Goal: Task Accomplishment & Management: Use online tool/utility

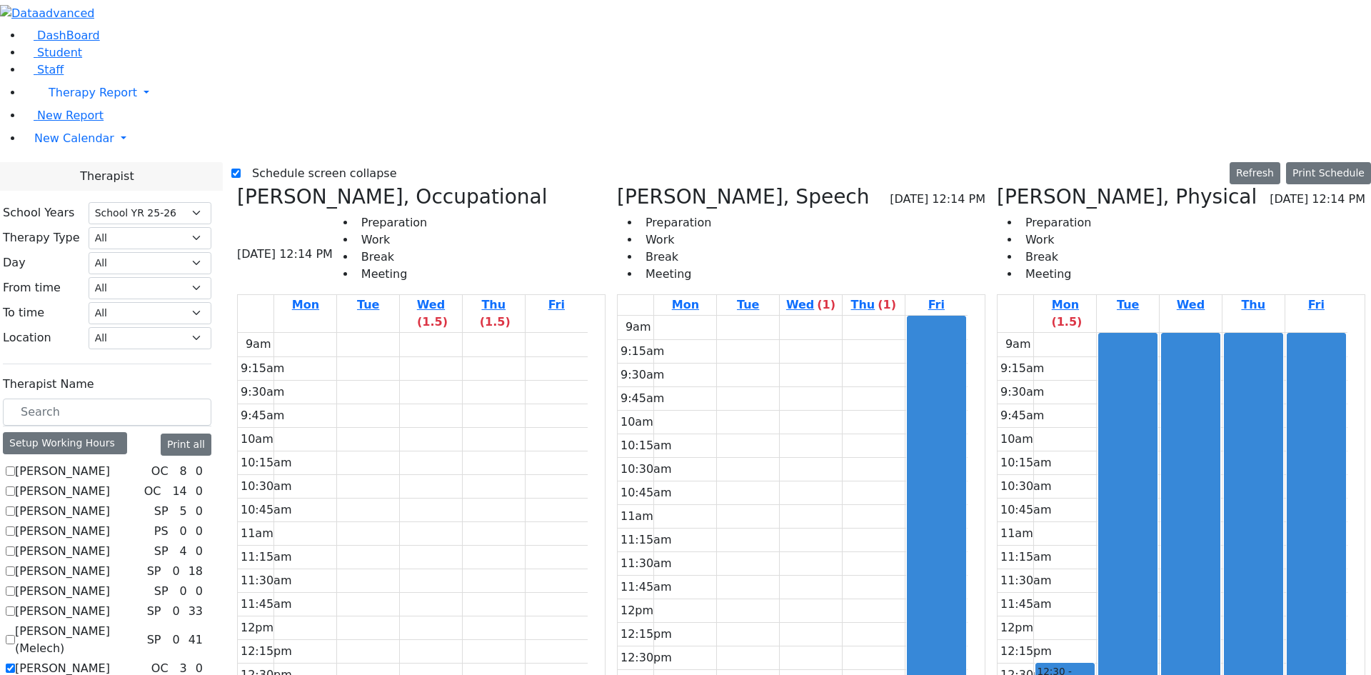
select select "212"
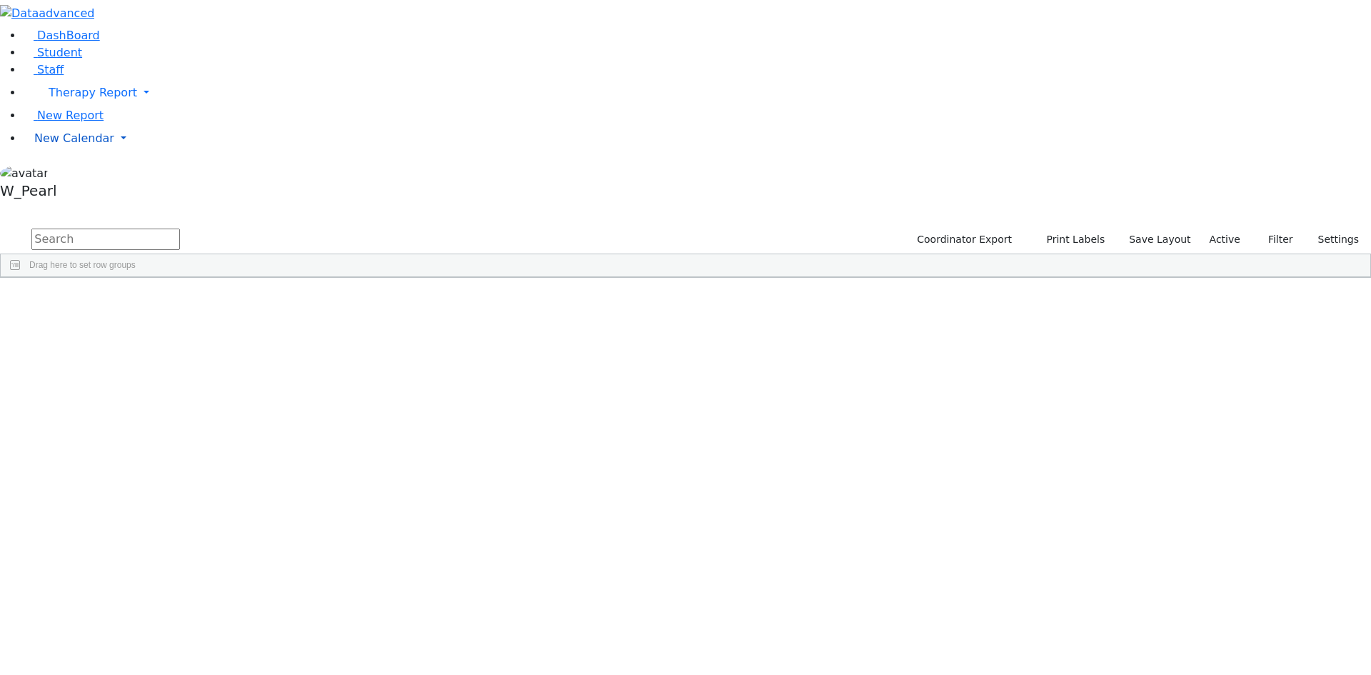
click at [49, 99] on span "New Calendar" at bounding box center [93, 93] width 89 height 14
click at [48, 174] on span "Calendar" at bounding box center [56, 167] width 51 height 14
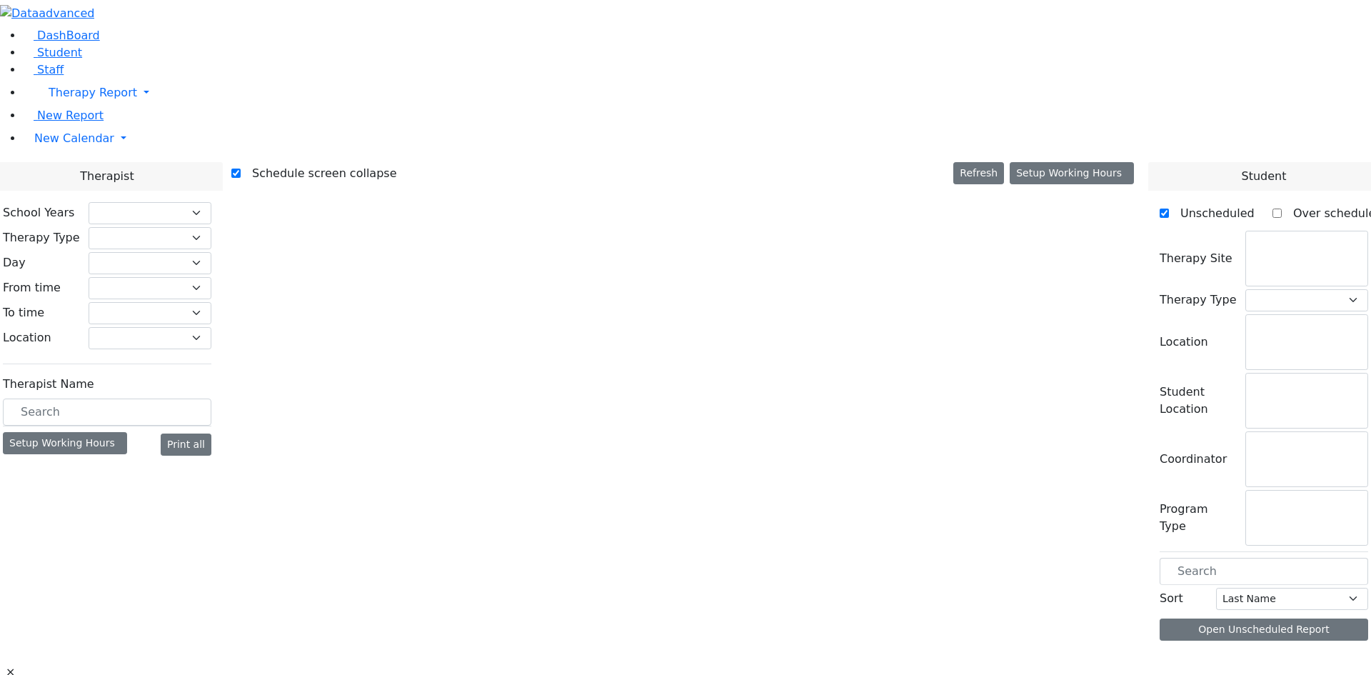
checkbox input "true"
select select "212"
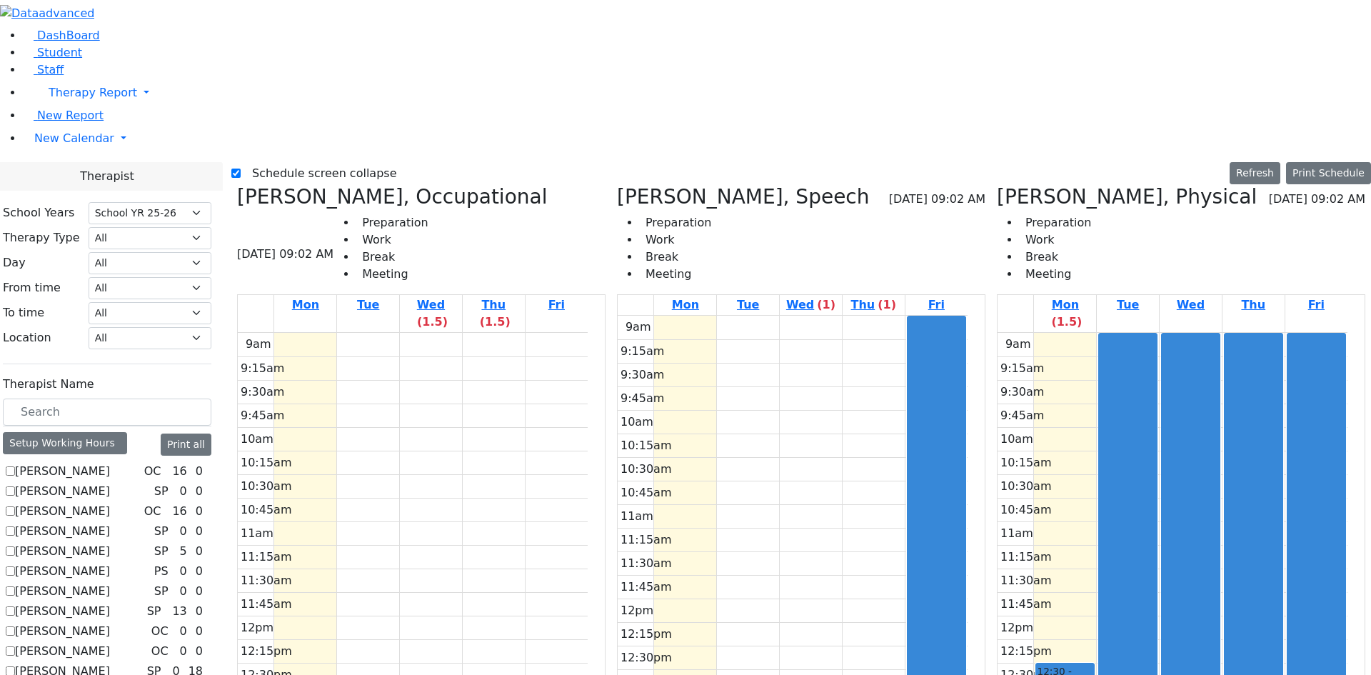
scroll to position [500, 0]
checkbox input "true"
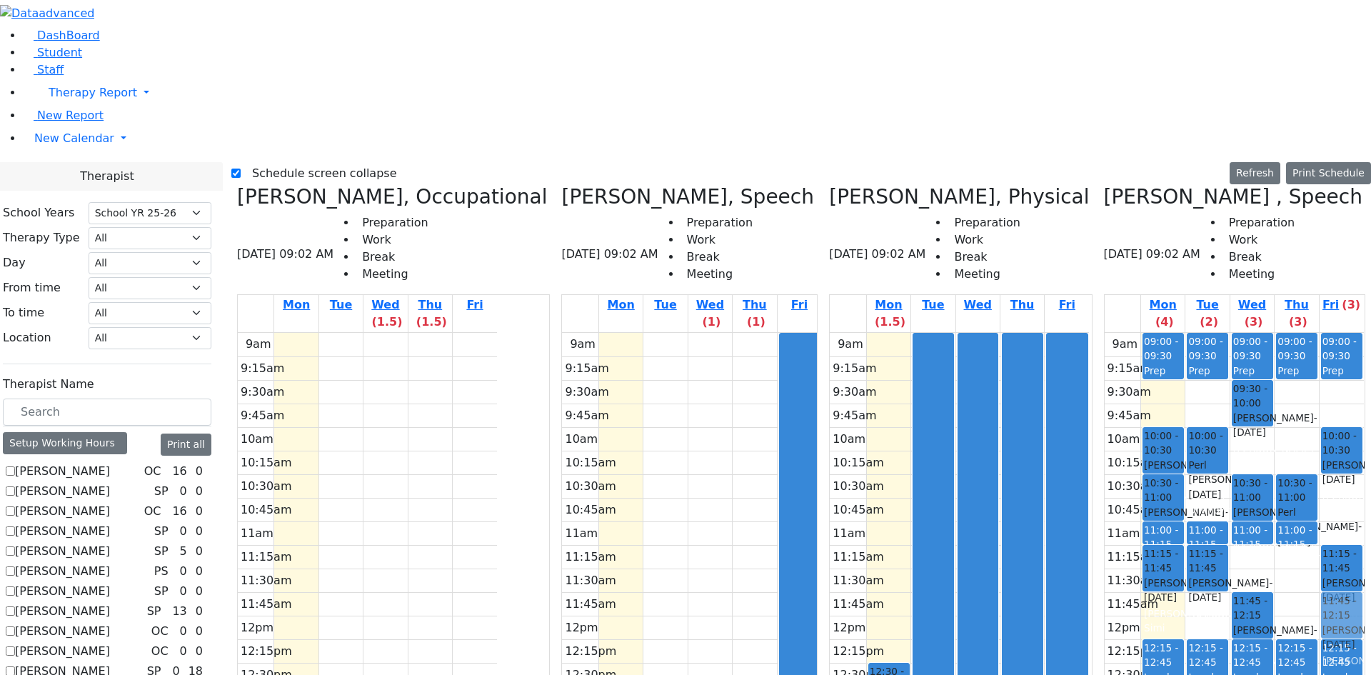
drag, startPoint x: 1329, startPoint y: 244, endPoint x: 1331, endPoint y: 359, distance: 115.0
click at [1331, 359] on div "09:00 - 09:30 Prep 10:00 - 10:30 Fishman Eliezer - 01/03/2017 Gross, Atara 10:3…" at bounding box center [1342, 616] width 44 height 566
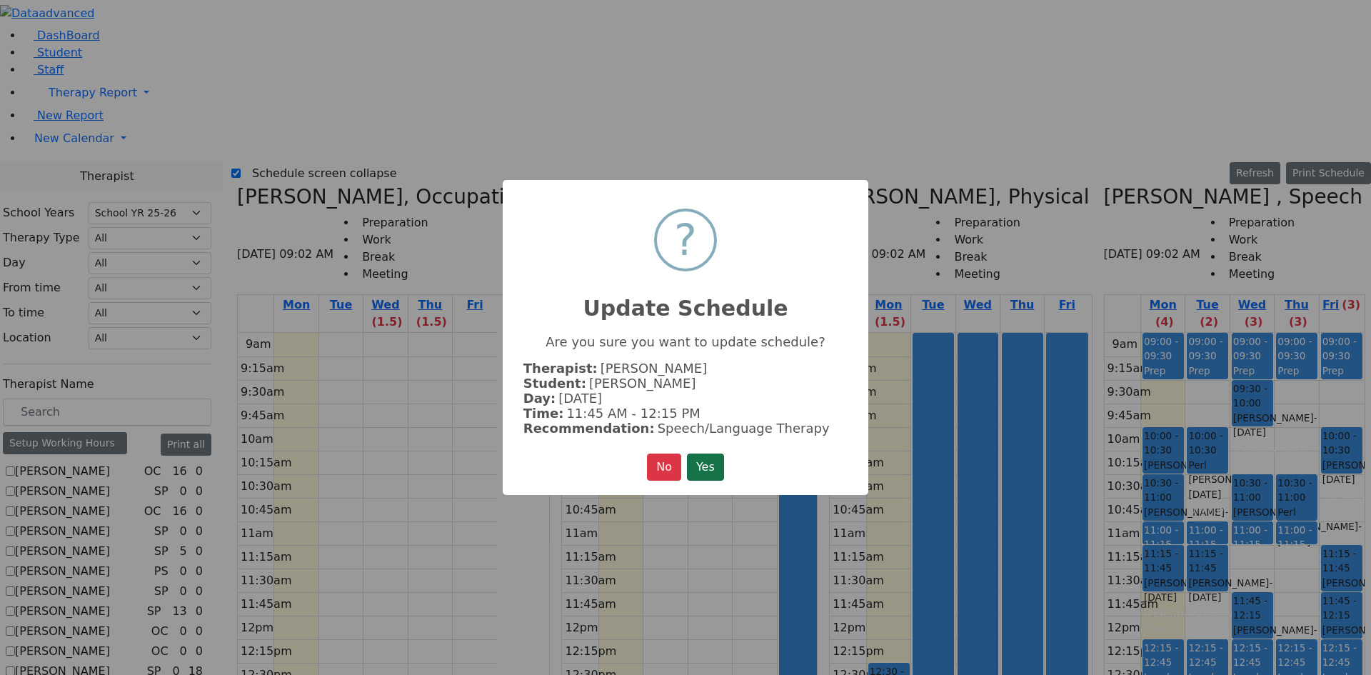
click at [713, 471] on button "Yes" at bounding box center [705, 466] width 37 height 27
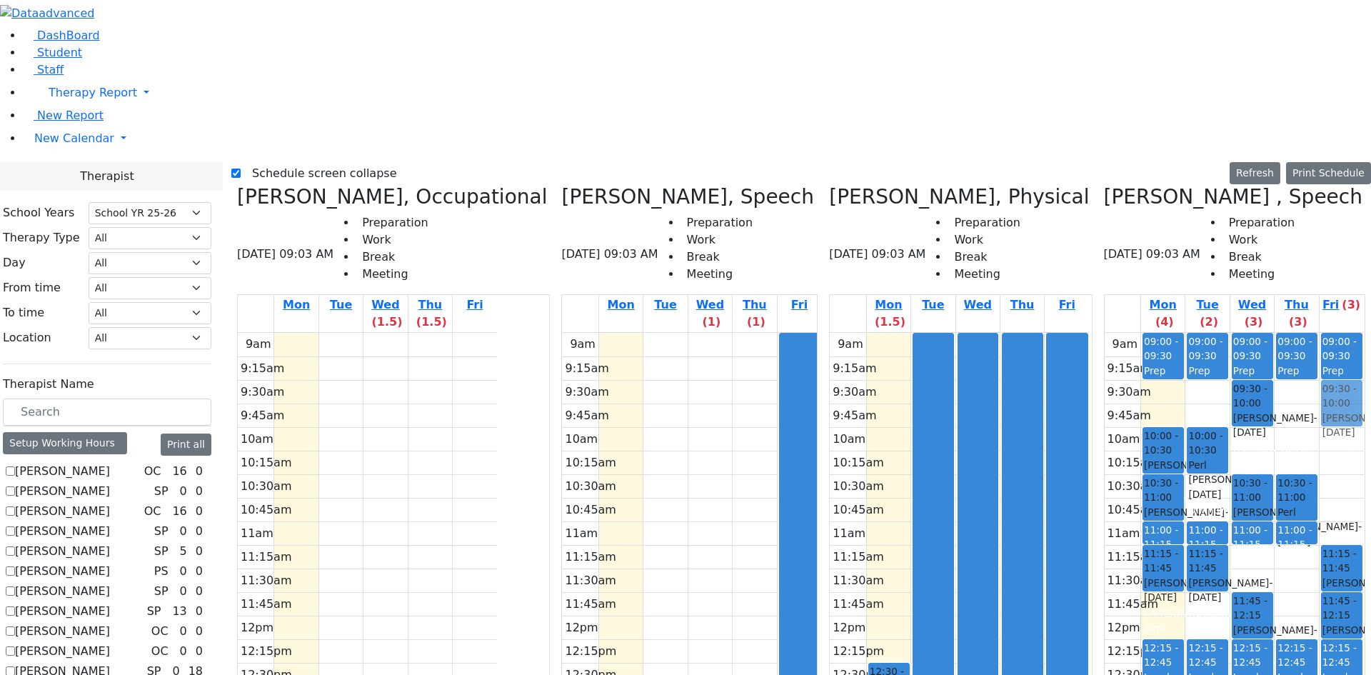
drag, startPoint x: 1330, startPoint y: 192, endPoint x: 1325, endPoint y: 151, distance: 41.1
click at [1325, 333] on div "09:00 - 09:30 Prep 10:00 - 10:30 Fishman Eliezer - 01/03/2017 Gross, Atara 11:1…" at bounding box center [1342, 616] width 44 height 566
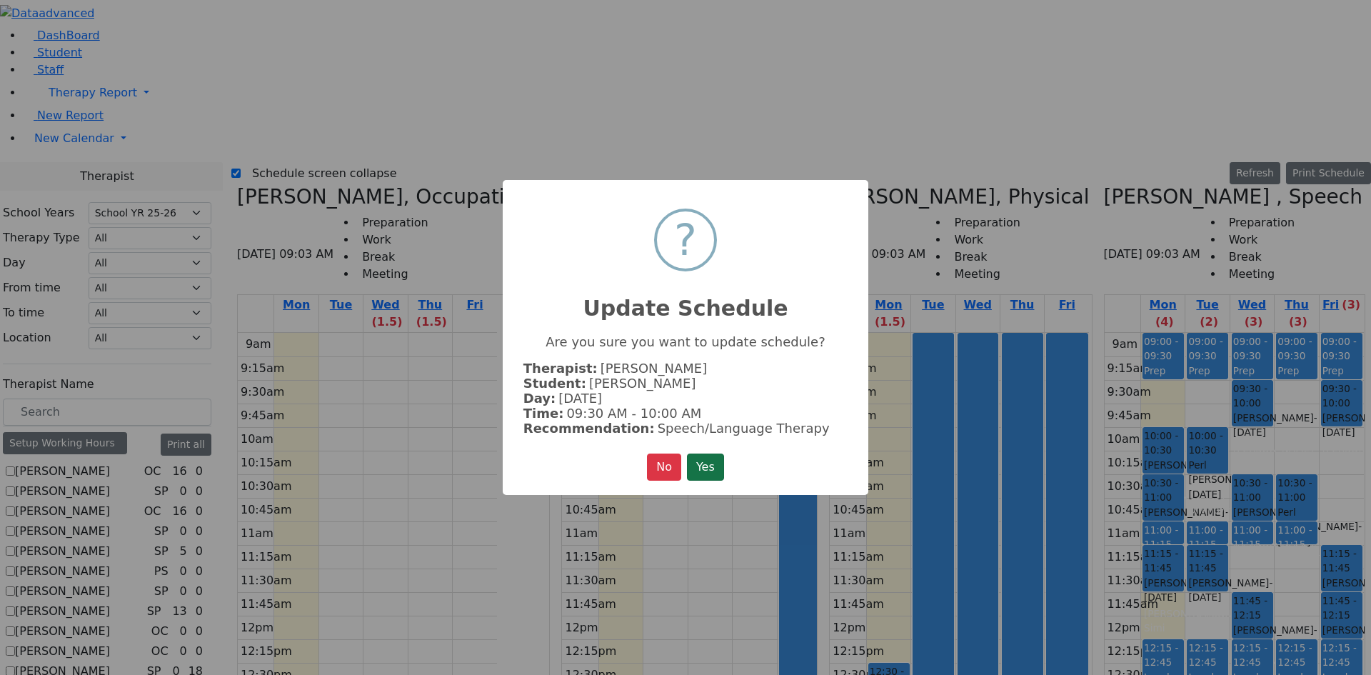
drag, startPoint x: 712, startPoint y: 460, endPoint x: 836, endPoint y: 417, distance: 131.4
click at [713, 460] on button "Yes" at bounding box center [705, 466] width 37 height 27
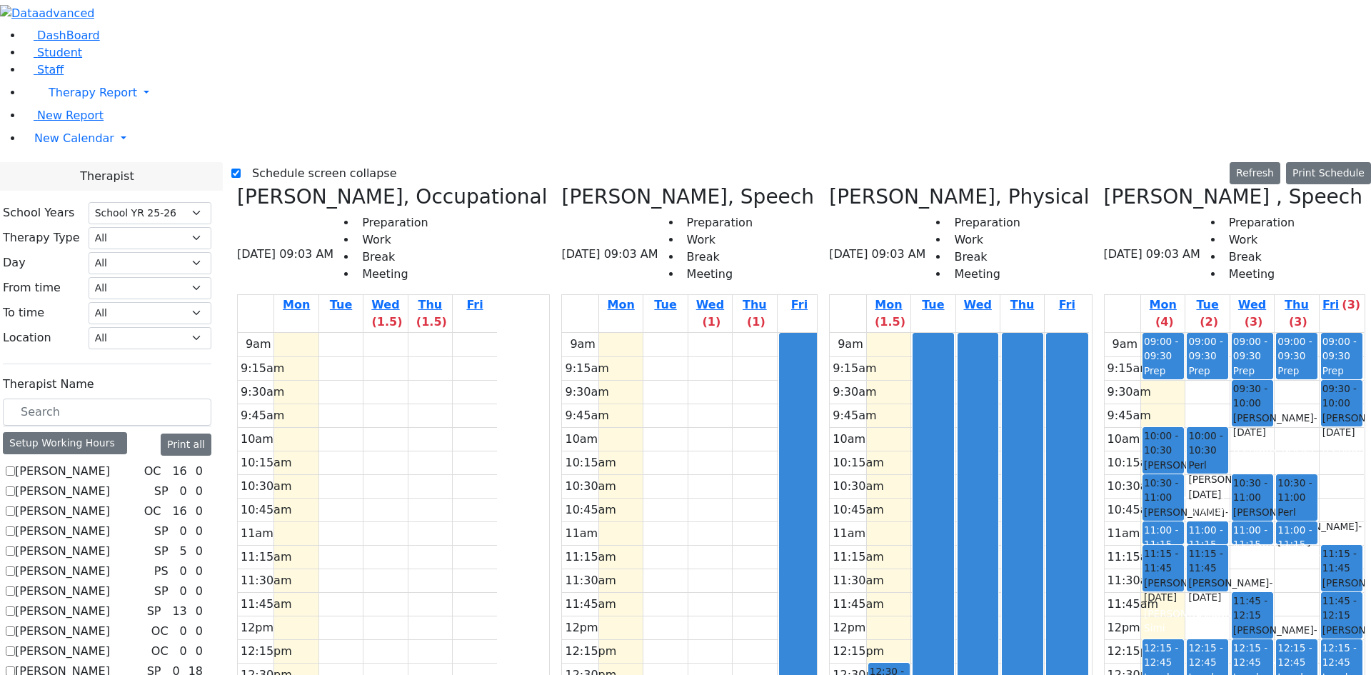
click at [1338, 333] on div "9am 9:15am 9:30am 9:45am 10am 10:15am 10:30am 10:45am 11am 11:15am 11:30am 11:4…" at bounding box center [1234, 616] width 259 height 566
click at [281, 162] on label "Schedule screen collapse" at bounding box center [319, 173] width 156 height 23
click at [241, 169] on input "Schedule screen collapse" at bounding box center [235, 173] width 9 height 9
checkbox input "false"
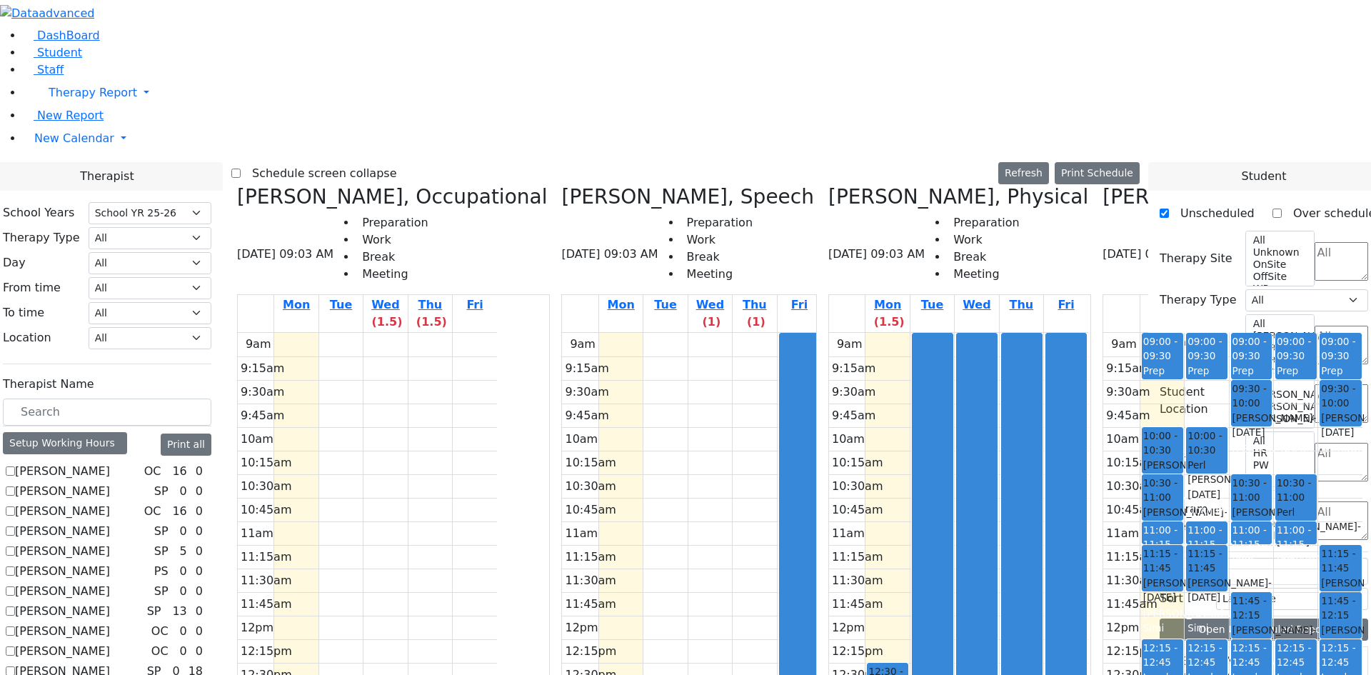
scroll to position [6212, 0]
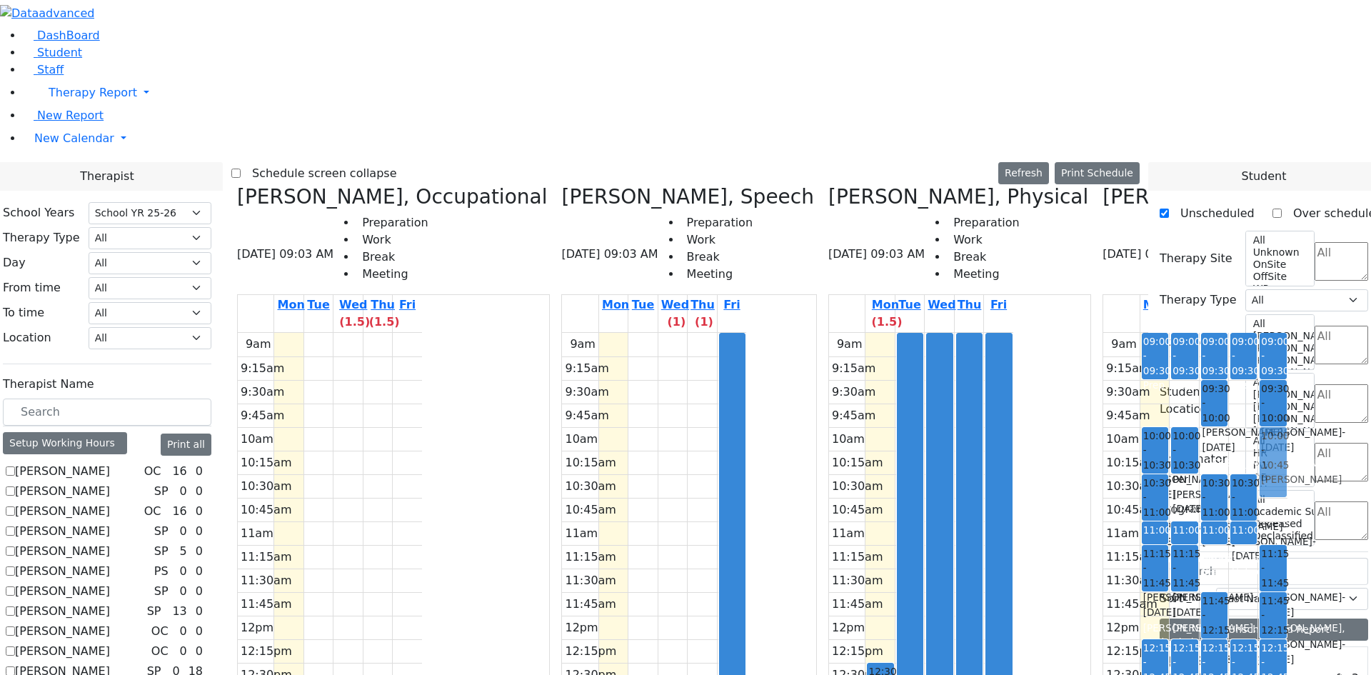
drag, startPoint x: 1198, startPoint y: 423, endPoint x: 1141, endPoint y: 187, distance: 243.2
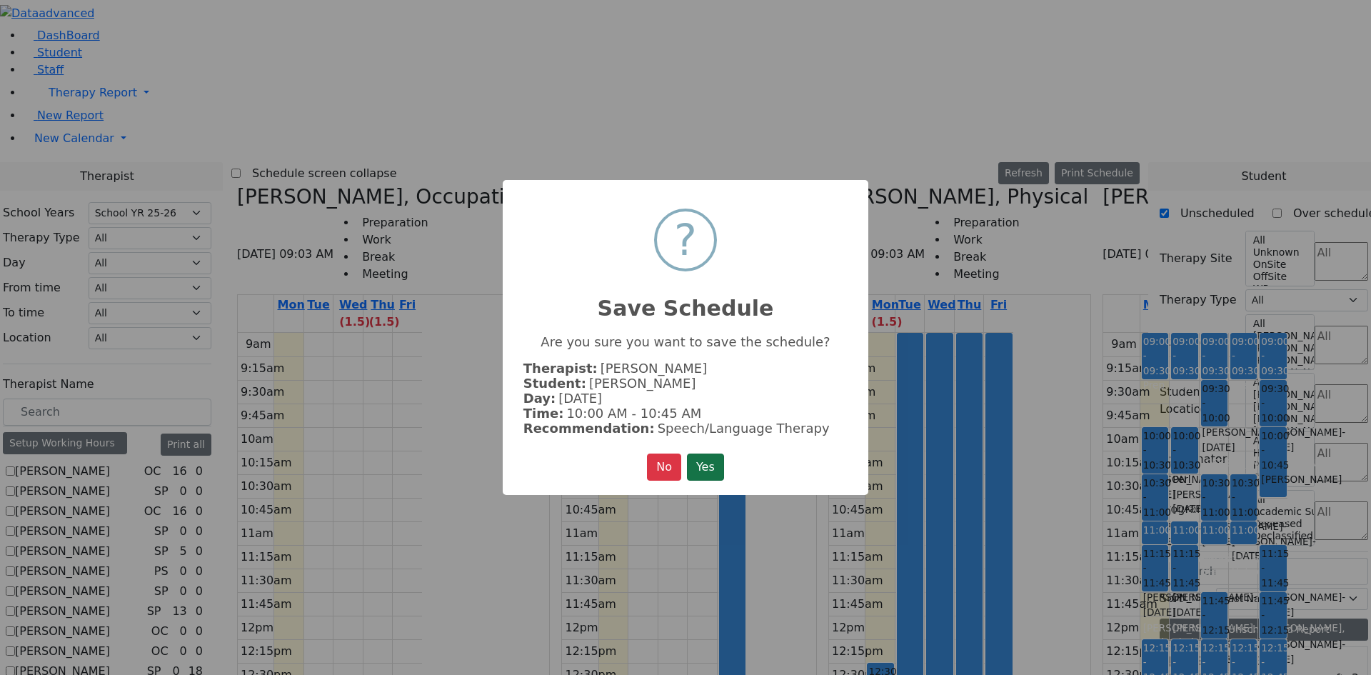
click at [700, 456] on button "Yes" at bounding box center [705, 466] width 37 height 27
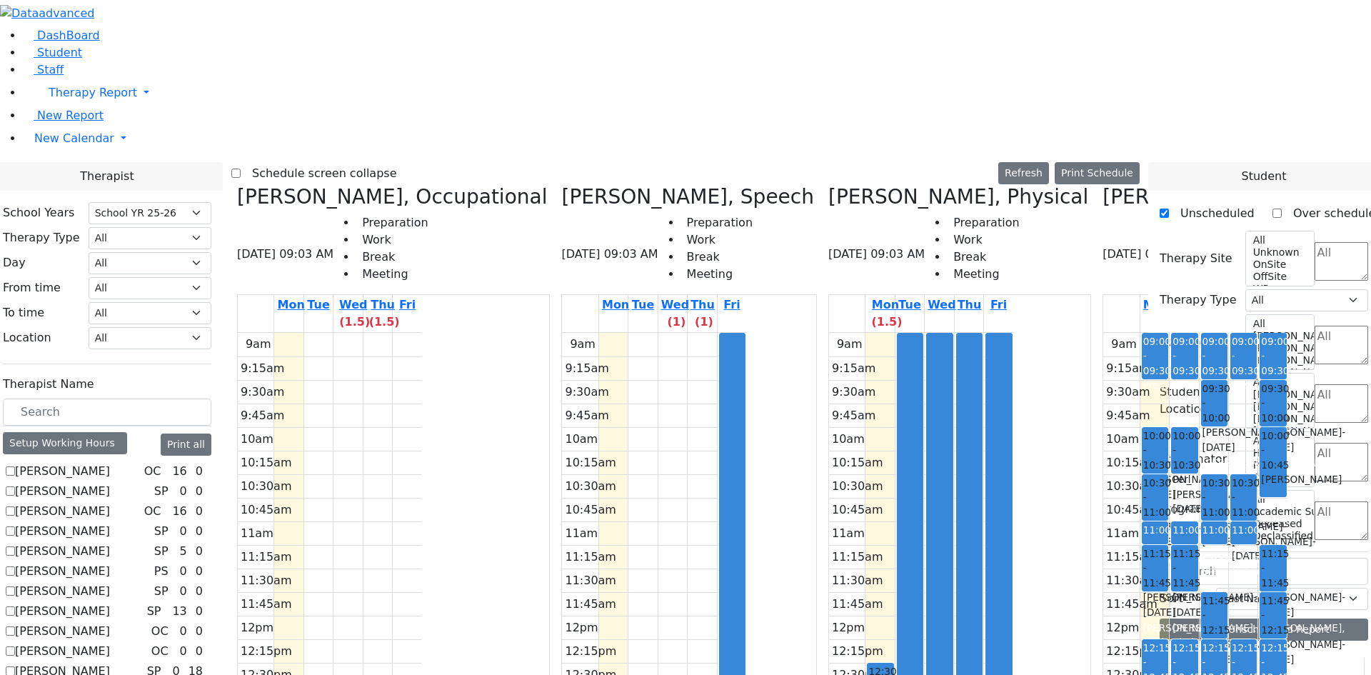
scroll to position [0, 0]
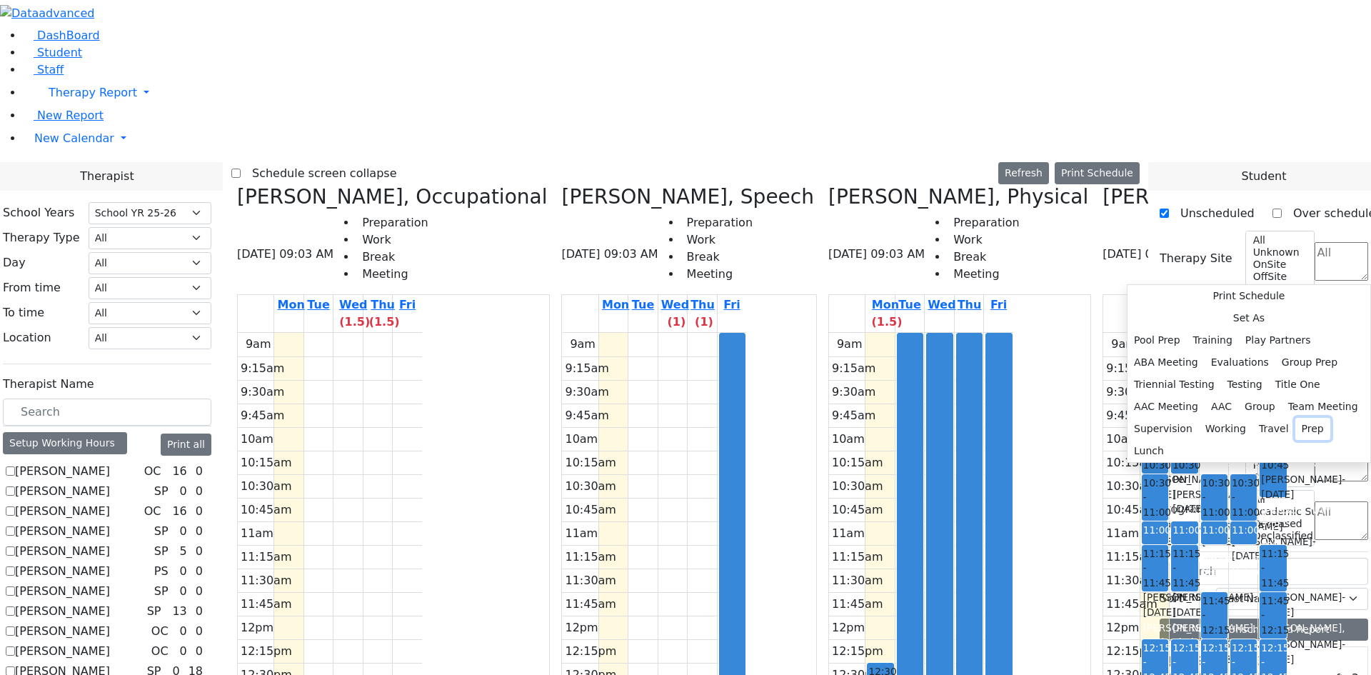
click at [1314, 440] on button "Prep" at bounding box center [1312, 429] width 35 height 22
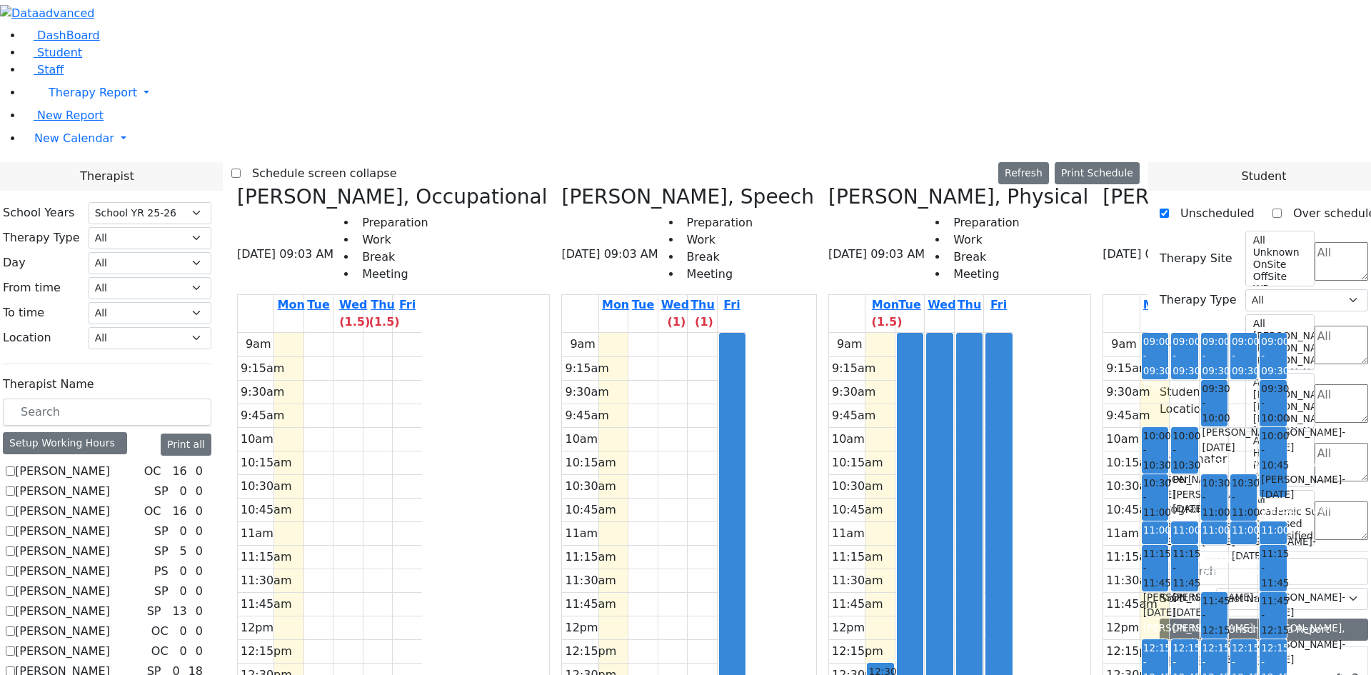
click at [1102, 185] on icon at bounding box center [1102, 197] width 0 height 24
checkbox input "false"
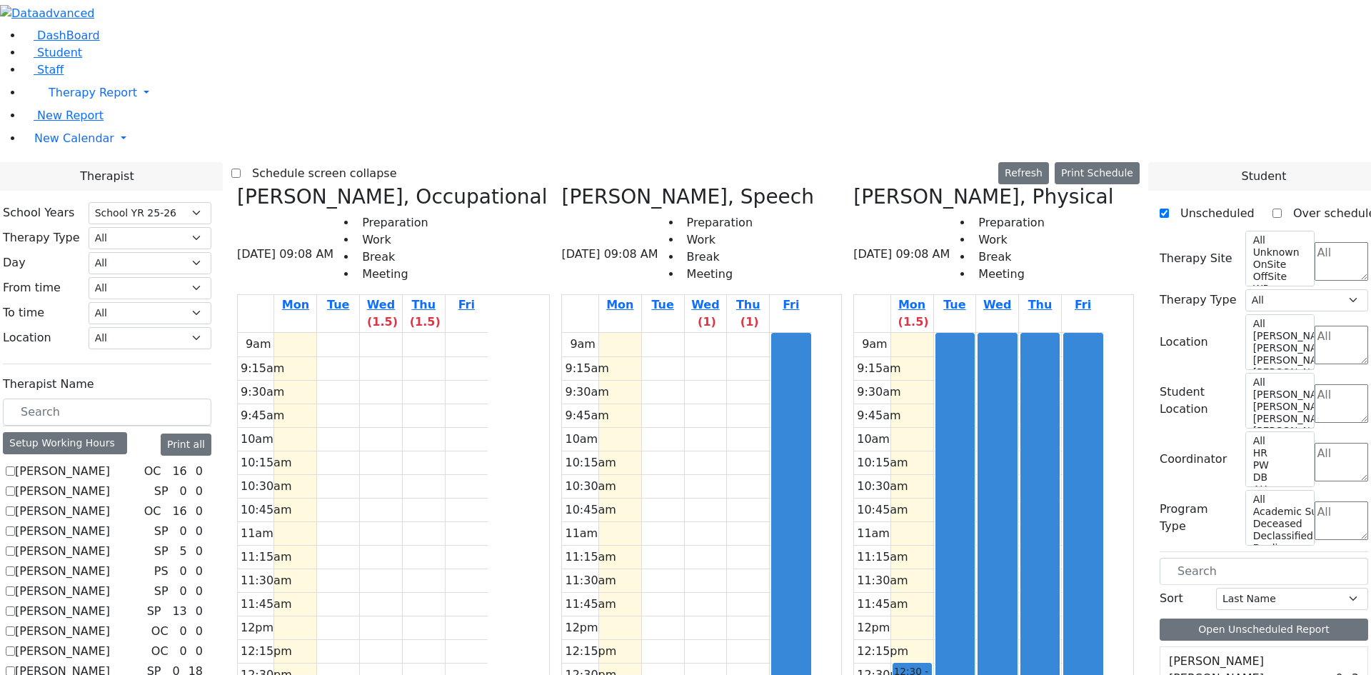
click at [237, 185] on icon at bounding box center [237, 197] width 0 height 24
checkbox input "false"
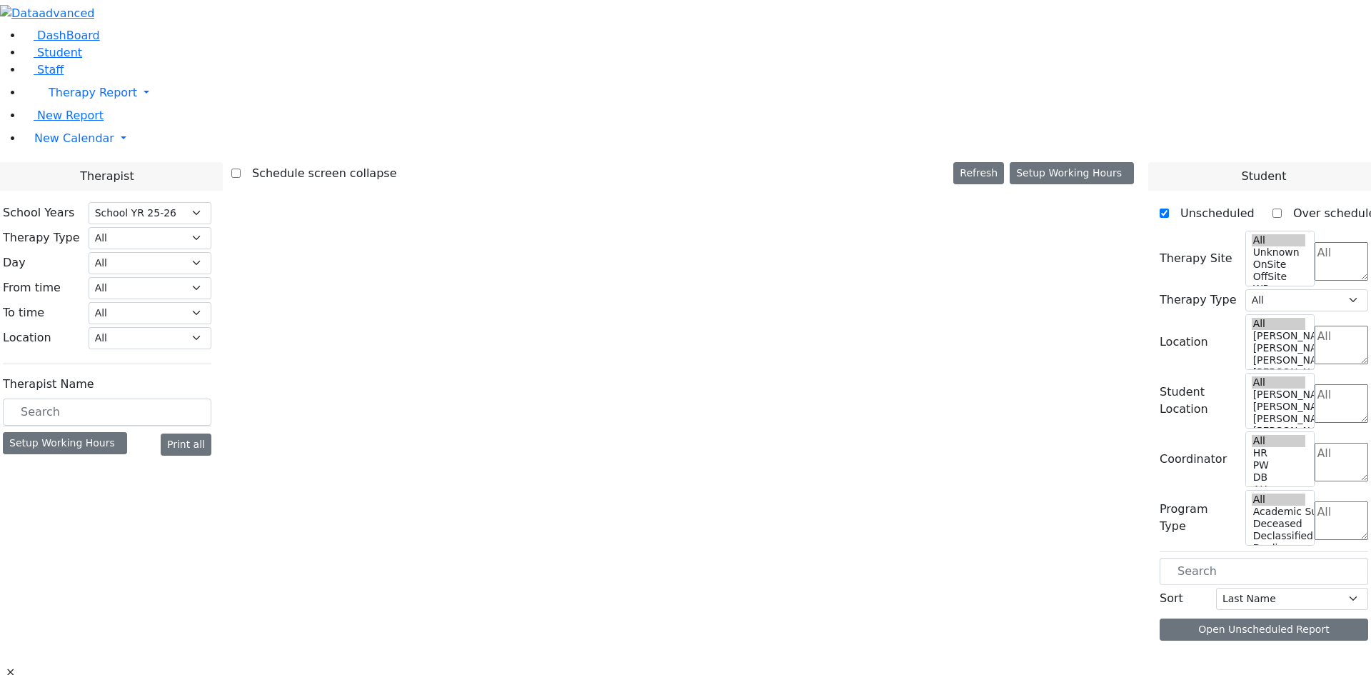
select select "212"
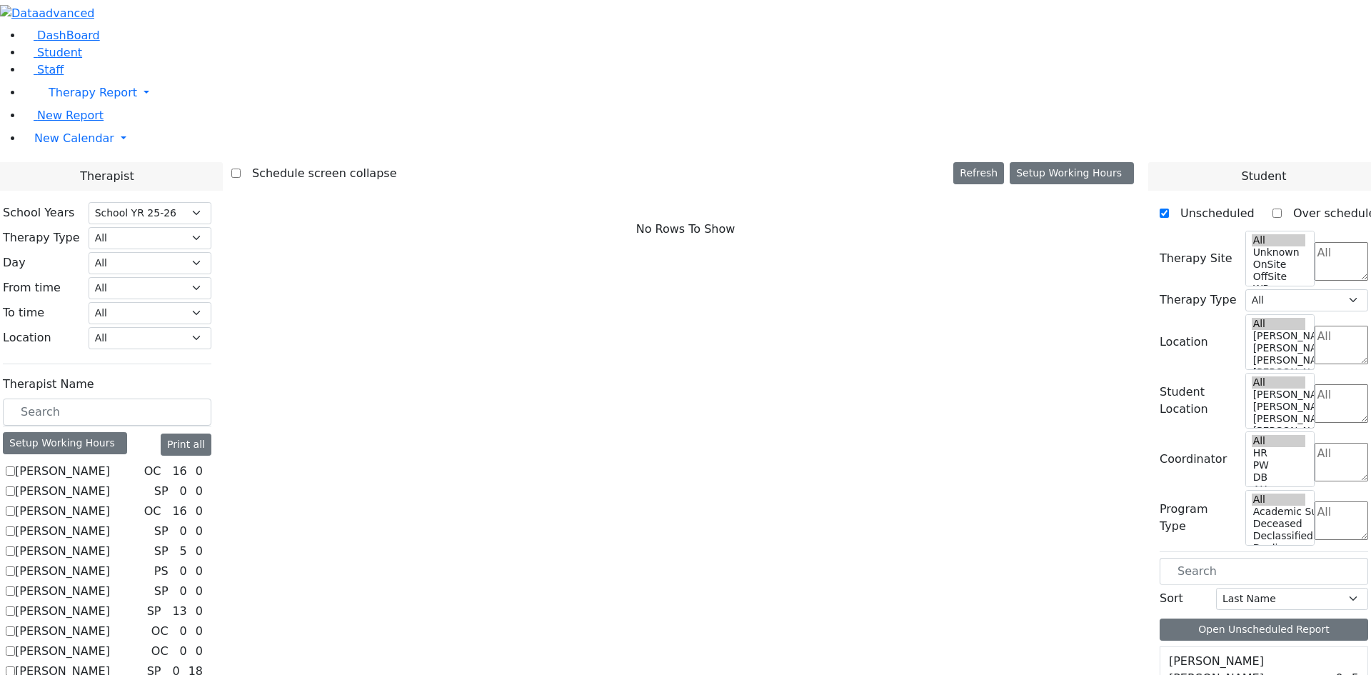
scroll to position [601, 0]
checkbox input "true"
select select "3"
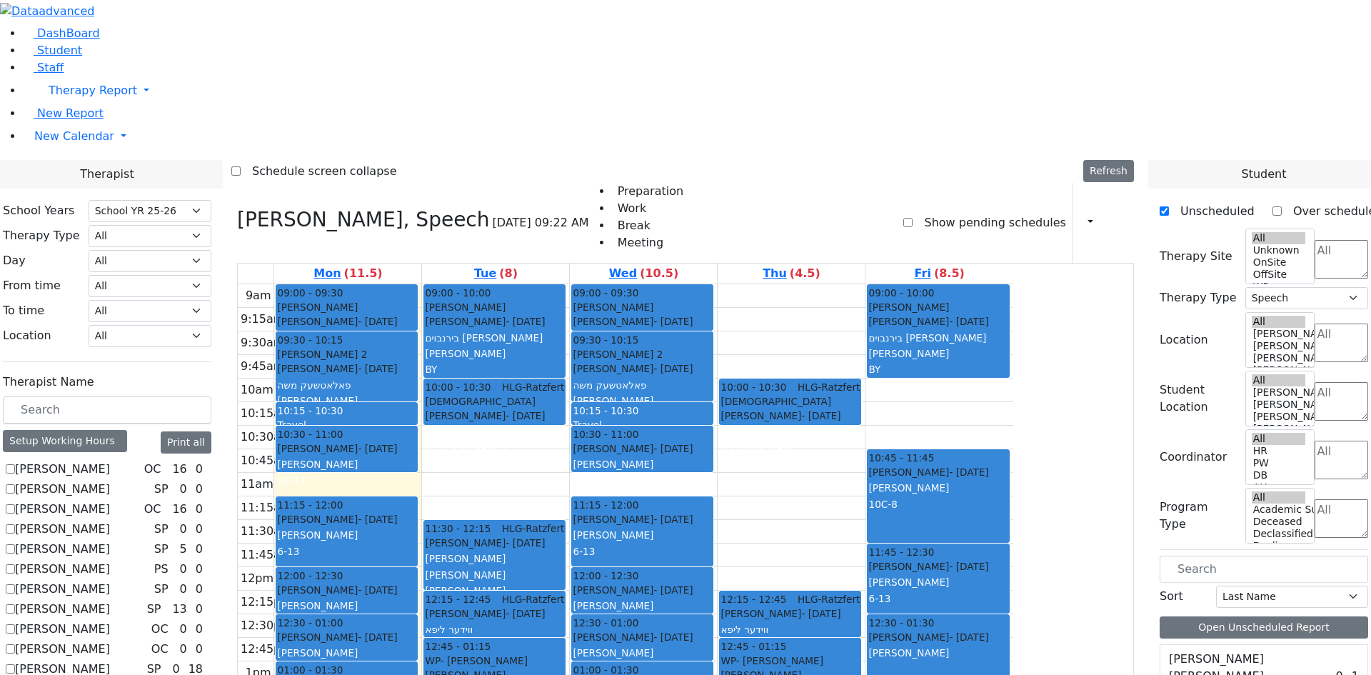
scroll to position [0, 0]
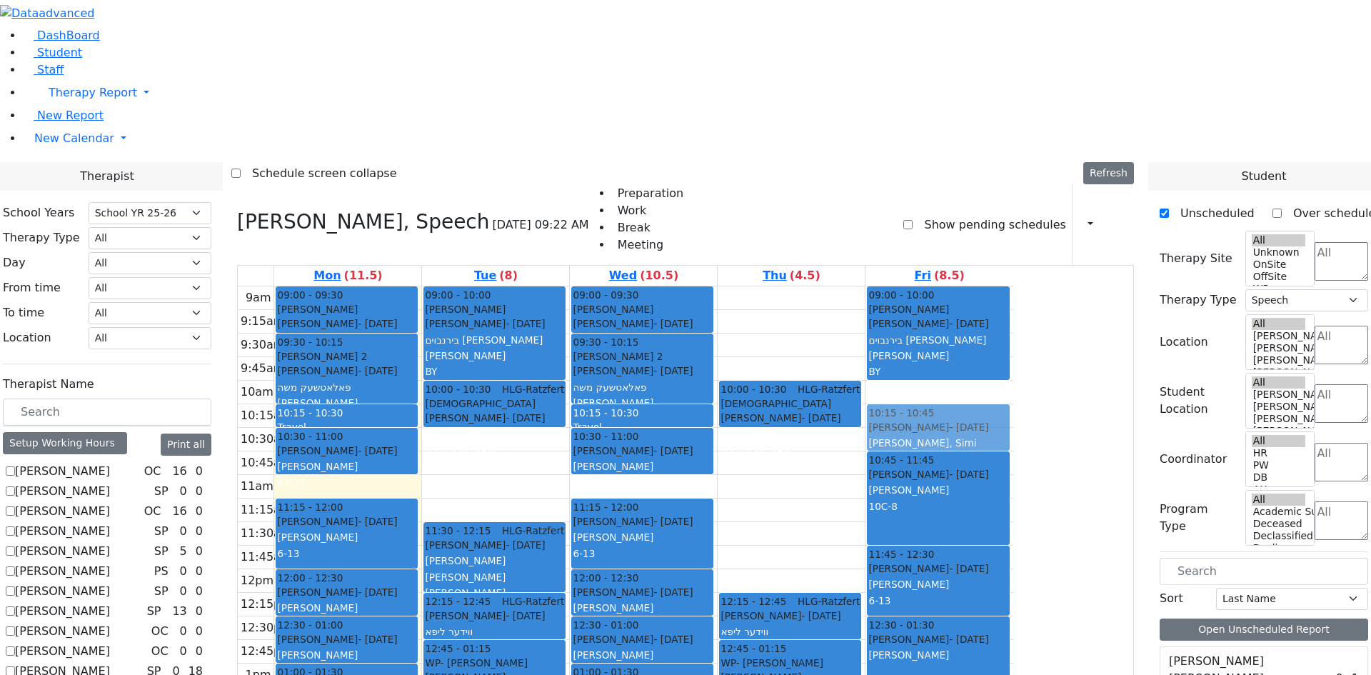
drag, startPoint x: 1051, startPoint y: 554, endPoint x: 1045, endPoint y: 229, distance: 324.9
click at [1013, 286] on div "09:00 - 10:00 Bnai Yoel Birnbaum Saul - 06/22/2011 בירנבוים שאול יחזקאל Wajsfel…" at bounding box center [939, 569] width 148 height 566
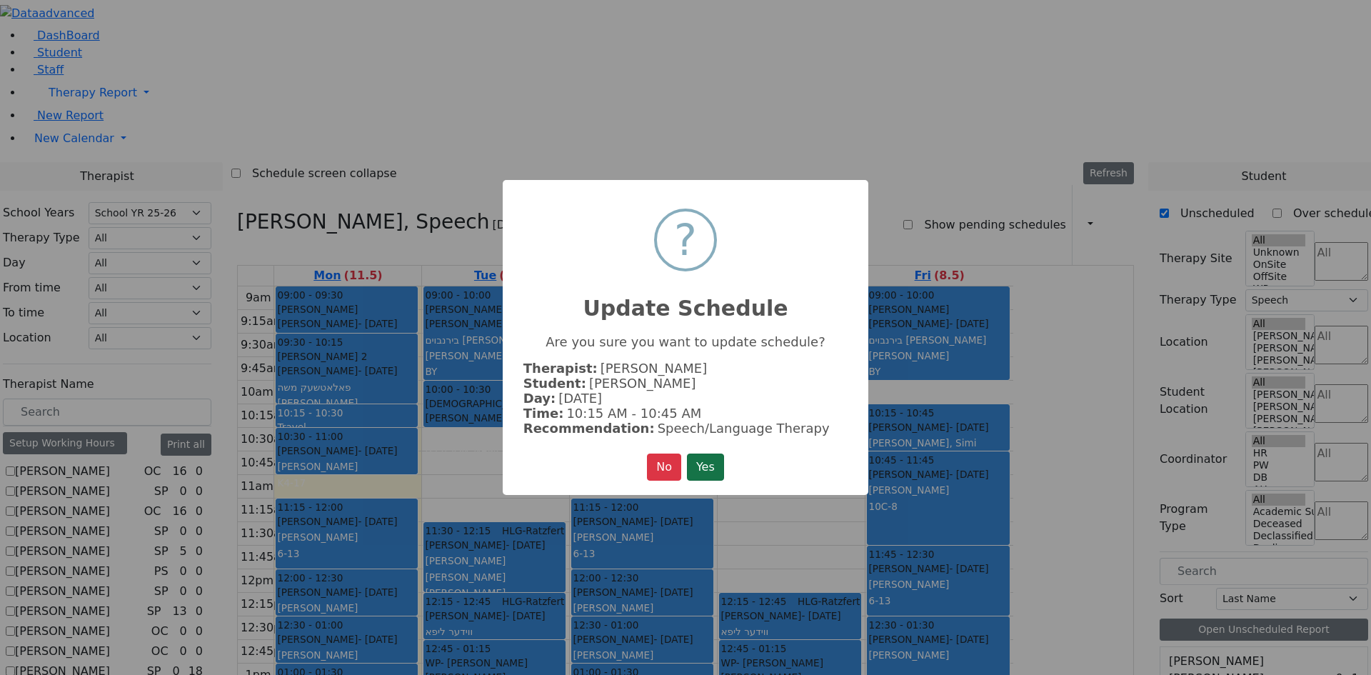
click at [709, 473] on button "Yes" at bounding box center [705, 466] width 37 height 27
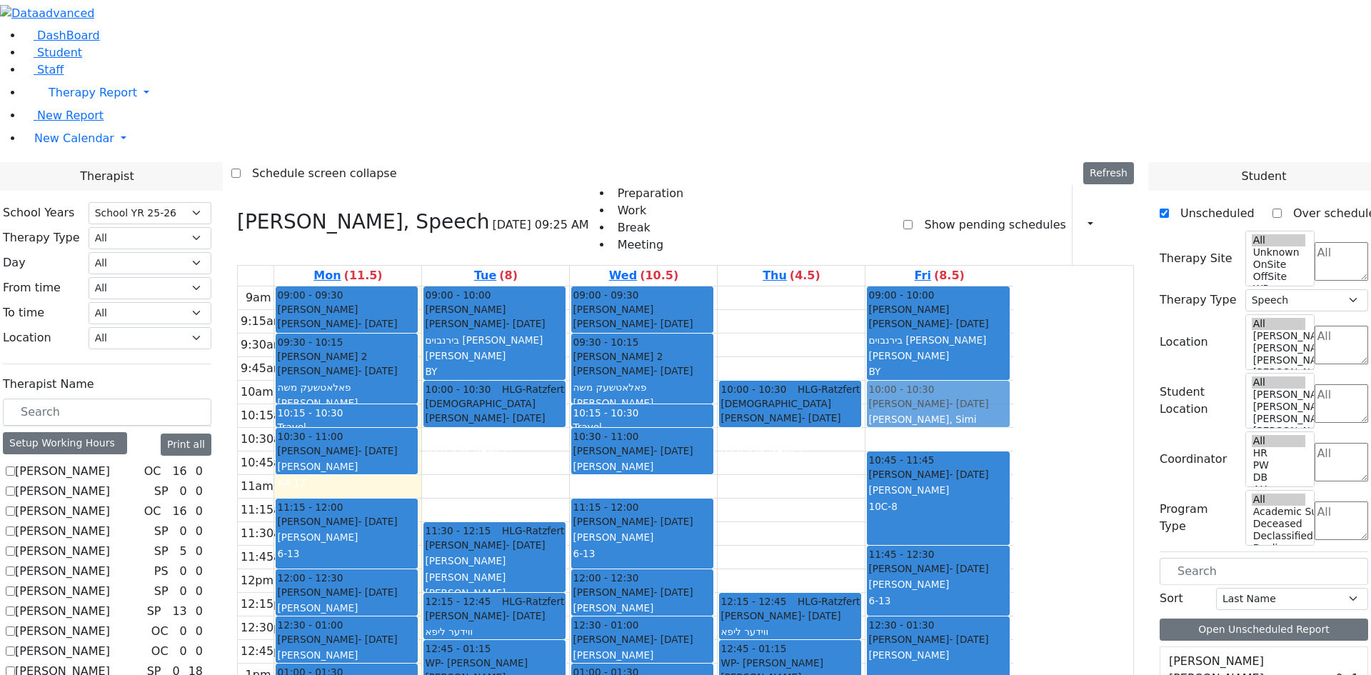
drag, startPoint x: 1077, startPoint y: 226, endPoint x: 1075, endPoint y: 216, distance: 9.7
click at [1013, 286] on div "09:00 - 10:00 Bnai Yoel Birnbaum Saul - 06/22/2011 בירנבוים שאול יחזקאל Wajsfel…" at bounding box center [939, 569] width 148 height 566
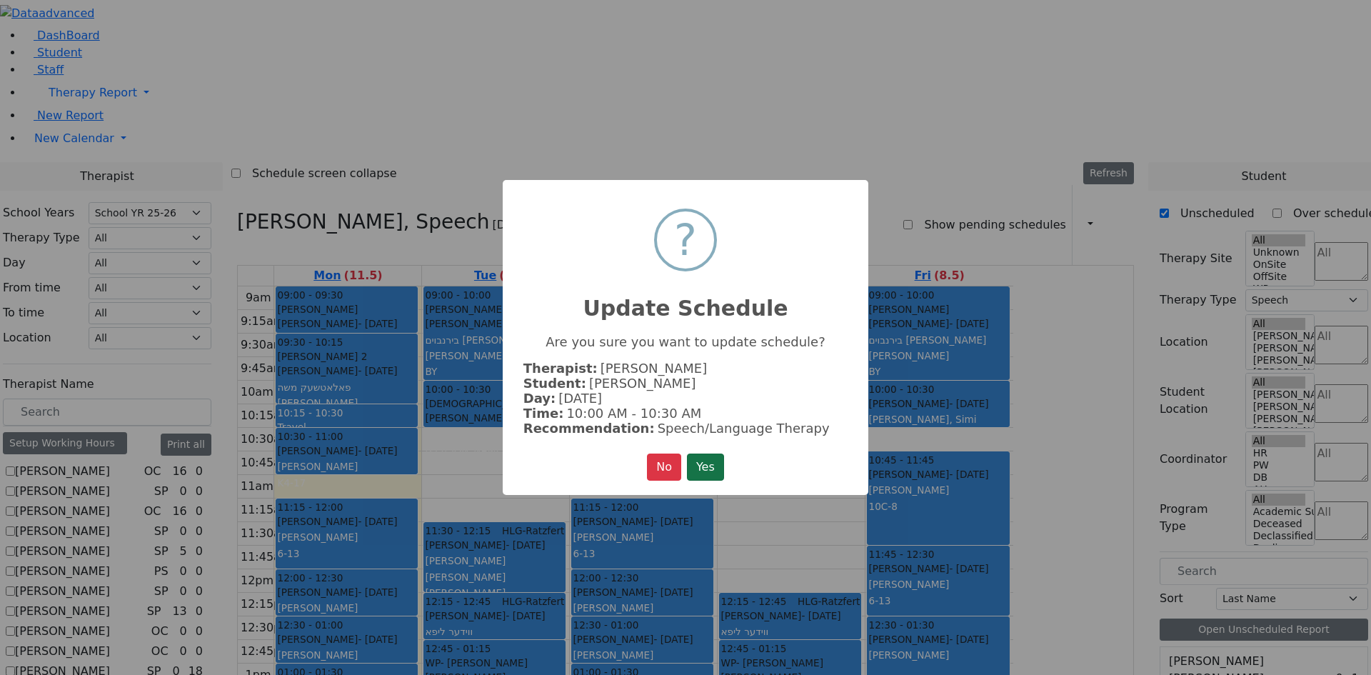
click at [710, 455] on button "Yes" at bounding box center [705, 466] width 37 height 27
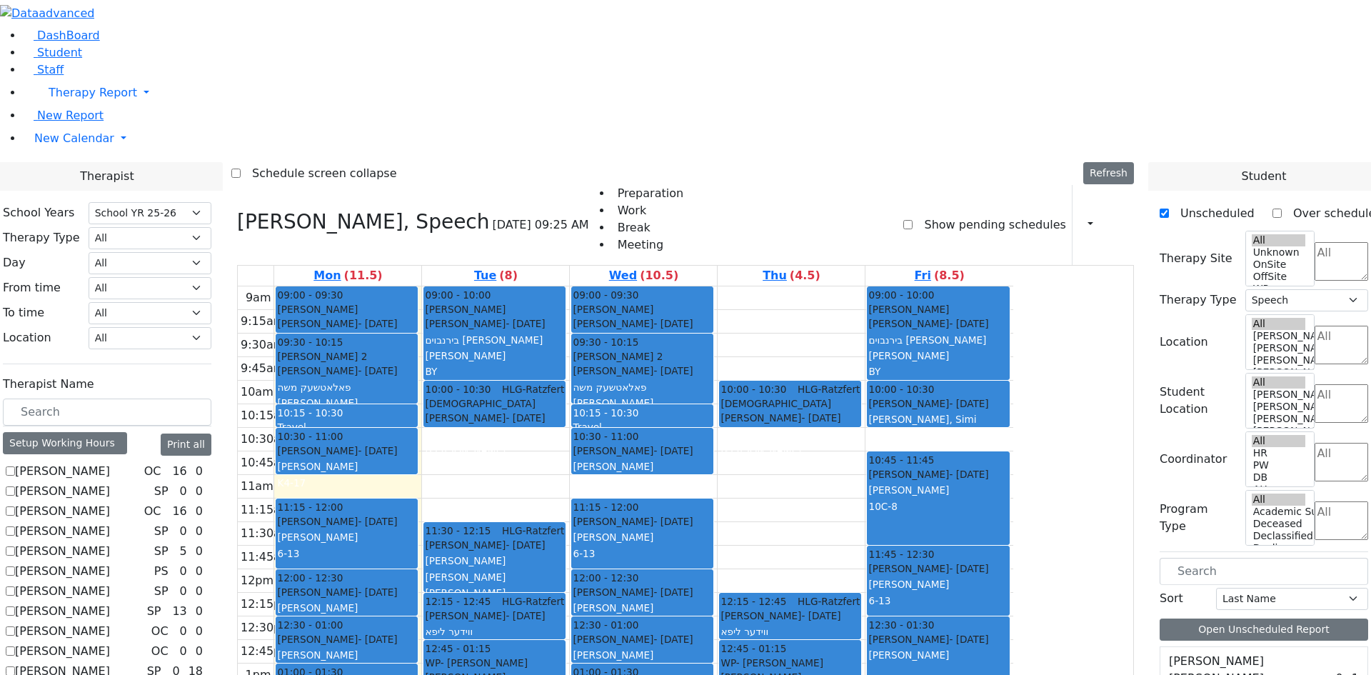
click at [1013, 286] on div "9am 9:15am 9:30am 9:45am 10am 10:15am 10:30am 10:45am 11am 11:15am 11:30am 11:4…" at bounding box center [625, 569] width 775 height 566
click at [948, 286] on div "9am 9:15am 9:30am 9:45am 10am 10:15am 10:30am 10:45am 11am 11:15am 11:30am 11:4…" at bounding box center [625, 569] width 775 height 566
drag, startPoint x: 1220, startPoint y: 445, endPoint x: 1266, endPoint y: 501, distance: 72.0
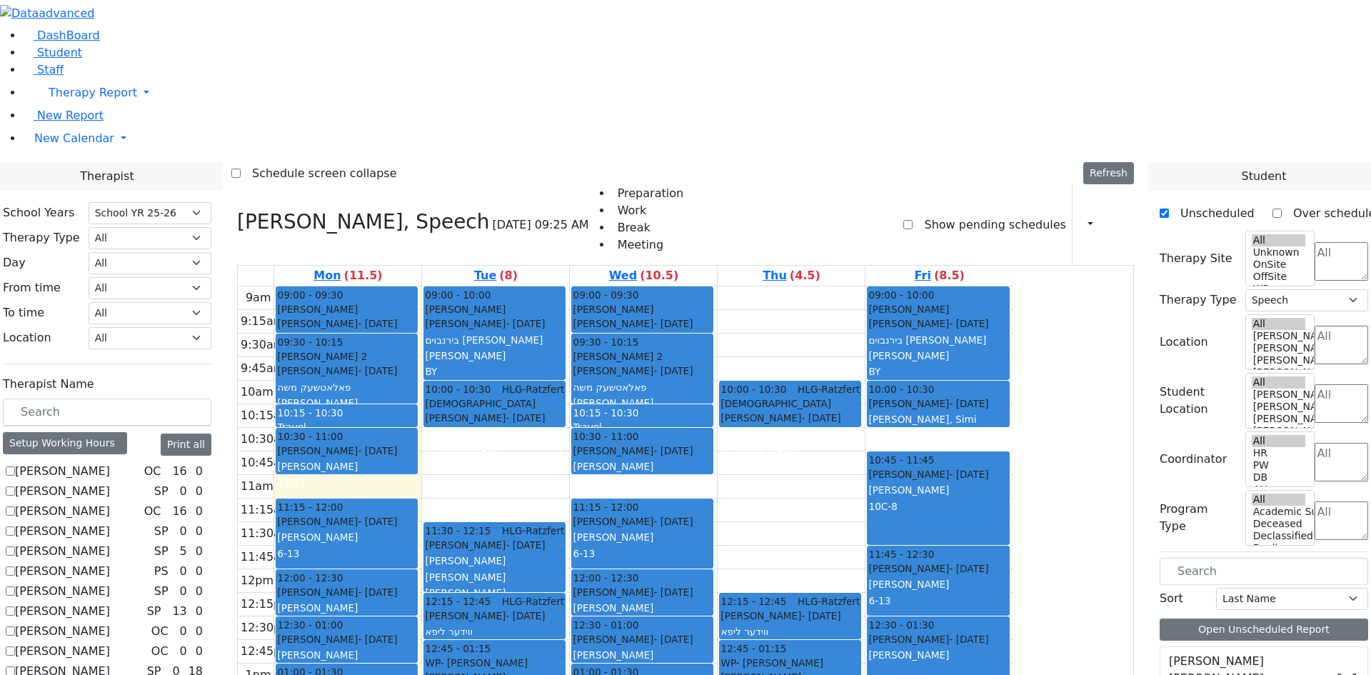
click at [1013, 550] on div "9am 9:15am 9:30am 9:45am 10am 10:15am 10:30am 10:45am 11am 11:15am 11:30am 11:4…" at bounding box center [625, 569] width 775 height 566
drag, startPoint x: 1207, startPoint y: 476, endPoint x: 931, endPoint y: 250, distance: 356.7
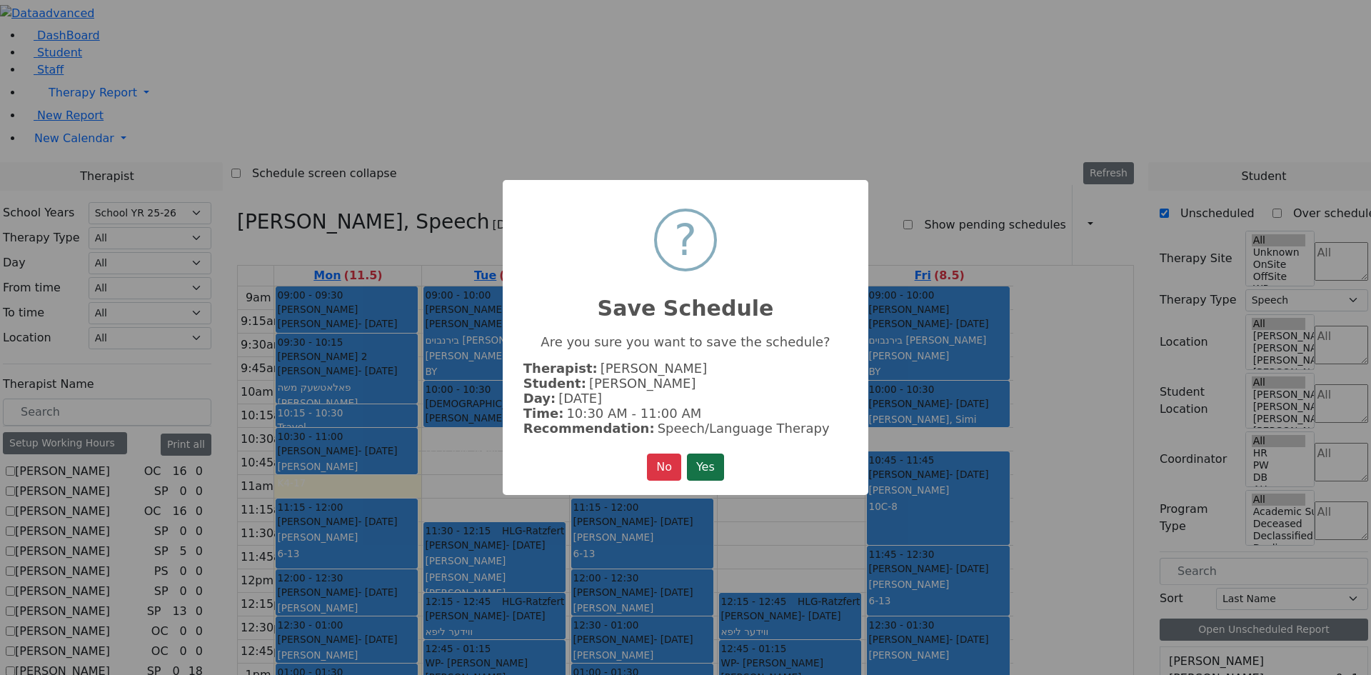
click at [715, 458] on button "Yes" at bounding box center [705, 466] width 37 height 27
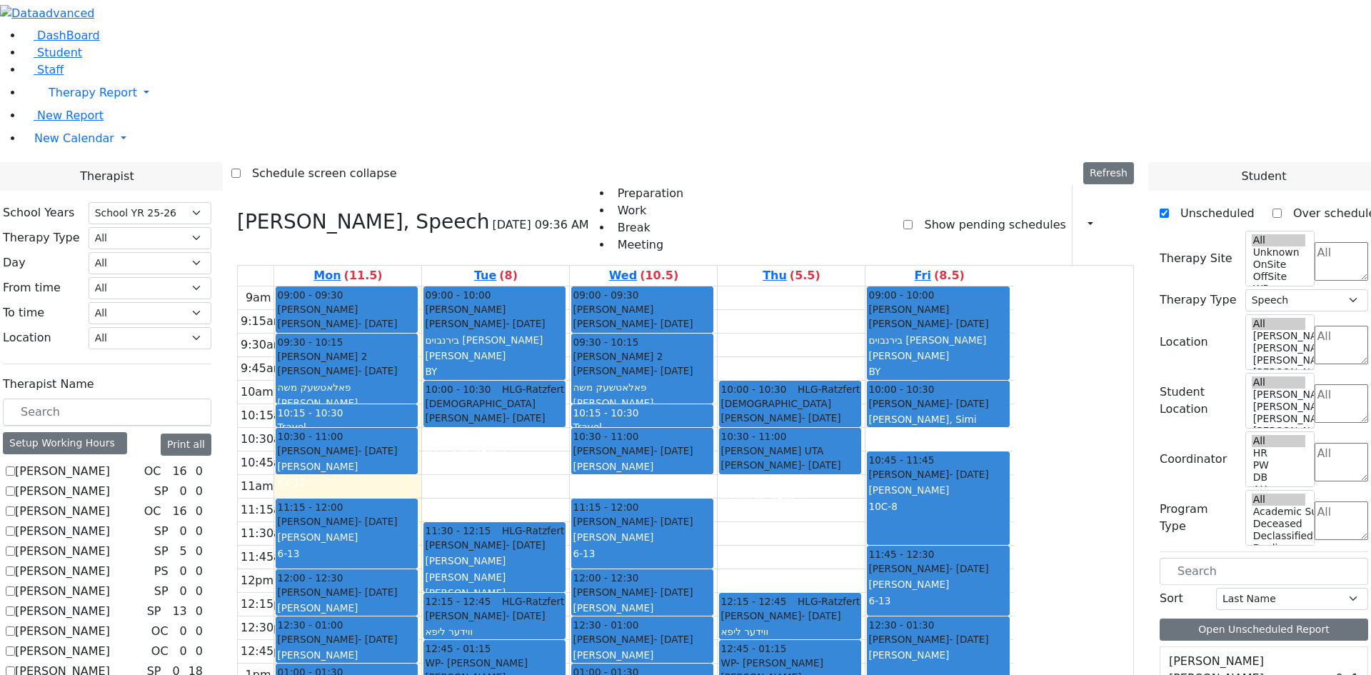
drag, startPoint x: 1205, startPoint y: 473, endPoint x: 678, endPoint y: 253, distance: 572.0
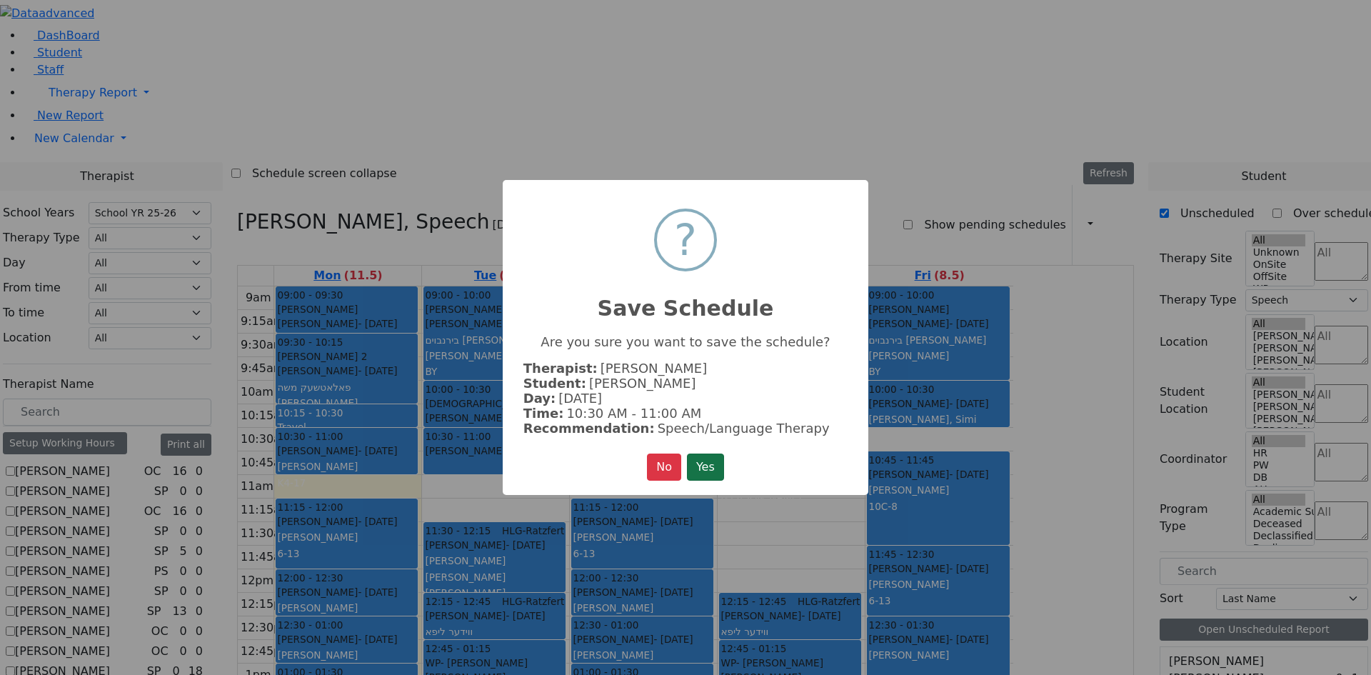
click at [721, 466] on button "Yes" at bounding box center [705, 466] width 37 height 27
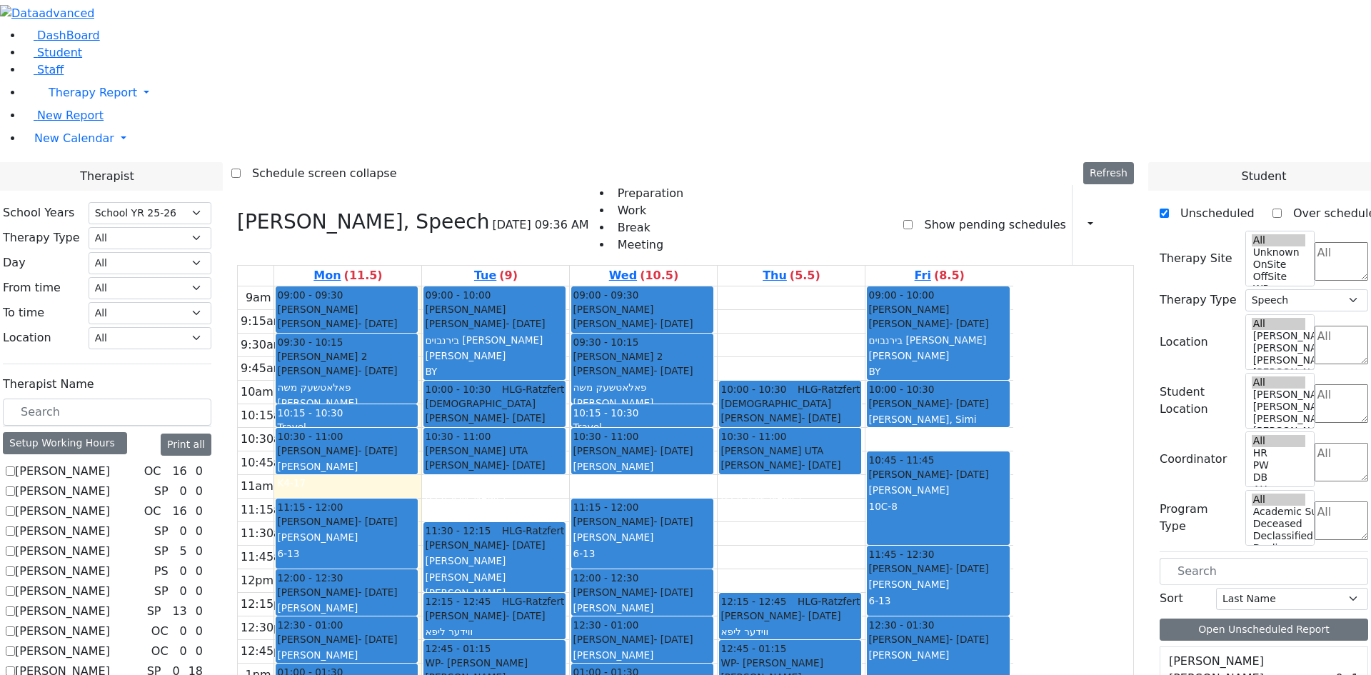
scroll to position [1714, 0]
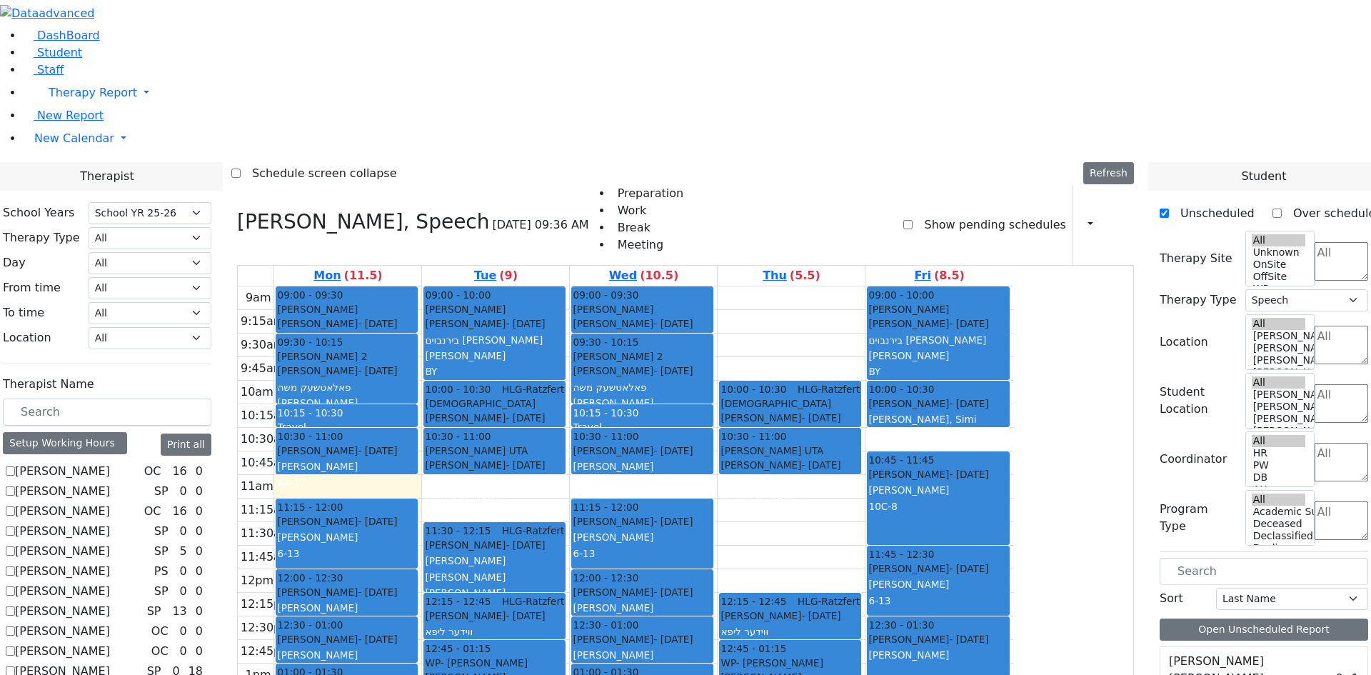
drag, startPoint x: 1219, startPoint y: 424, endPoint x: 965, endPoint y: 566, distance: 290.9
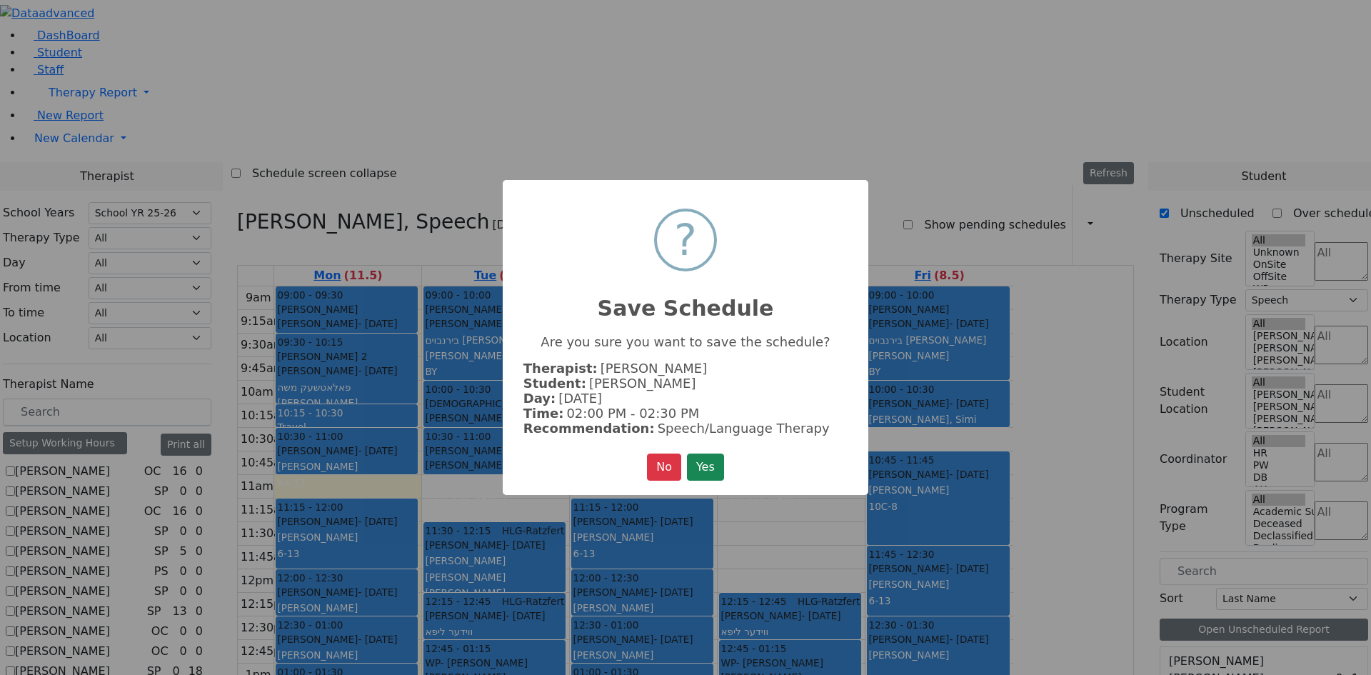
drag, startPoint x: 707, startPoint y: 458, endPoint x: 722, endPoint y: 458, distance: 15.0
click at [708, 458] on button "Yes" at bounding box center [705, 466] width 37 height 27
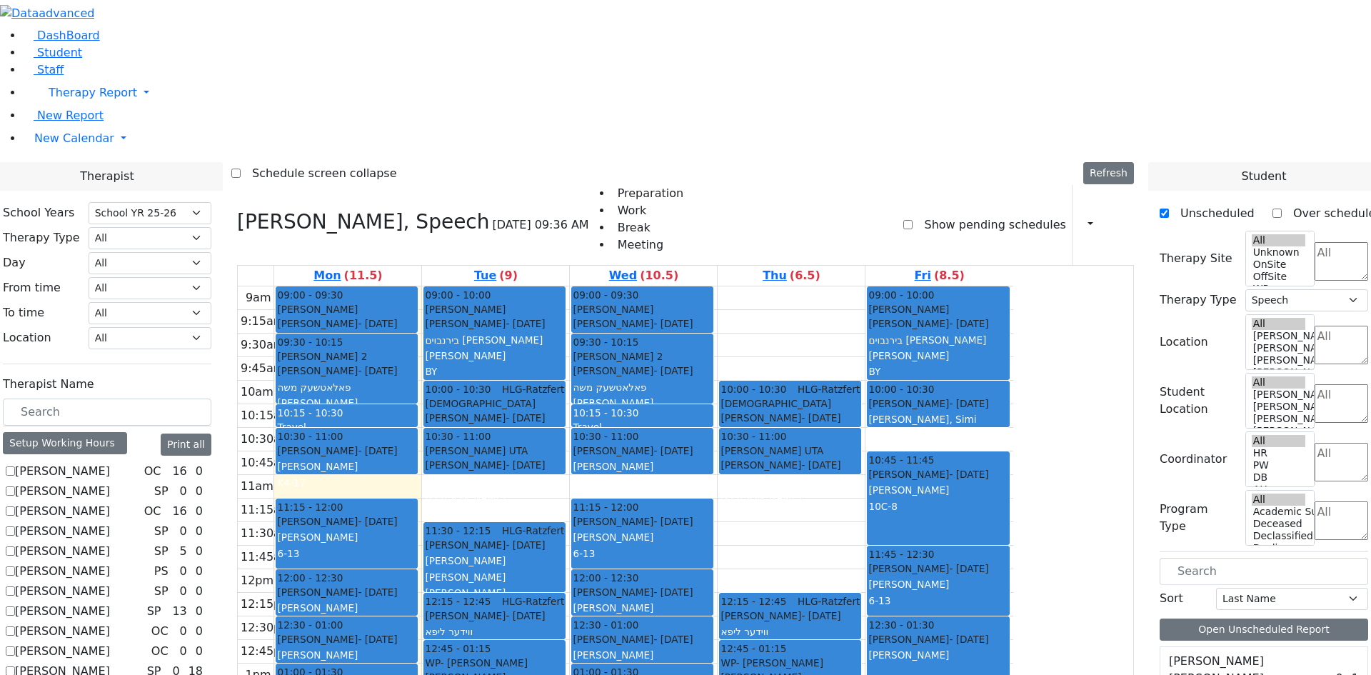
scroll to position [2428, 0]
drag, startPoint x: 1223, startPoint y: 532, endPoint x: 678, endPoint y: 573, distance: 547.0
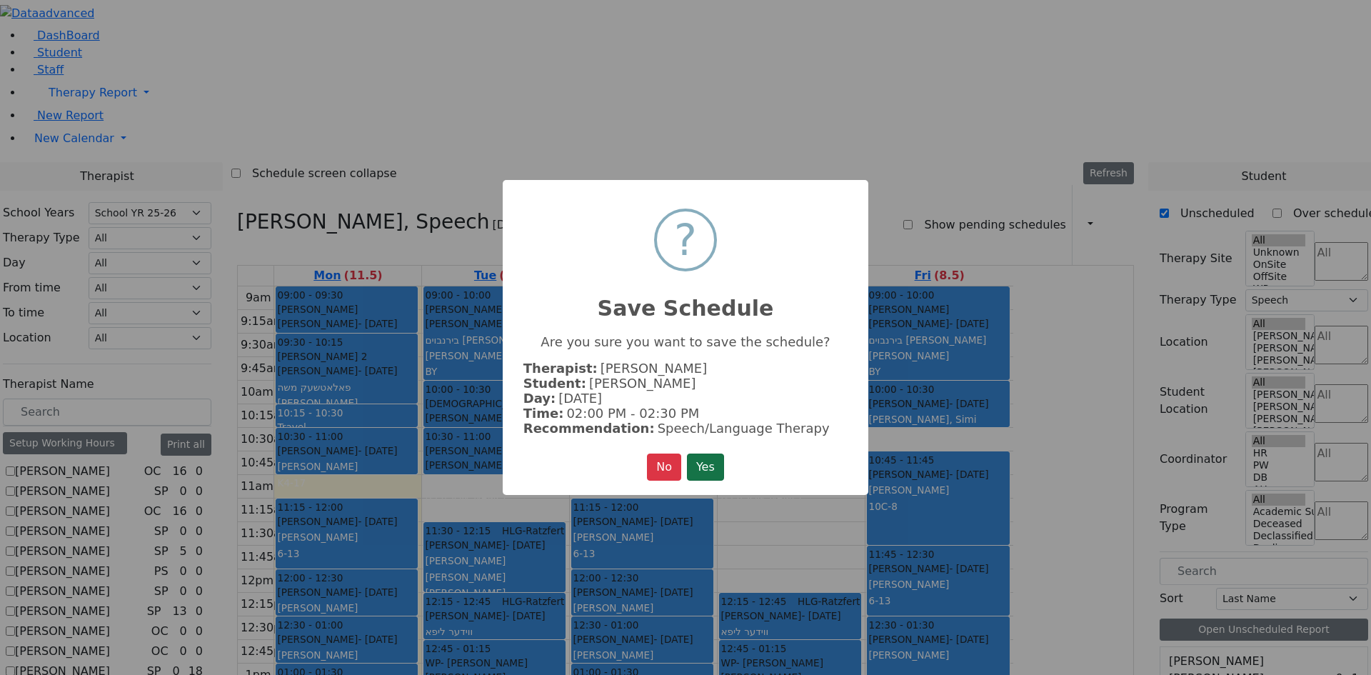
click at [705, 461] on button "Yes" at bounding box center [705, 466] width 37 height 27
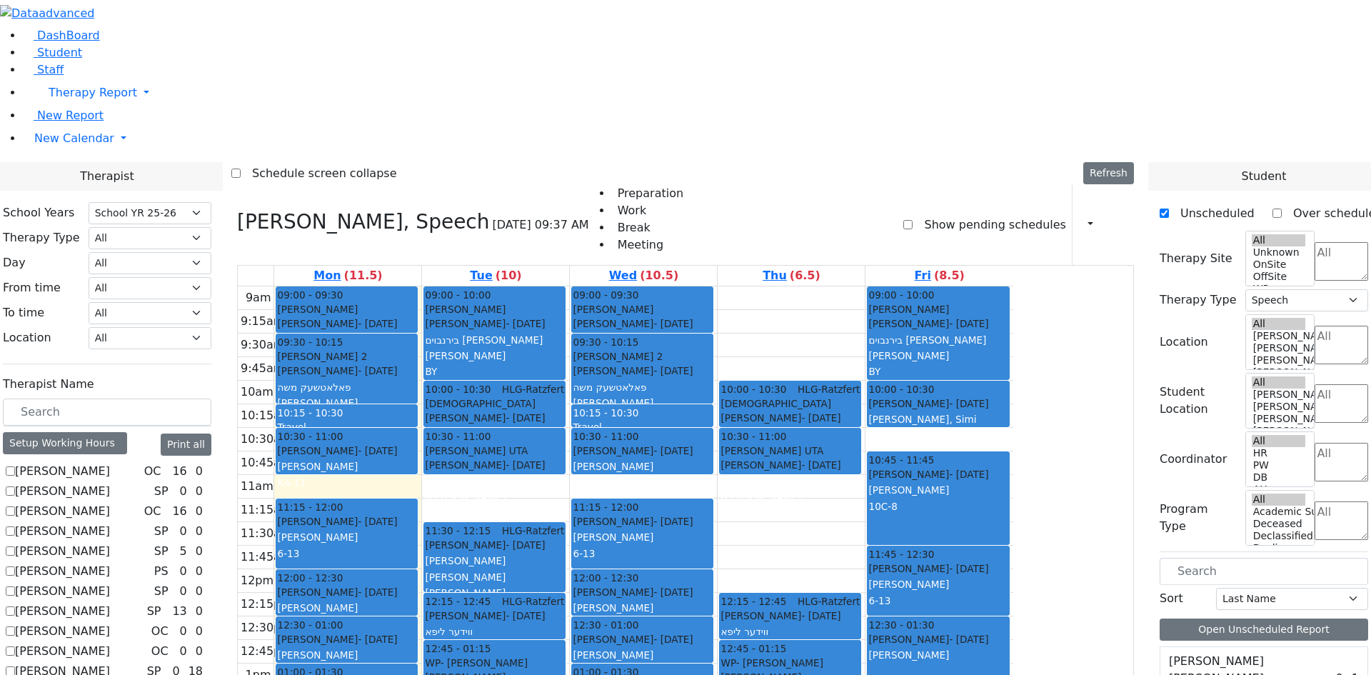
scroll to position [316, 0]
checkbox input "true"
select select
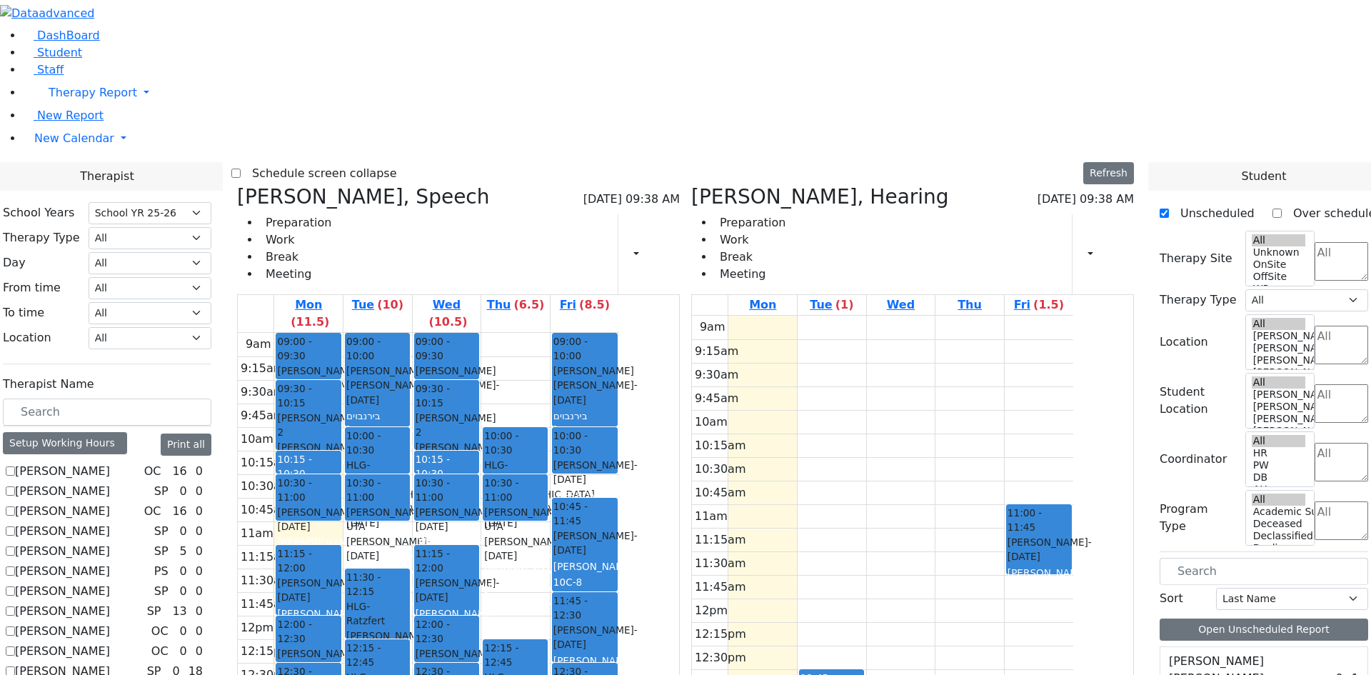
drag, startPoint x: 905, startPoint y: 586, endPoint x: 899, endPoint y: 607, distance: 22.2
click at [899, 607] on div "9am 9:15am 9:30am 9:45am 10am 10:15am 10:30am 10:45am 11am 11:15am 11:30am 11:4…" at bounding box center [882, 599] width 381 height 566
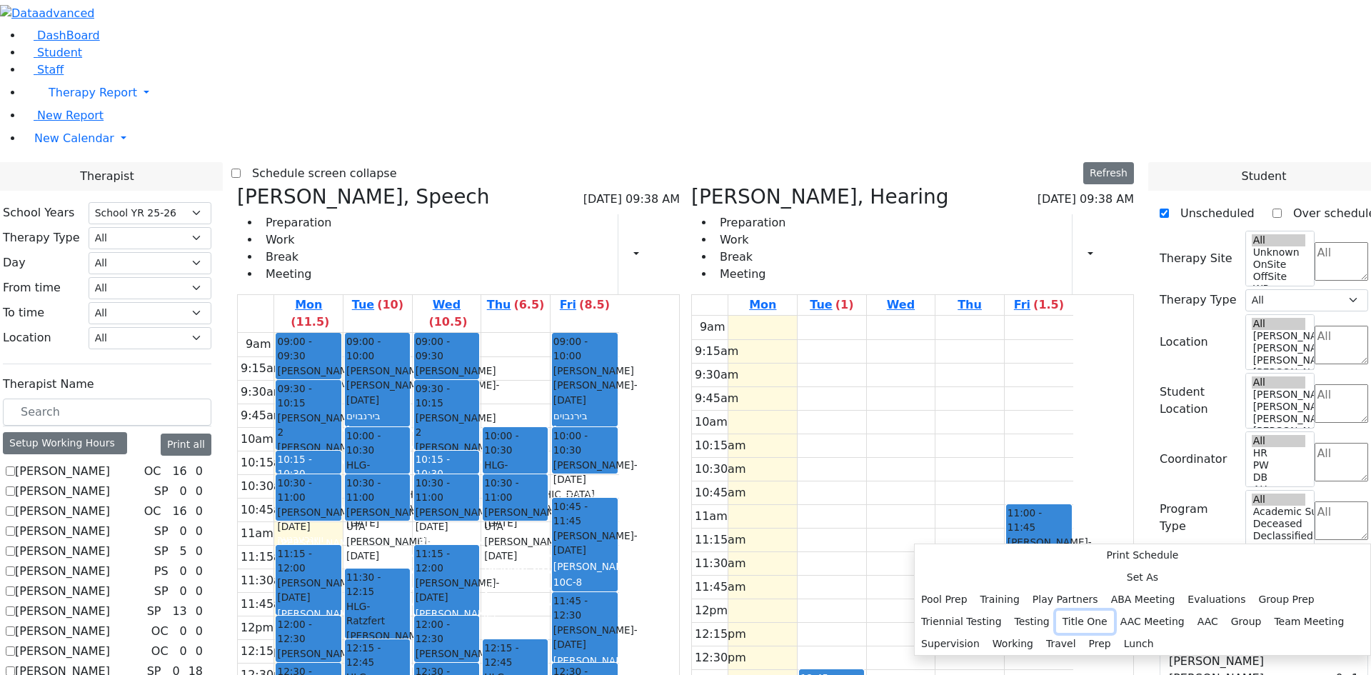
click at [1105, 611] on button "Title One" at bounding box center [1085, 622] width 58 height 22
select select "2"
select select "14:00:00"
select select "14:30:00"
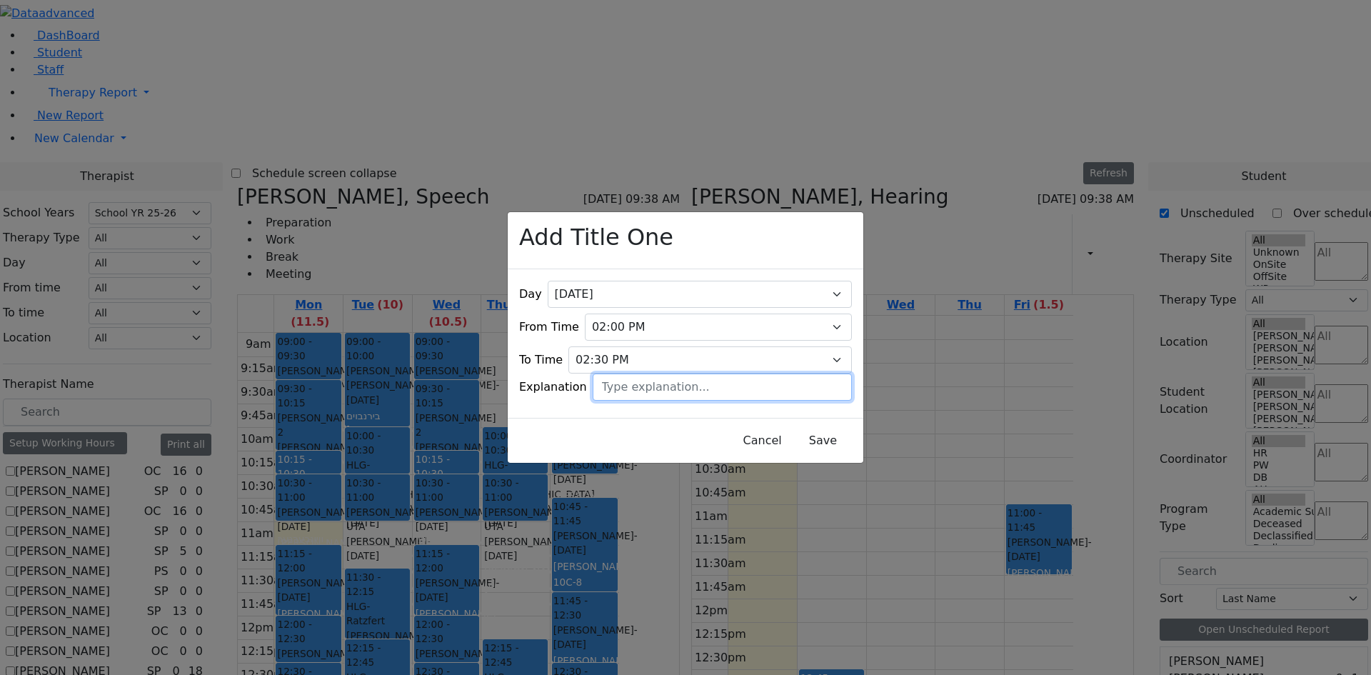
click at [641, 373] on input "text" at bounding box center [722, 386] width 259 height 27
type input "Berl Jacobowitz"
click at [795, 438] on button "Save" at bounding box center [823, 440] width 64 height 27
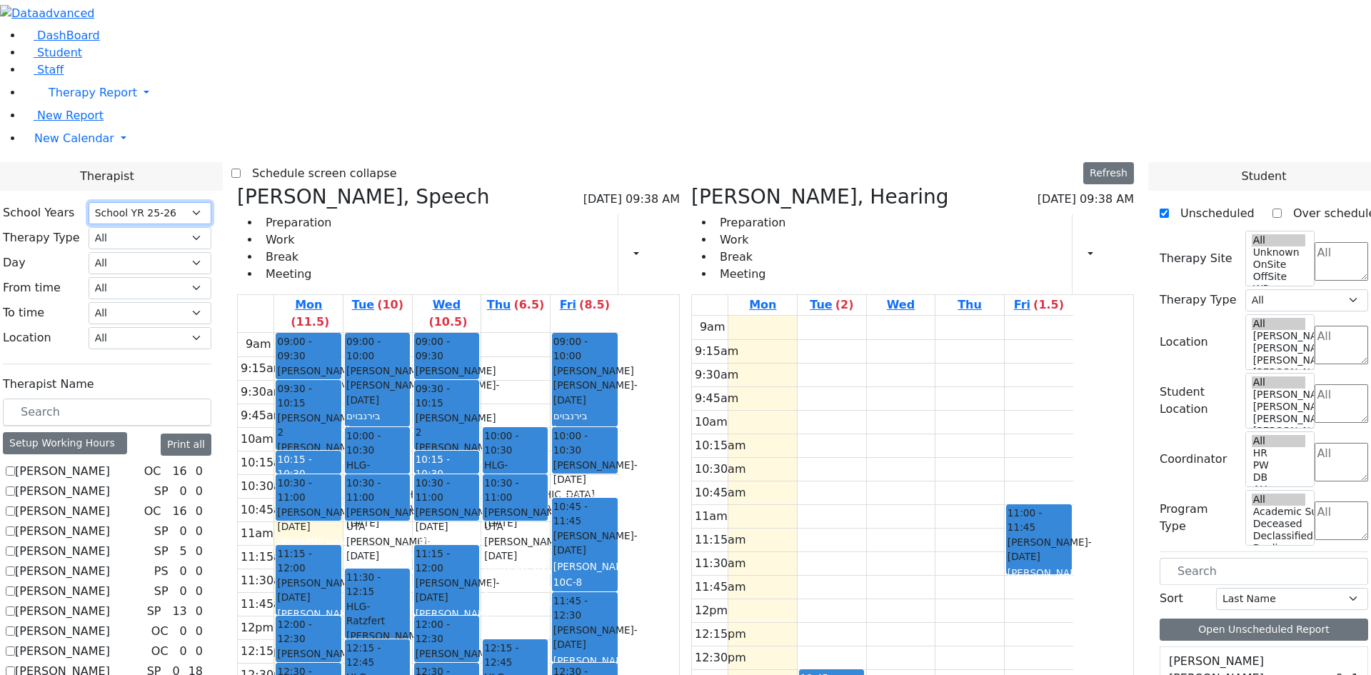
click at [211, 202] on select "Select School YR School YR 25-26 Summer YR 25 School YR 24-25 Summer YR 24 Scho…" at bounding box center [150, 213] width 123 height 22
click at [1033, 316] on div "9am 9:15am 9:30am 9:45am 10am 10:15am 10:30am 10:45am 11am 11:15am 11:30am 11:4…" at bounding box center [882, 599] width 381 height 566
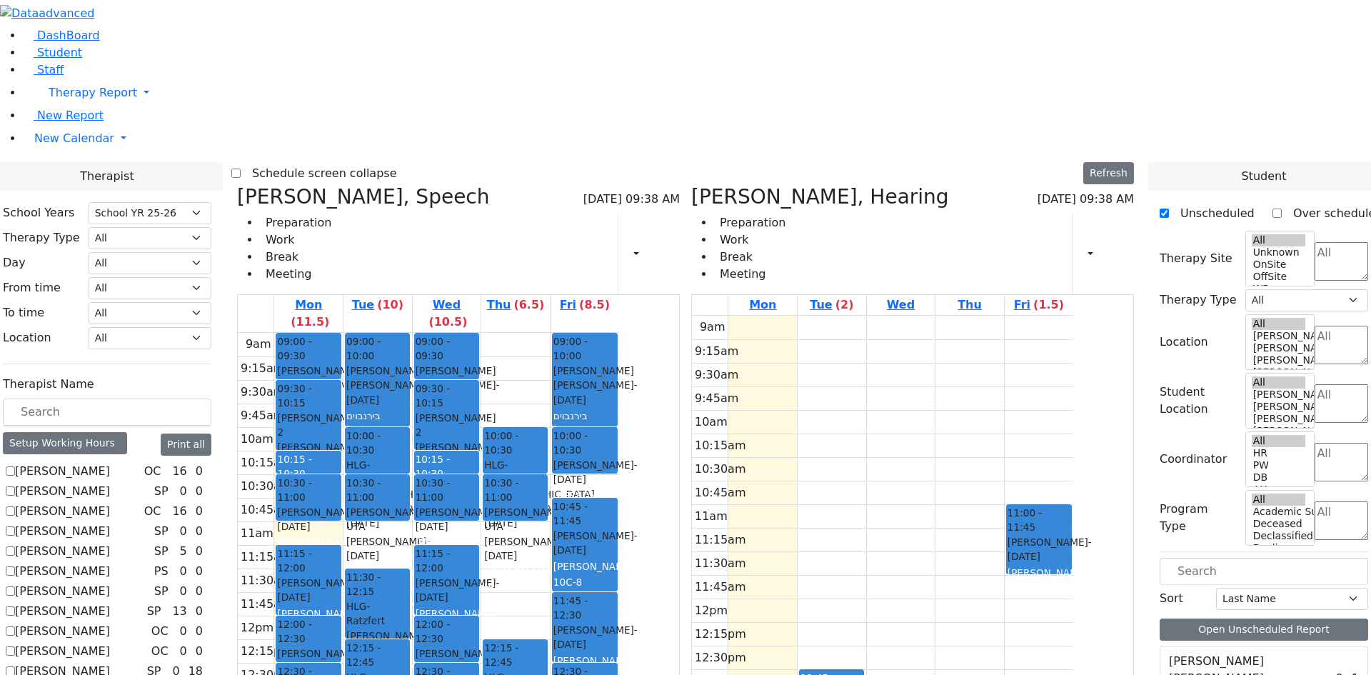
drag, startPoint x: 1195, startPoint y: 588, endPoint x: 1034, endPoint y: 252, distance: 372.4
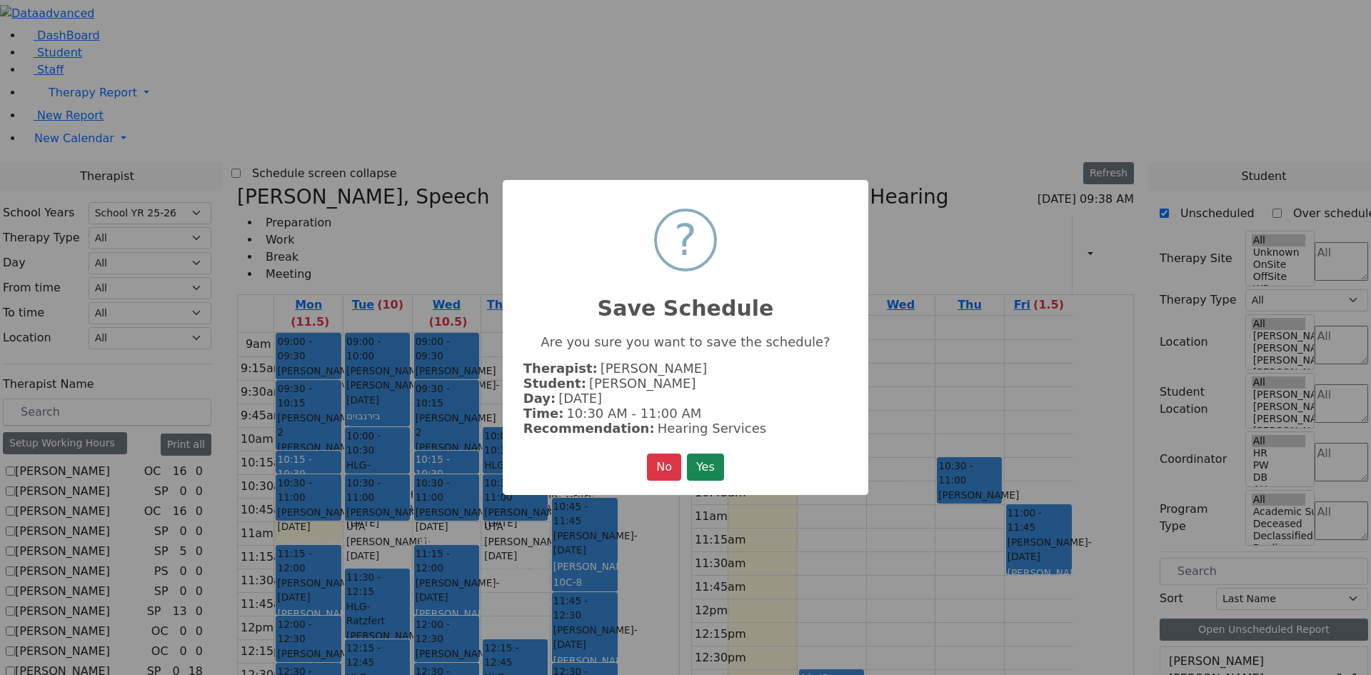
click at [703, 458] on button "Yes" at bounding box center [705, 466] width 37 height 27
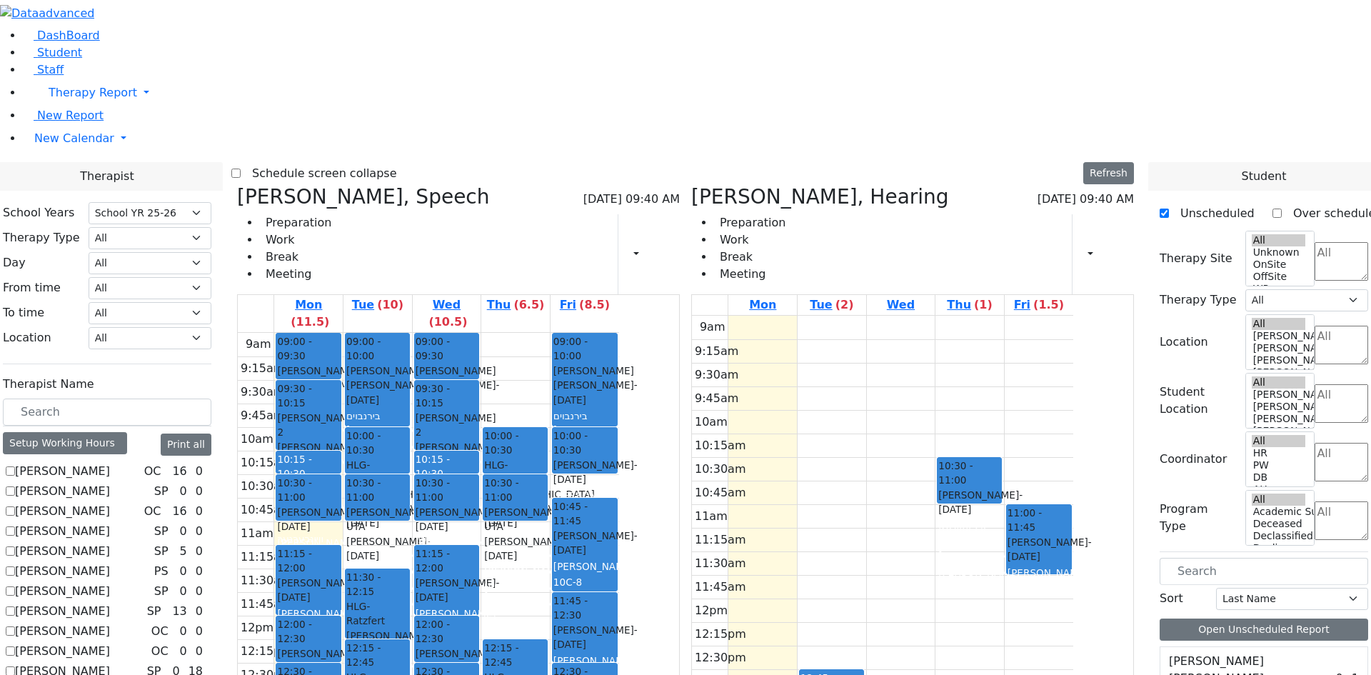
scroll to position [1357, 0]
drag, startPoint x: 1236, startPoint y: 558, endPoint x: 1237, endPoint y: 546, distance: 11.5
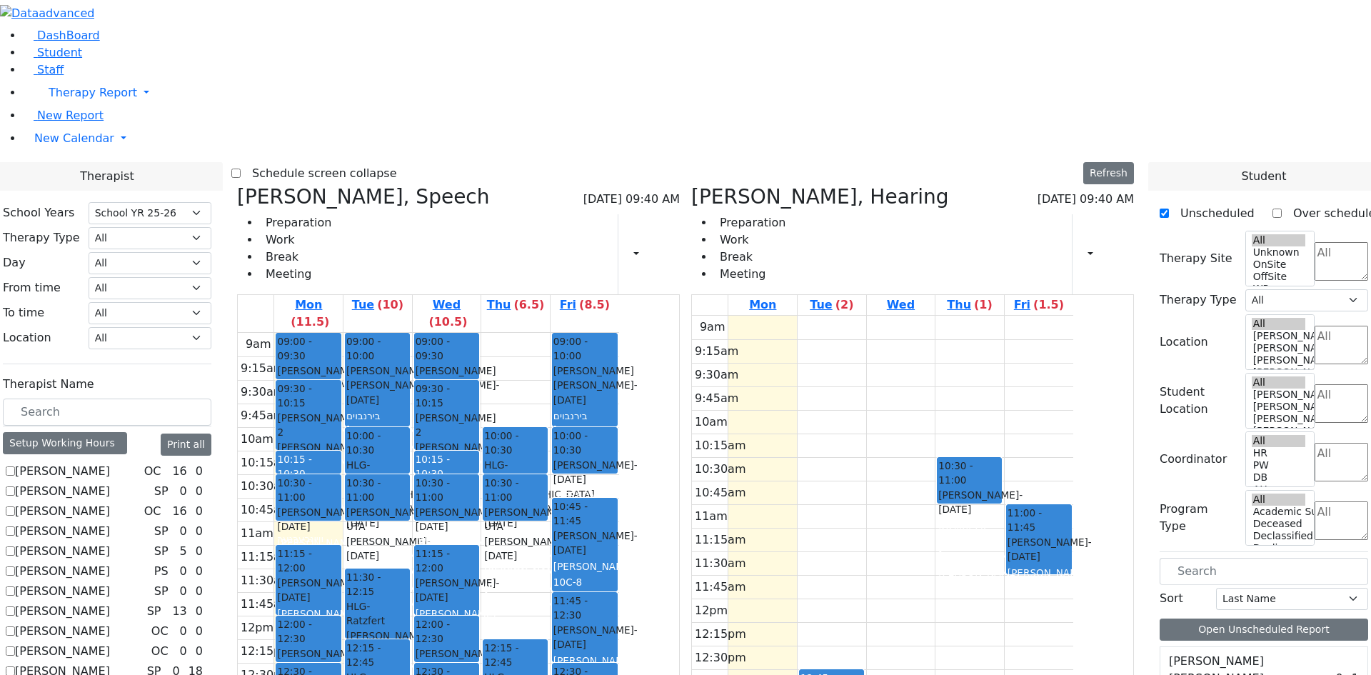
drag, startPoint x: 1214, startPoint y: 448, endPoint x: 660, endPoint y: 311, distance: 570.1
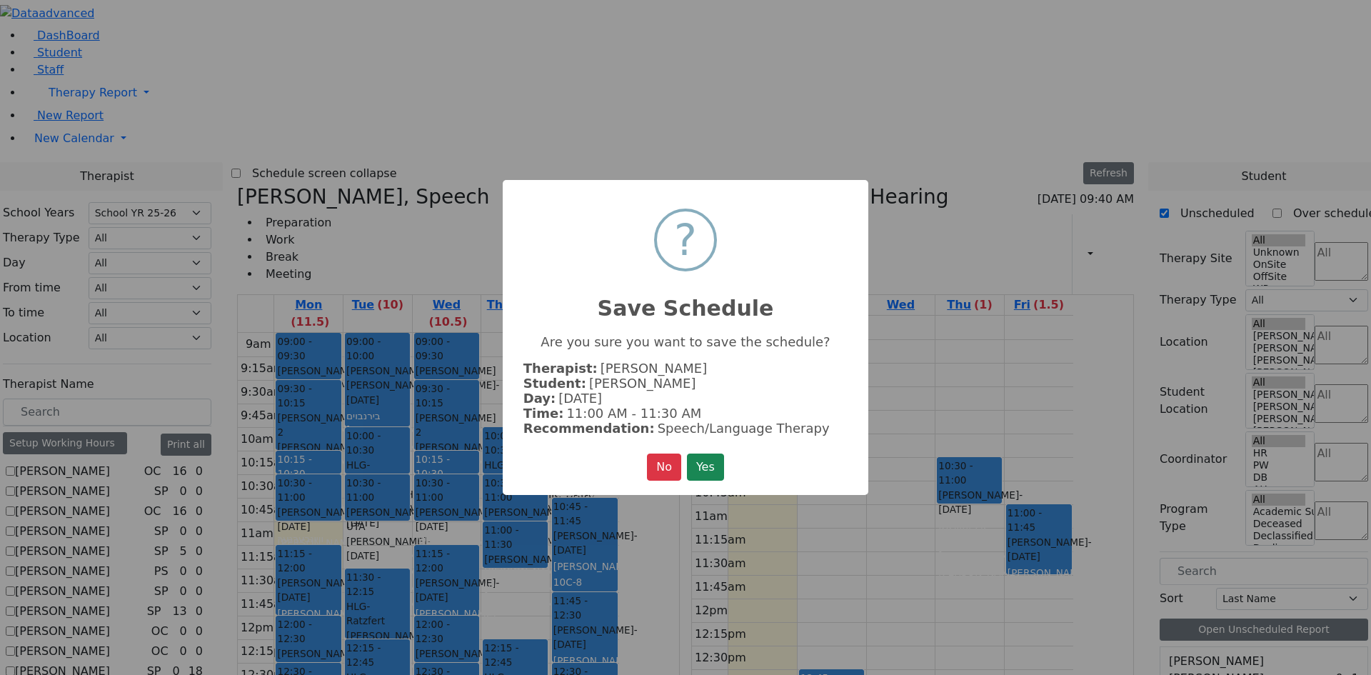
click at [708, 453] on button "Yes" at bounding box center [705, 466] width 37 height 27
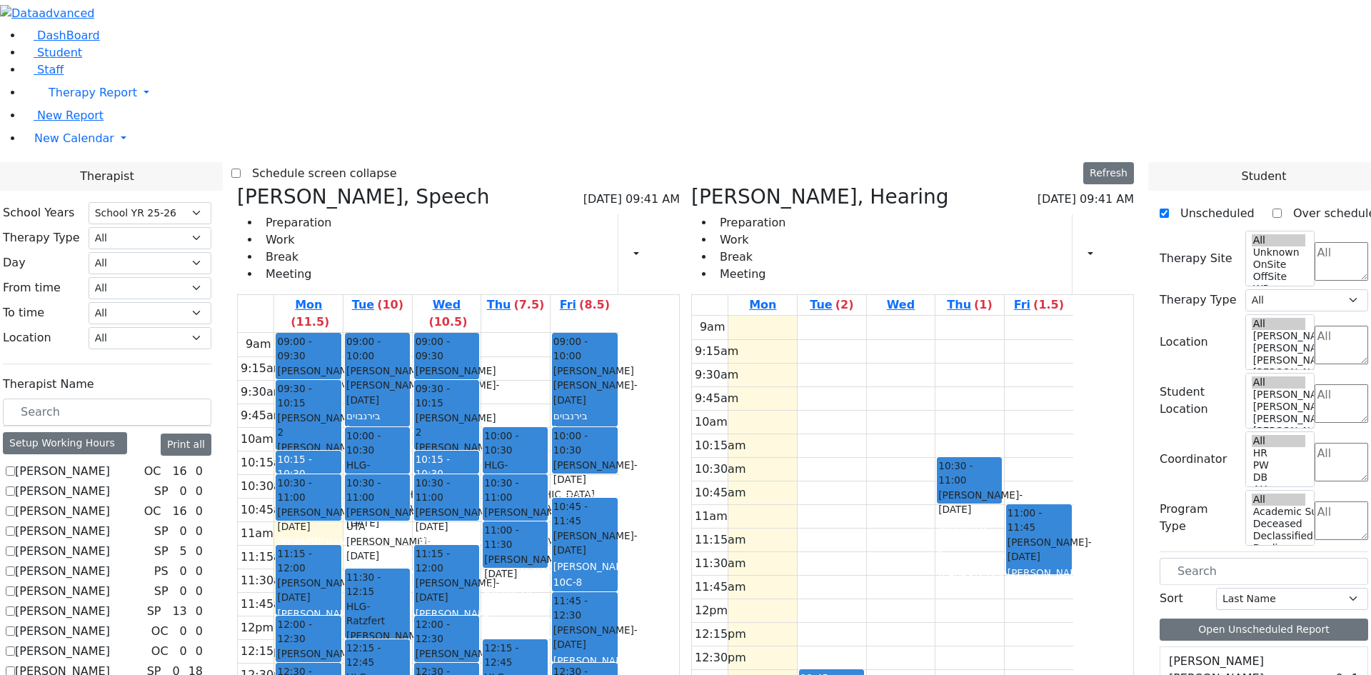
click at [431, 536] on span "- [DATE]" at bounding box center [388, 549] width 84 height 26
click at [565, 505] on span "[PERSON_NAME] UTA" at bounding box center [524, 519] width 81 height 29
click at [211, 202] on select "Select School YR School YR 25-26 Summer YR 25 School YR 24-25 Summer YR 24 Scho…" at bounding box center [150, 213] width 123 height 22
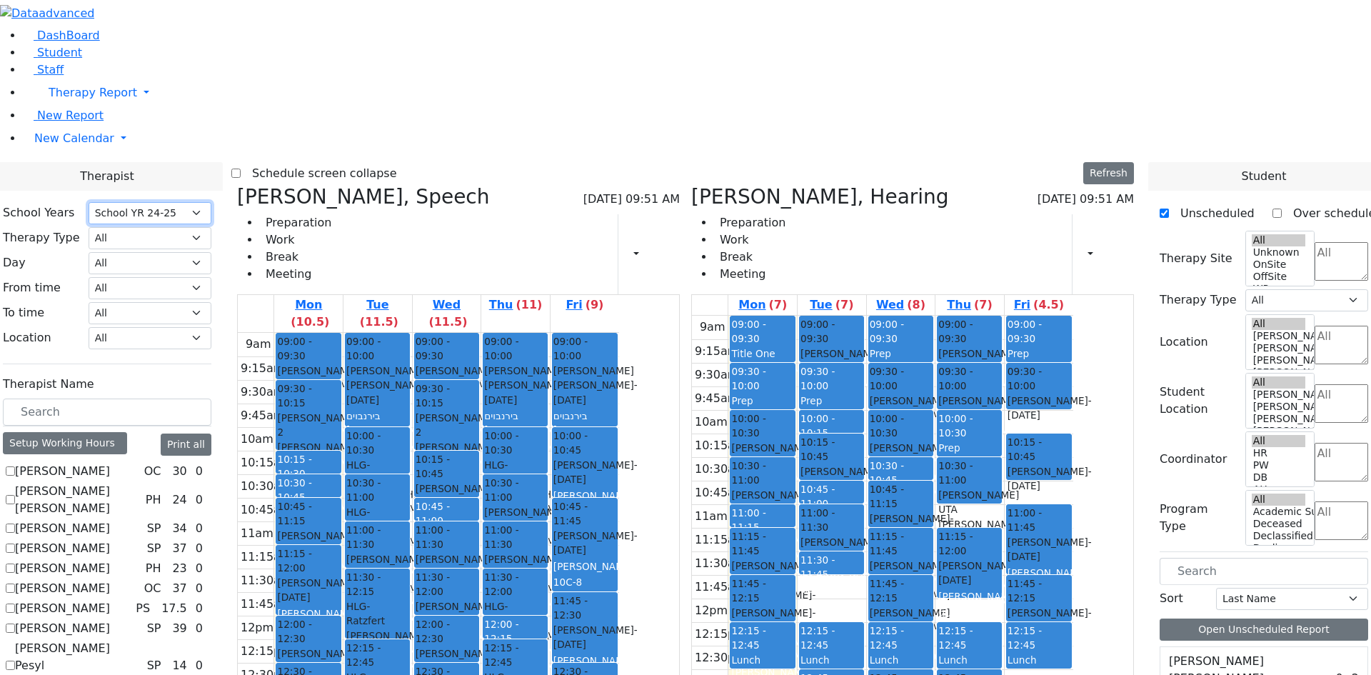
click at [211, 202] on select "Select School YR School YR 25-26 Summer YR 25 School YR 24-25 Summer YR 24 Scho…" at bounding box center [150, 213] width 123 height 22
select select "212"
click at [211, 202] on select "Select School YR School YR 25-26 Summer YR 25 School YR 24-25 Summer YR 24 Scho…" at bounding box center [150, 213] width 123 height 22
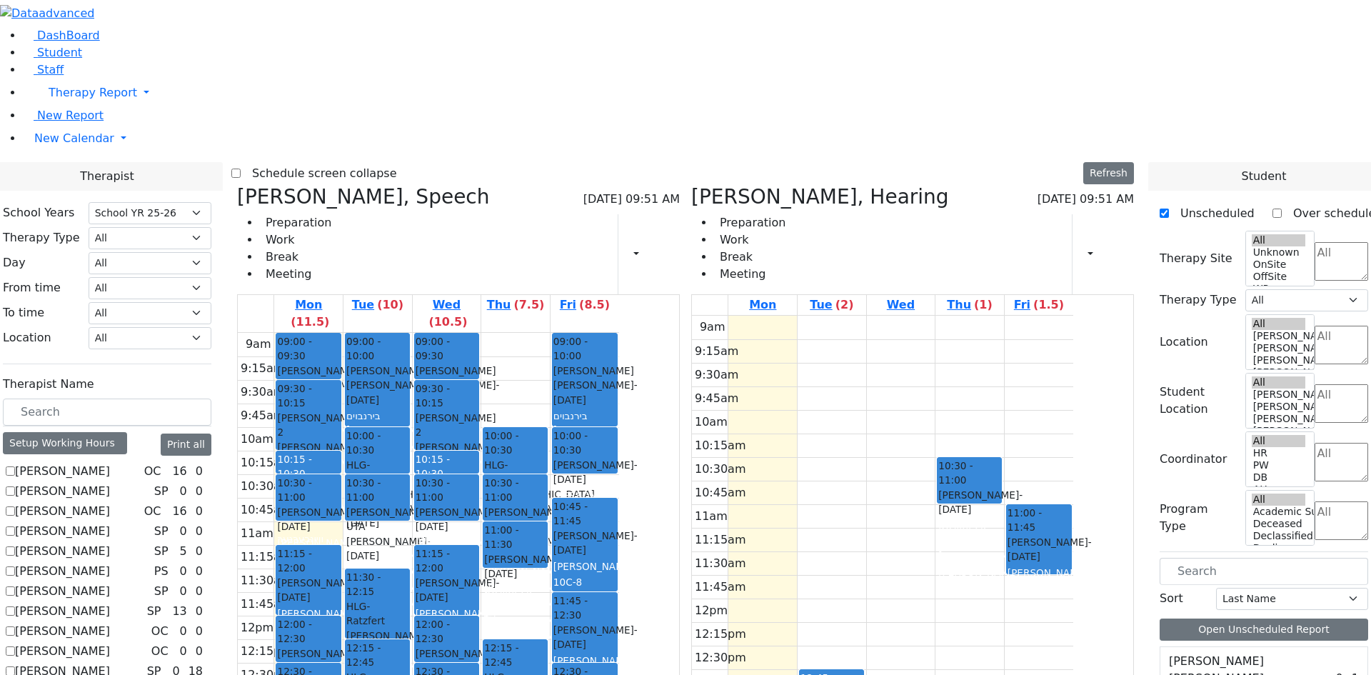
scroll to position [3856, 0]
drag, startPoint x: 1233, startPoint y: 534, endPoint x: 638, endPoint y: 167, distance: 698.9
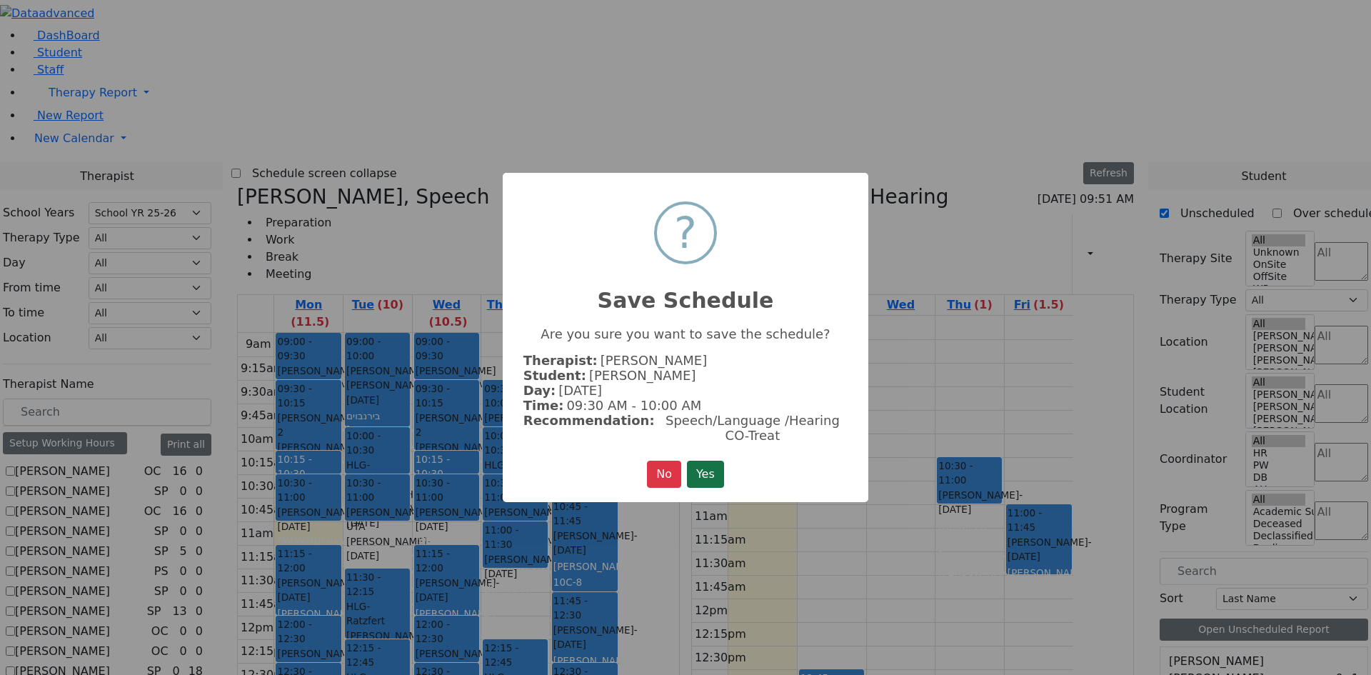
click at [718, 461] on button "Yes" at bounding box center [705, 474] width 37 height 27
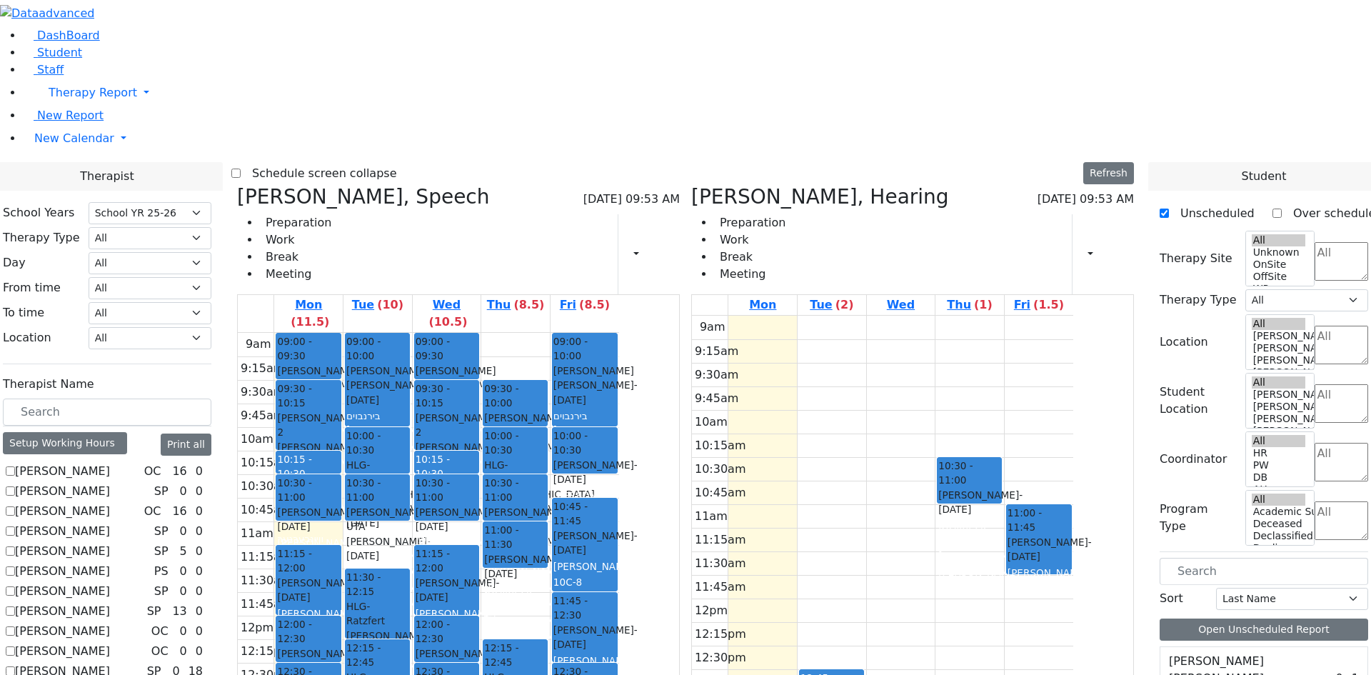
scroll to position [3713, 0]
drag, startPoint x: 964, startPoint y: 161, endPoint x: 965, endPoint y: 194, distance: 33.6
click at [965, 316] on div "9am 9:15am 9:30am 9:45am 10am 10:15am 10:30am 10:45am 11am 11:15am 11:30am 11:4…" at bounding box center [882, 599] width 381 height 566
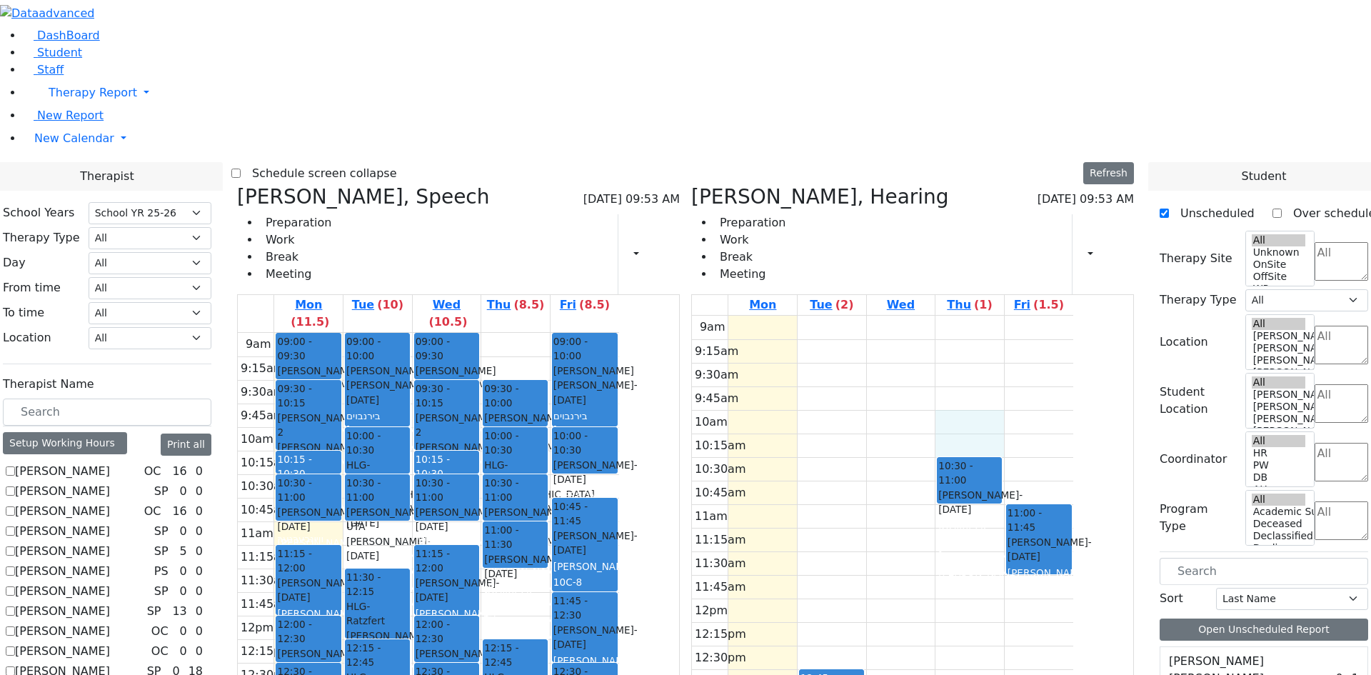
drag, startPoint x: 1050, startPoint y: 221, endPoint x: 1045, endPoint y: 231, distance: 11.5
click at [1048, 316] on div "9am 9:15am 9:30am 9:45am 10am 10:15am 10:30am 10:45am 11am 11:15am 11:30am 11:4…" at bounding box center [882, 599] width 381 height 566
click at [967, 316] on div "9am 9:15am 9:30am 9:45am 10am 10:15am 10:30am 10:45am 11am 11:15am 11:30am 11:4…" at bounding box center [882, 599] width 381 height 566
click at [913, 316] on div "9am 9:15am 9:30am 9:45am 10am 10:15am 10:30am 10:45am 11am 11:15am 11:30am 11:4…" at bounding box center [882, 599] width 381 height 566
click at [908, 316] on div "9am 9:15am 9:30am 9:45am 10am 10:15am 10:30am 10:45am 11am 11:15am 11:30am 11:4…" at bounding box center [882, 599] width 381 height 566
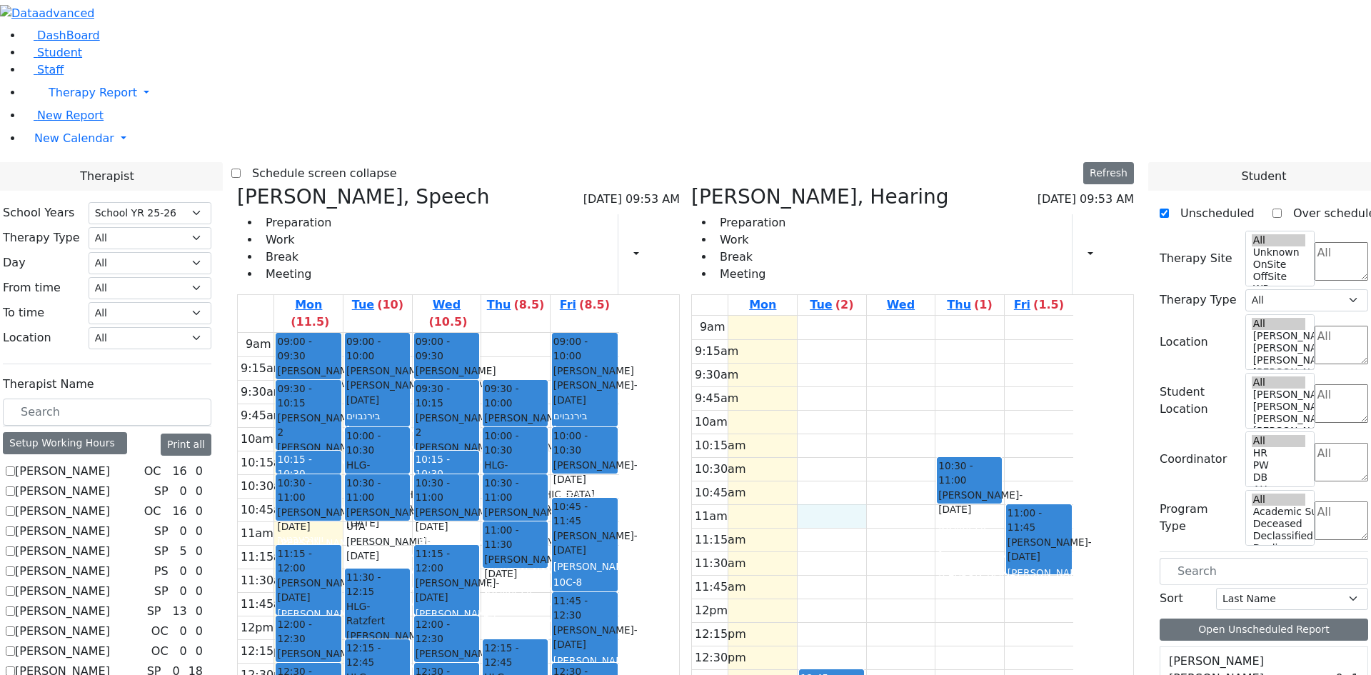
click at [933, 341] on div "9am 9:15am 9:30am 9:45am 10am 10:15am 10:30am 10:45am 11am 11:15am 11:30am 11:4…" at bounding box center [882, 599] width 381 height 566
click at [955, 345] on div "9am 9:15am 9:30am 9:45am 10am 10:15am 10:30am 10:45am 11am 11:15am 11:30am 11:4…" at bounding box center [882, 599] width 381 height 566
drag, startPoint x: 934, startPoint y: 338, endPoint x: 934, endPoint y: 347, distance: 8.6
click at [934, 349] on div "9am 9:15am 9:30am 9:45am 10am 10:15am 10:30am 10:45am 11am 11:15am 11:30am 11:4…" at bounding box center [882, 599] width 381 height 566
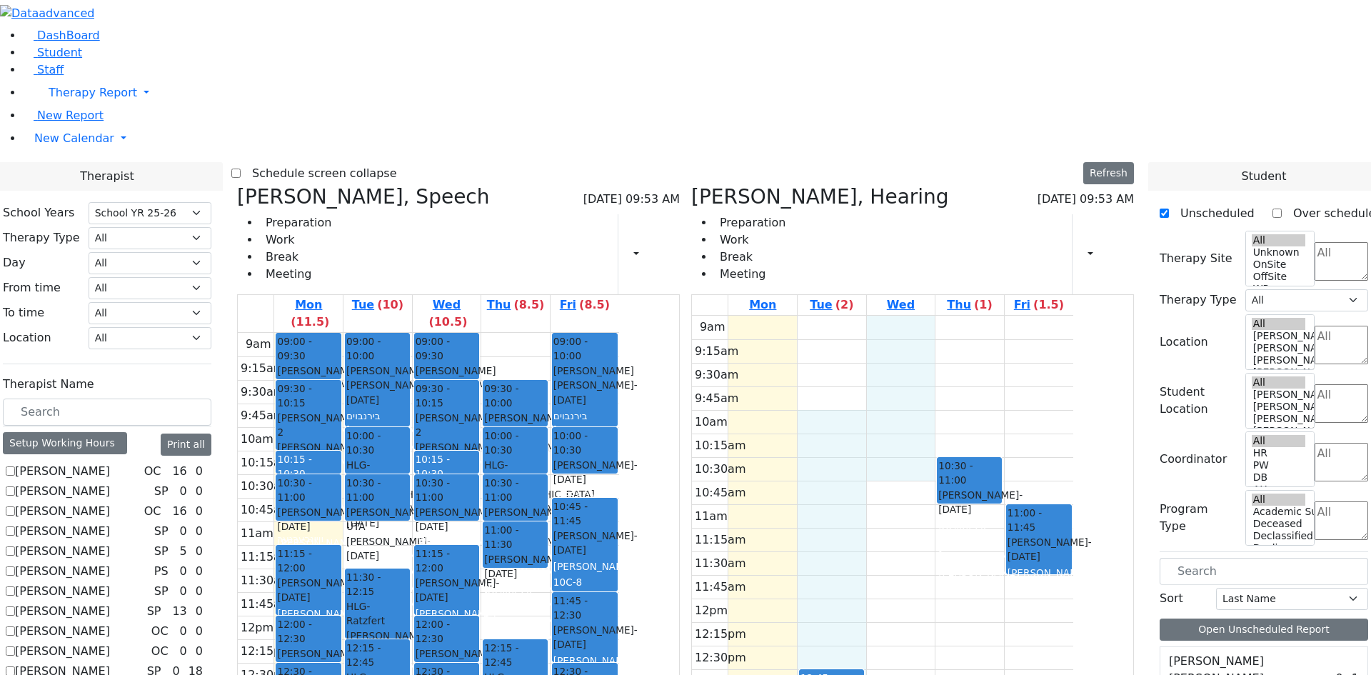
drag, startPoint x: 949, startPoint y: 263, endPoint x: 929, endPoint y: 212, distance: 54.5
click at [929, 316] on div "9am 9:15am 9:30am 9:45am 10am 10:15am 10:30am 10:45am 11am 11:15am 11:30am 11:4…" at bounding box center [882, 599] width 381 height 566
click at [1008, 185] on div "Renzoni Rebecca, Hearing 08/11/2025 09:53 AM Preparation Work Break Meeting Pri…" at bounding box center [912, 240] width 443 height 110
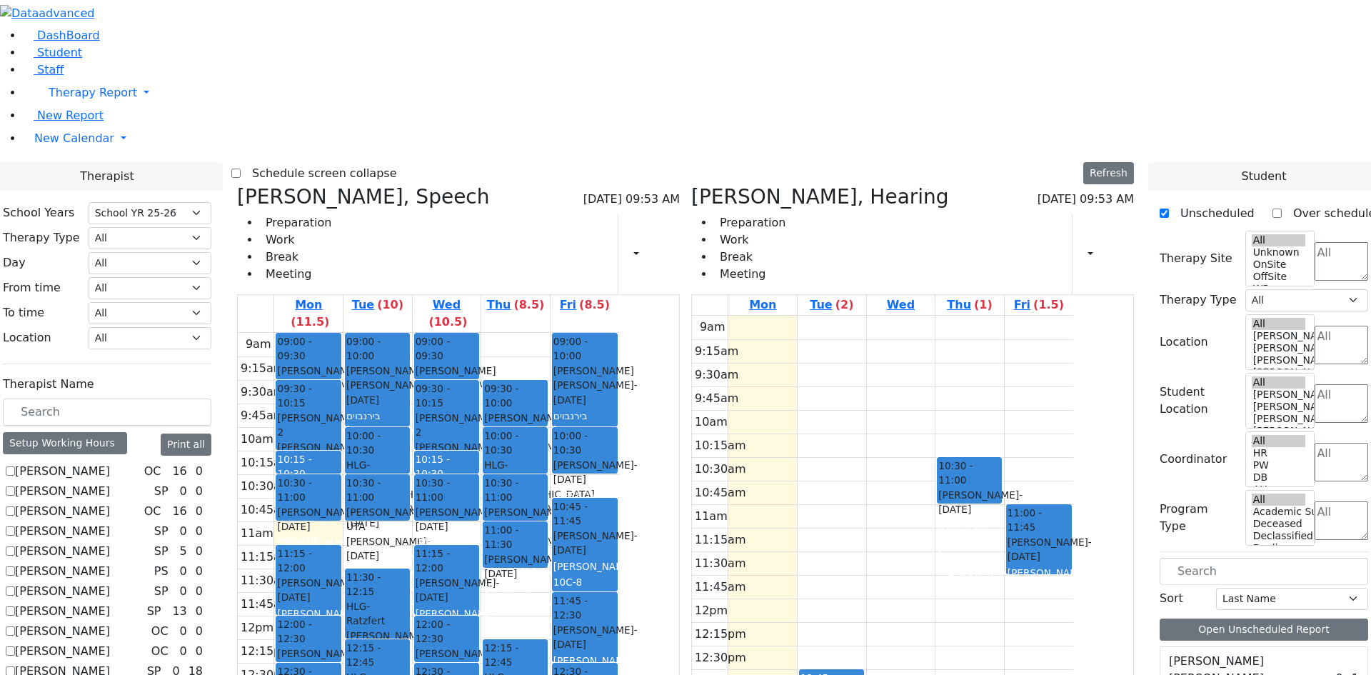
click at [654, 162] on div "Schedule screen collapse Refresh Setup Working Hours Print Schedule" at bounding box center [685, 173] width 908 height 23
drag, startPoint x: 1050, startPoint y: 161, endPoint x: 1047, endPoint y: 174, distance: 12.5
click at [1046, 316] on div "9am 9:15am 9:30am 9:45am 10am 10:15am 10:30am 10:45am 11am 11:15am 11:30am 11:4…" at bounding box center [882, 599] width 381 height 566
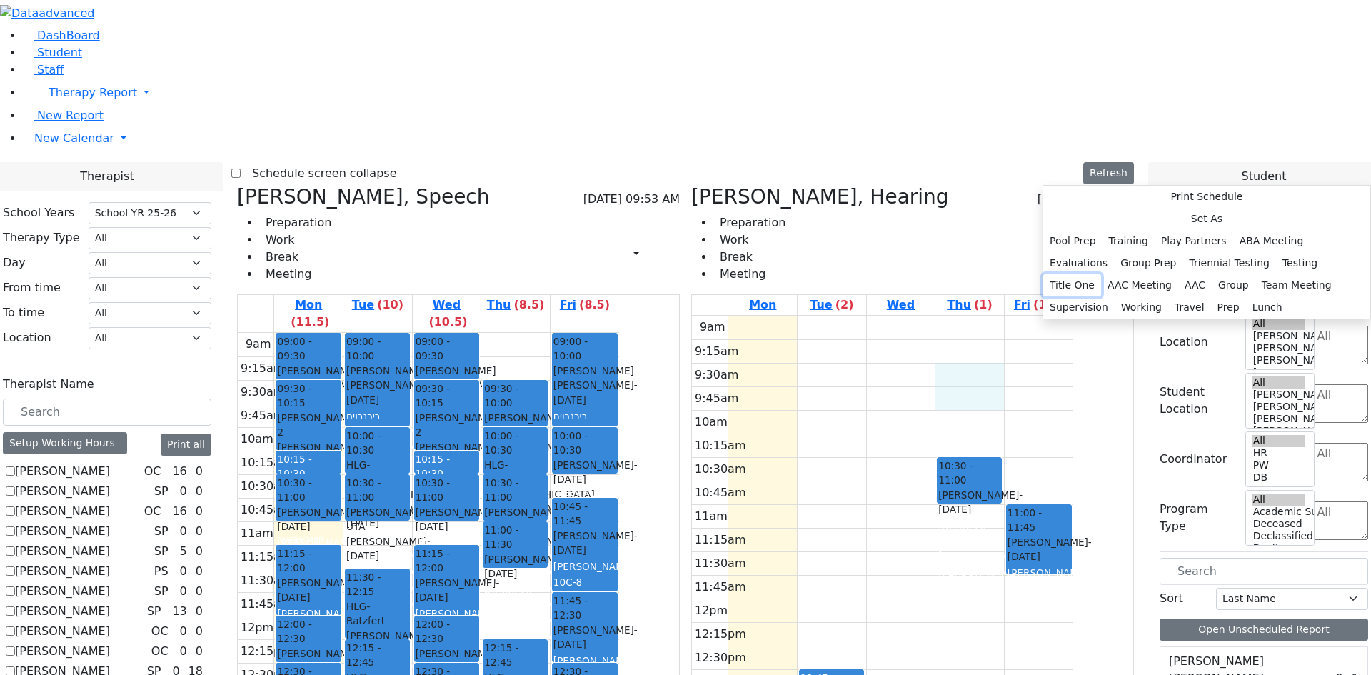
click at [1101, 296] on button "Title One" at bounding box center [1072, 285] width 58 height 22
select select "4"
select select "09:30:00"
select select "10:00:00"
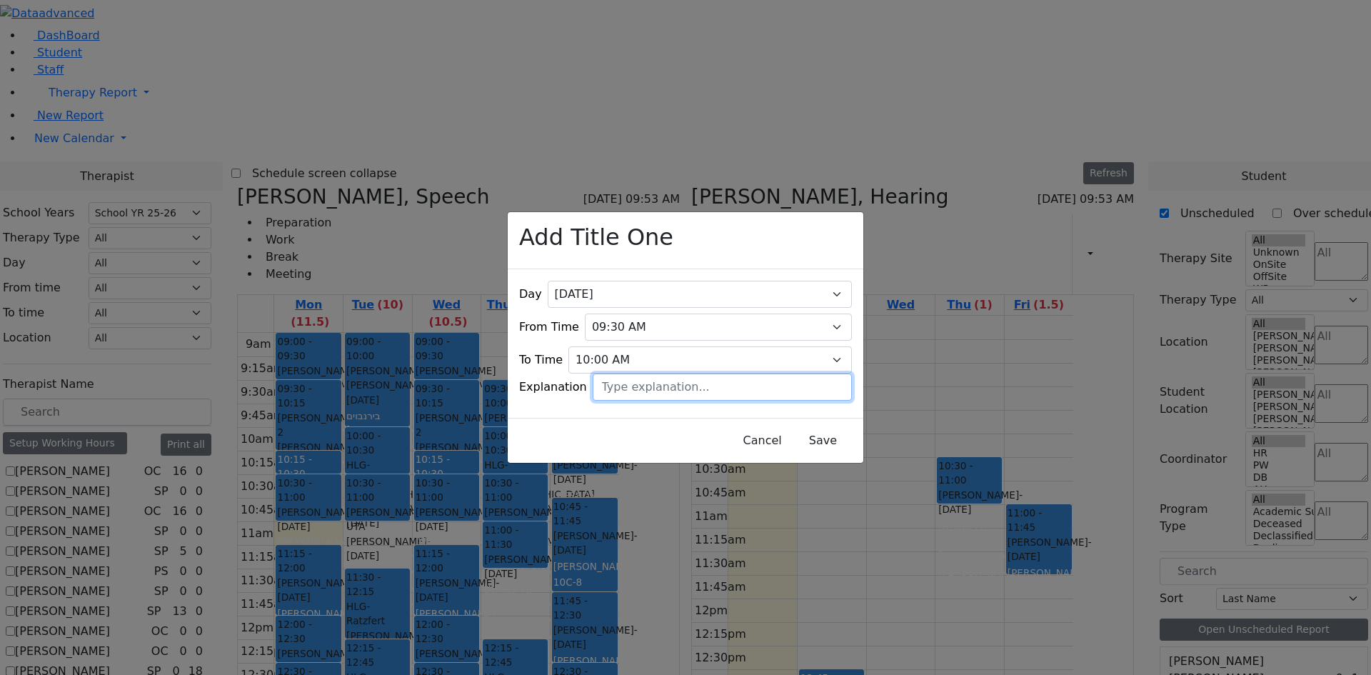
click at [678, 373] on input "text" at bounding box center [722, 386] width 259 height 27
type input "Jermy Lowy"
drag, startPoint x: 807, startPoint y: 436, endPoint x: 820, endPoint y: 426, distance: 16.3
click at [807, 434] on button "Save" at bounding box center [823, 440] width 64 height 27
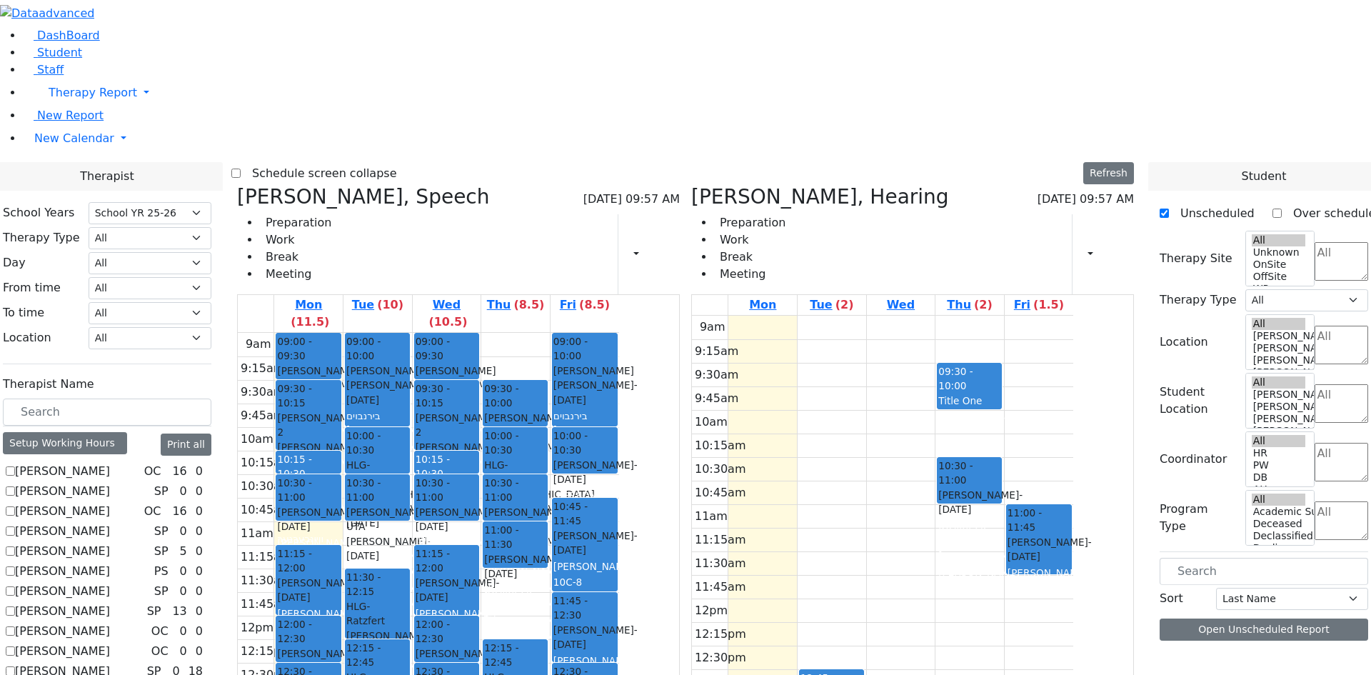
scroll to position [0, 0]
click at [211, 202] on select "Select School YR School YR 25-26 Summer YR 25 School YR 24-25 Summer YR 24 Scho…" at bounding box center [150, 213] width 123 height 22
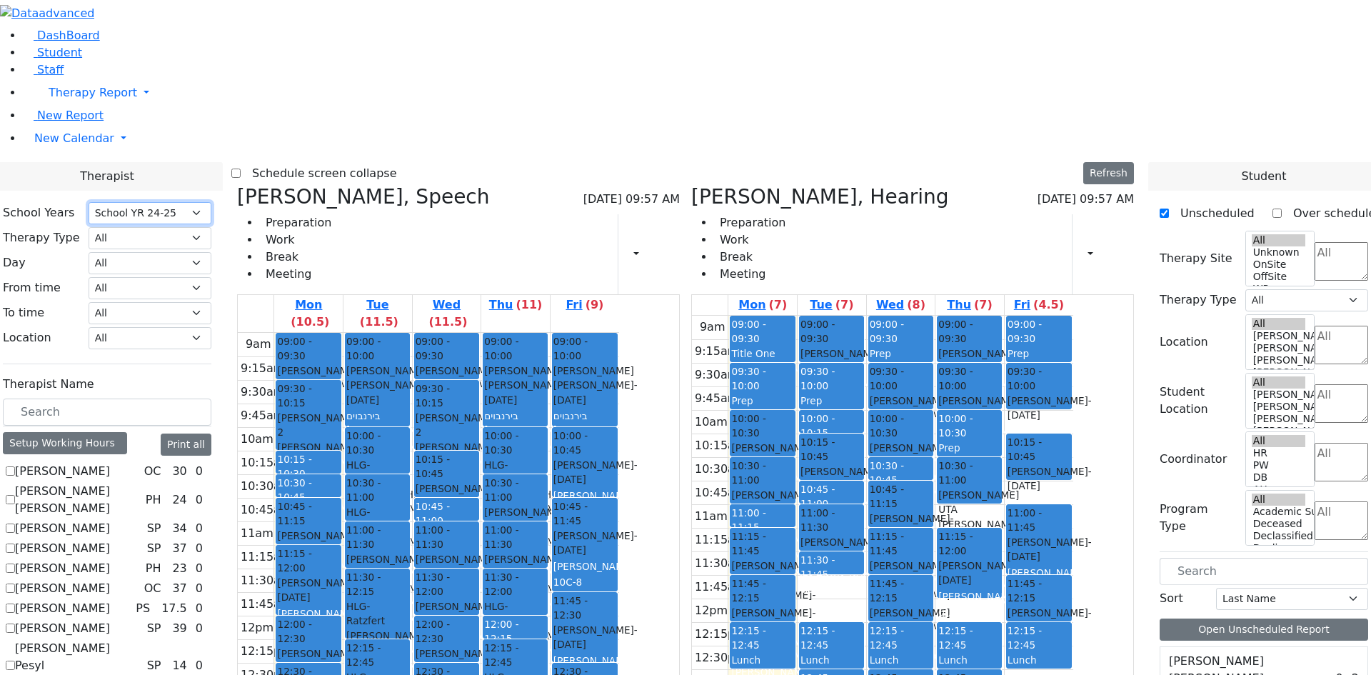
click at [211, 202] on select "Select School YR School YR 25-26 Summer YR 25 School YR 24-25 Summer YR 24 Scho…" at bounding box center [150, 213] width 123 height 22
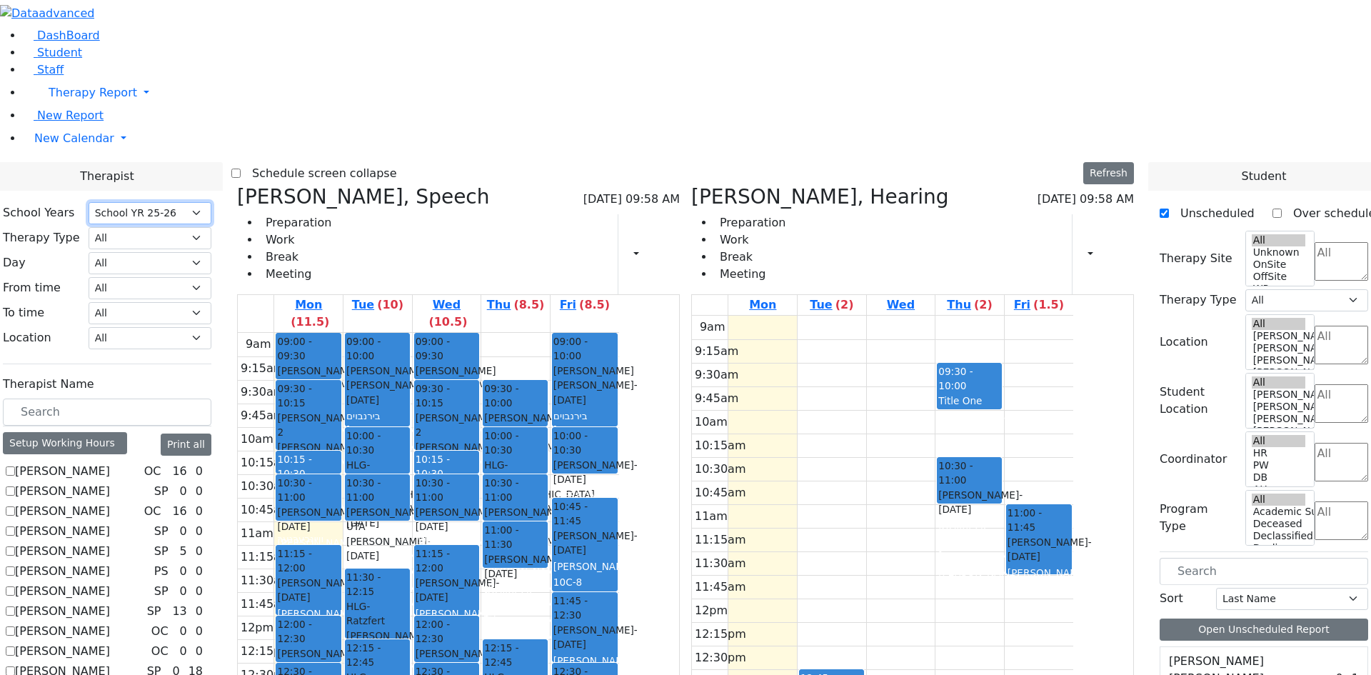
click at [211, 202] on select "Select School YR School YR 25-26 Summer YR 25 School YR 24-25 Summer YR 24 Scho…" at bounding box center [150, 213] width 123 height 22
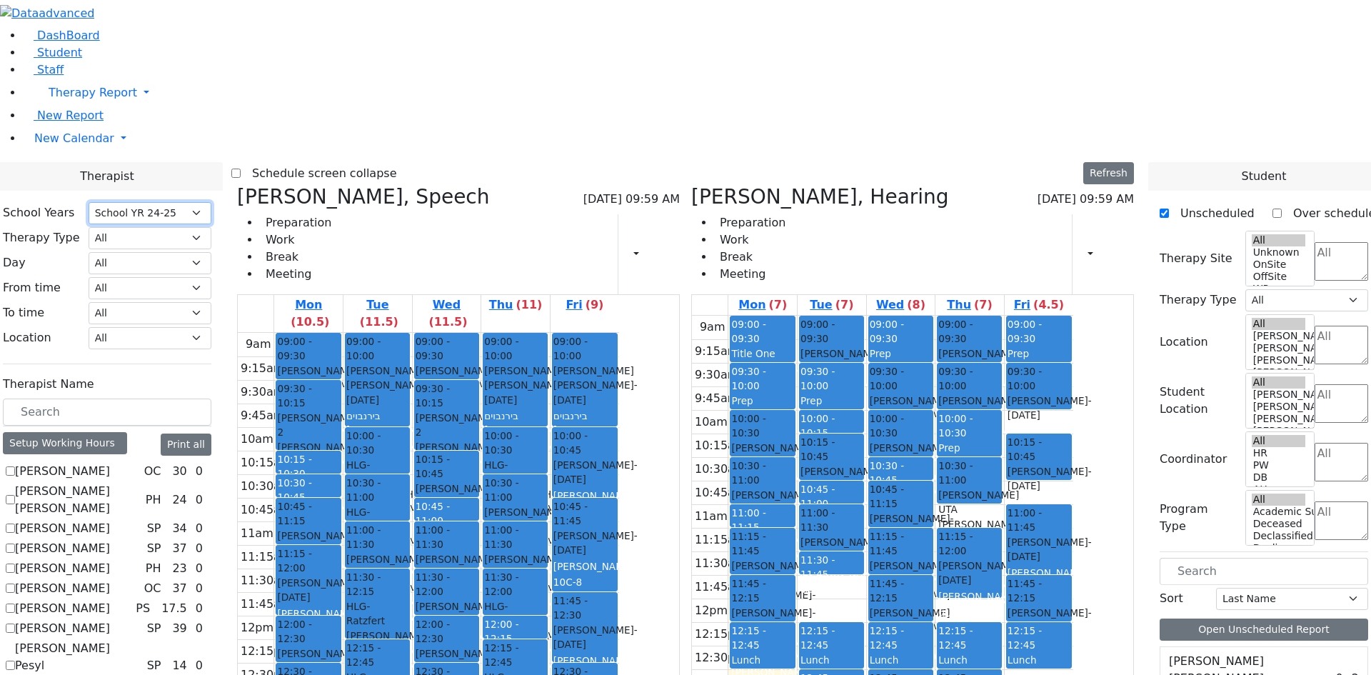
click at [211, 202] on select "Select School YR School YR 25-26 Summer YR 25 School YR 24-25 Summer YR 24 Scho…" at bounding box center [150, 213] width 123 height 22
select select "212"
click at [211, 202] on select "Select School YR School YR 25-26 Summer YR 25 School YR 24-25 Summer YR 24 Scho…" at bounding box center [150, 213] width 123 height 22
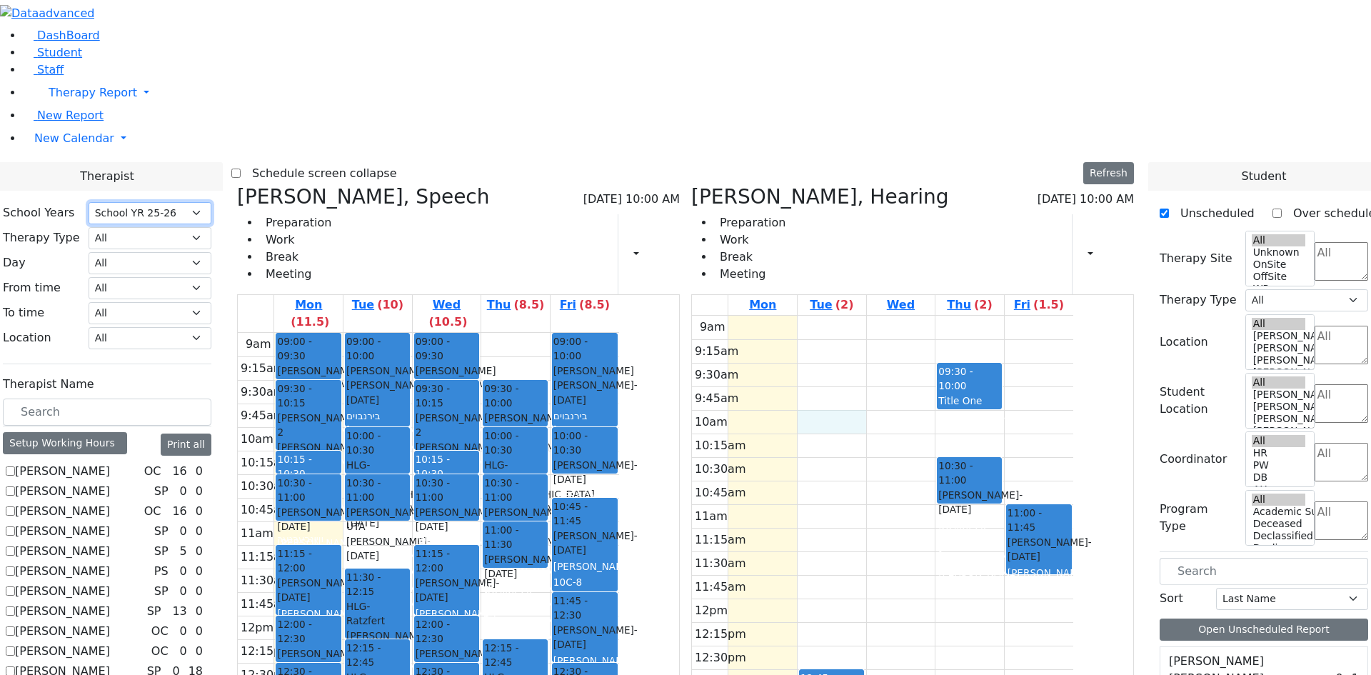
click at [933, 316] on div "9am 9:15am 9:30am 9:45am 10am 10:15am 10:30am 10:45am 11am 11:15am 11:30am 11:4…" at bounding box center [882, 599] width 381 height 566
click at [546, 440] on div "Lowy Jermiah - 05/29/2018" at bounding box center [515, 454] width 62 height 29
click at [1000, 393] on div "Title One" at bounding box center [969, 400] width 62 height 14
drag, startPoint x: 838, startPoint y: 110, endPoint x: 835, endPoint y: 127, distance: 17.3
click at [834, 316] on div "9am 9:15am 9:30am 9:45am 10am 10:15am 10:30am 10:45am 11am 11:15am 11:30am 11:4…" at bounding box center [882, 599] width 381 height 566
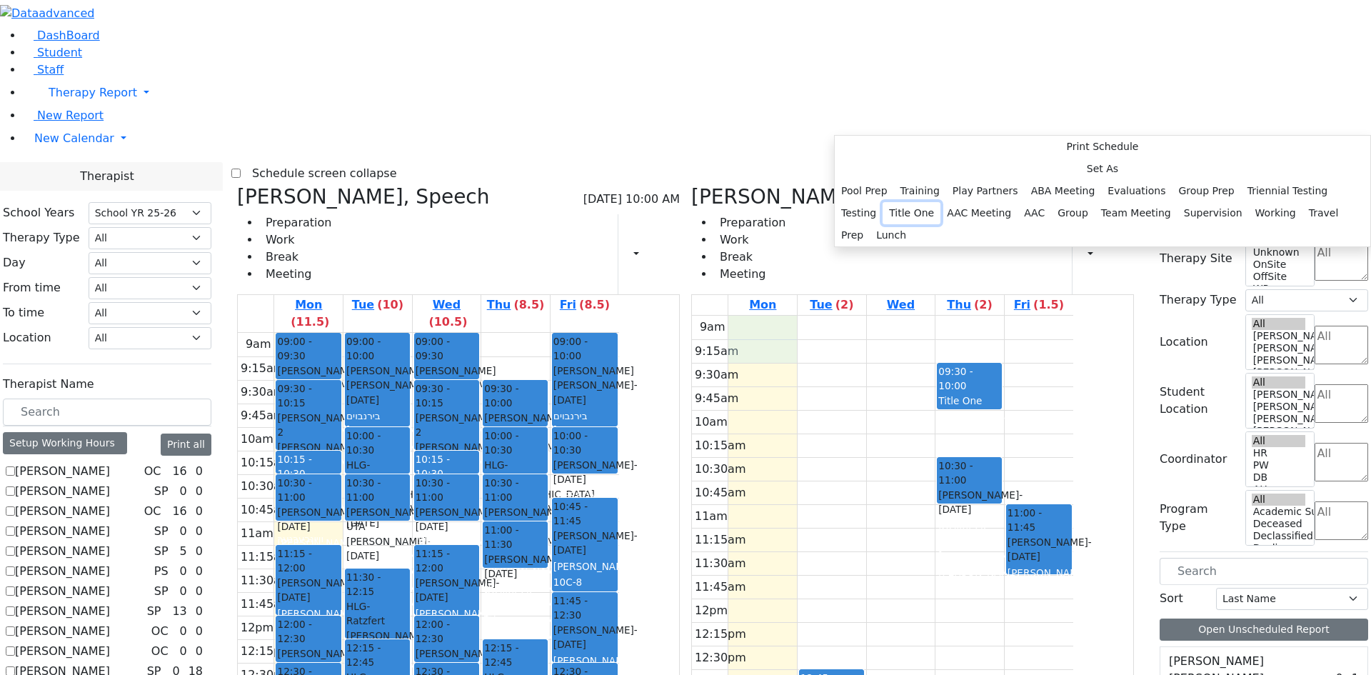
click at [940, 224] on button "Title One" at bounding box center [912, 213] width 58 height 22
select select "1"
select select "09:00:00"
select select "09:30:00"
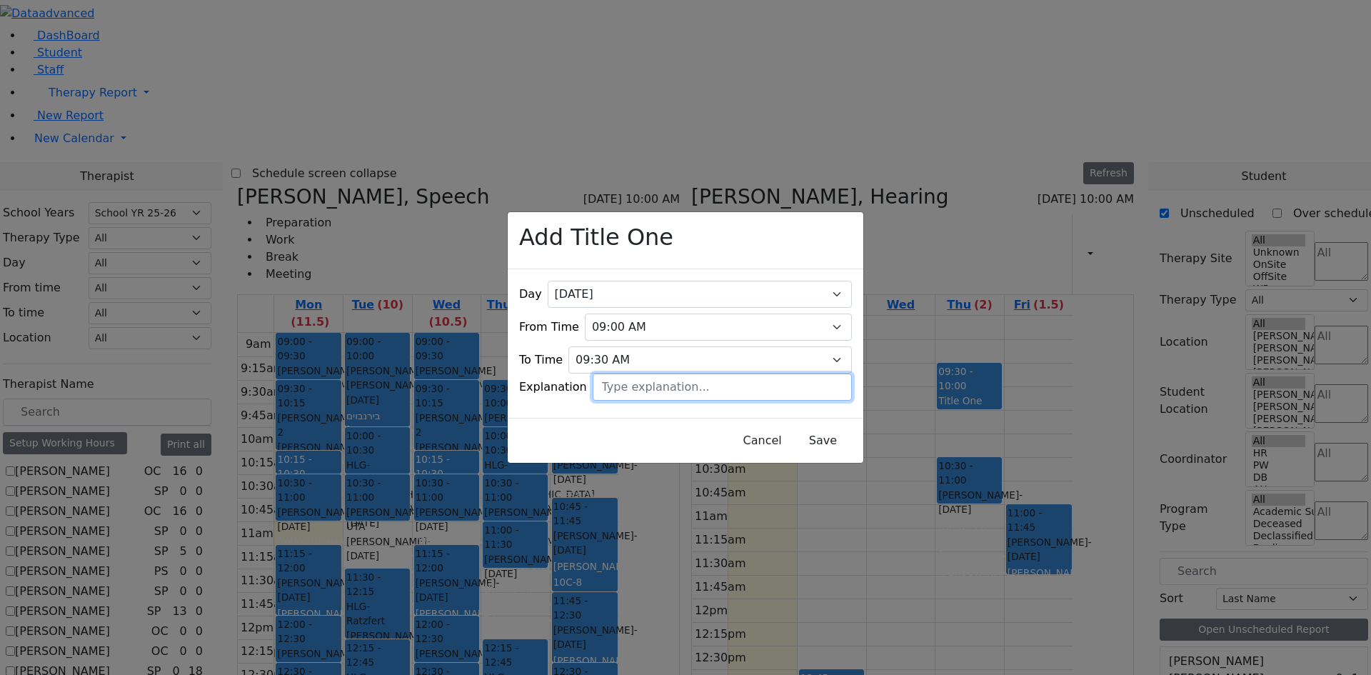
click at [680, 378] on input "text" at bounding box center [722, 386] width 259 height 27
drag, startPoint x: 644, startPoint y: 378, endPoint x: 586, endPoint y: 368, distance: 59.3
click at [586, 373] on div "Explanation hi" at bounding box center [685, 386] width 333 height 27
type input "[PERSON_NAME]"
click at [791, 438] on button "Save" at bounding box center [823, 440] width 64 height 27
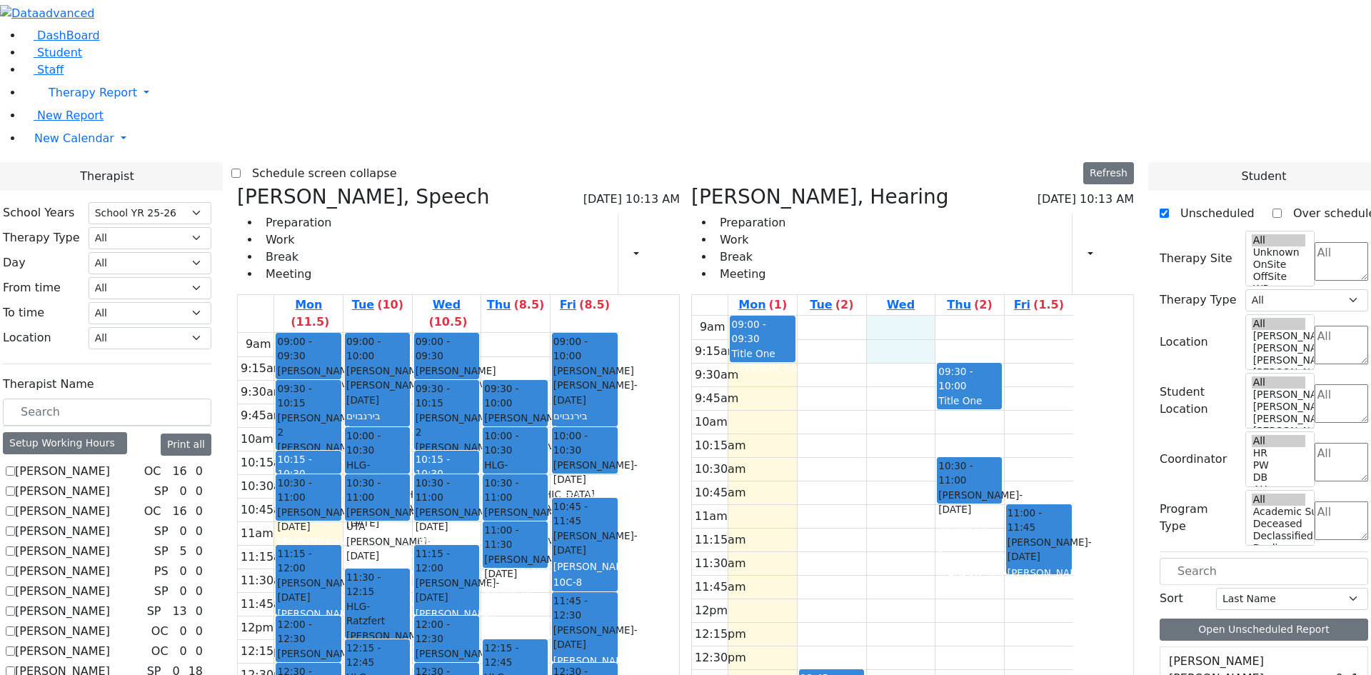
drag, startPoint x: 989, startPoint y: 116, endPoint x: 988, endPoint y: 127, distance: 11.5
click at [987, 316] on div "9am 9:15am 9:30am 9:45am 10am 10:15am 10:30am 10:45am 11am 11:15am 11:30am 11:4…" at bounding box center [882, 599] width 381 height 566
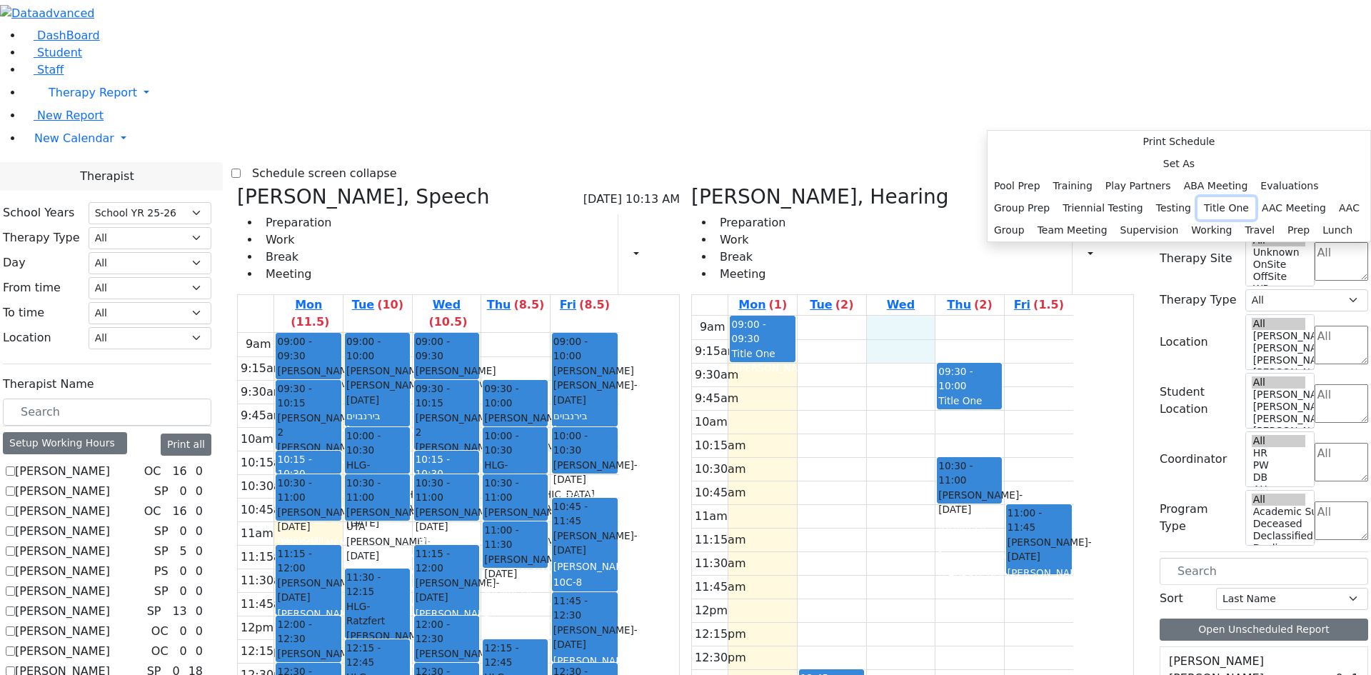
click at [1197, 219] on button "Title One" at bounding box center [1226, 208] width 58 height 22
select select "3"
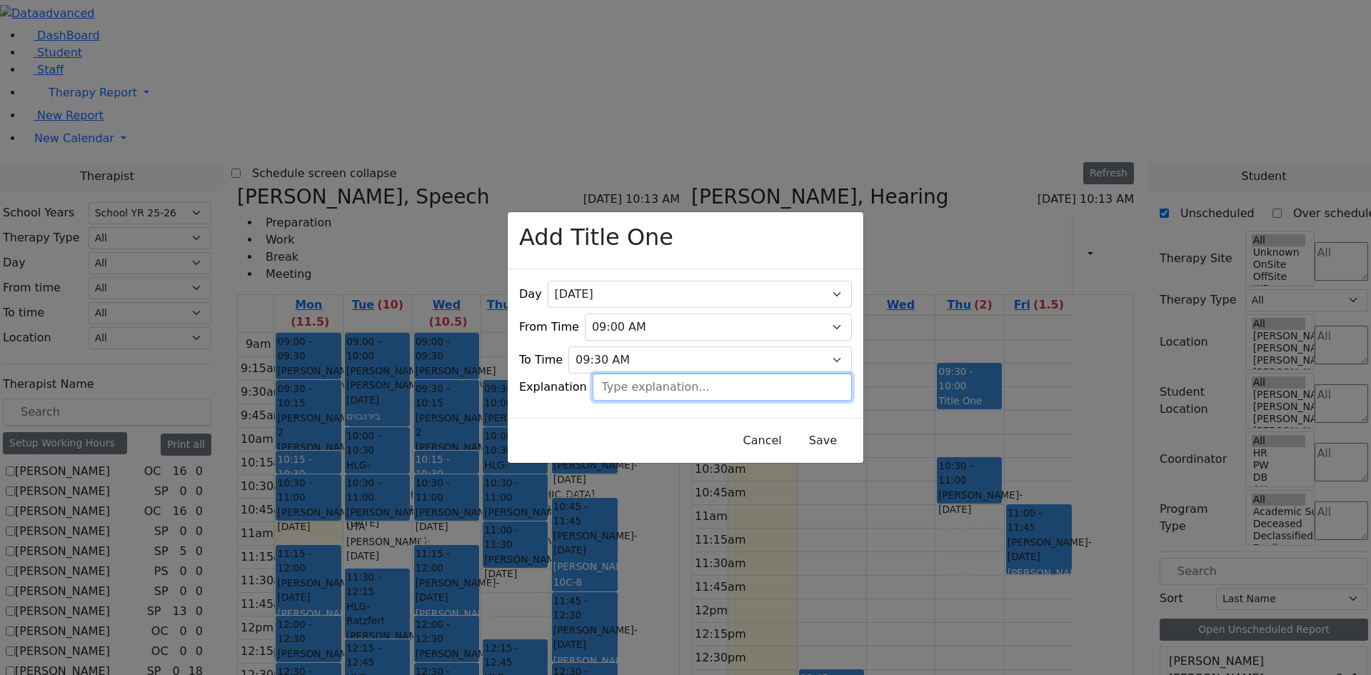
click at [715, 381] on input "text" at bounding box center [722, 386] width 259 height 27
type input "[PERSON_NAME]"
click at [826, 441] on button "Save" at bounding box center [823, 440] width 64 height 27
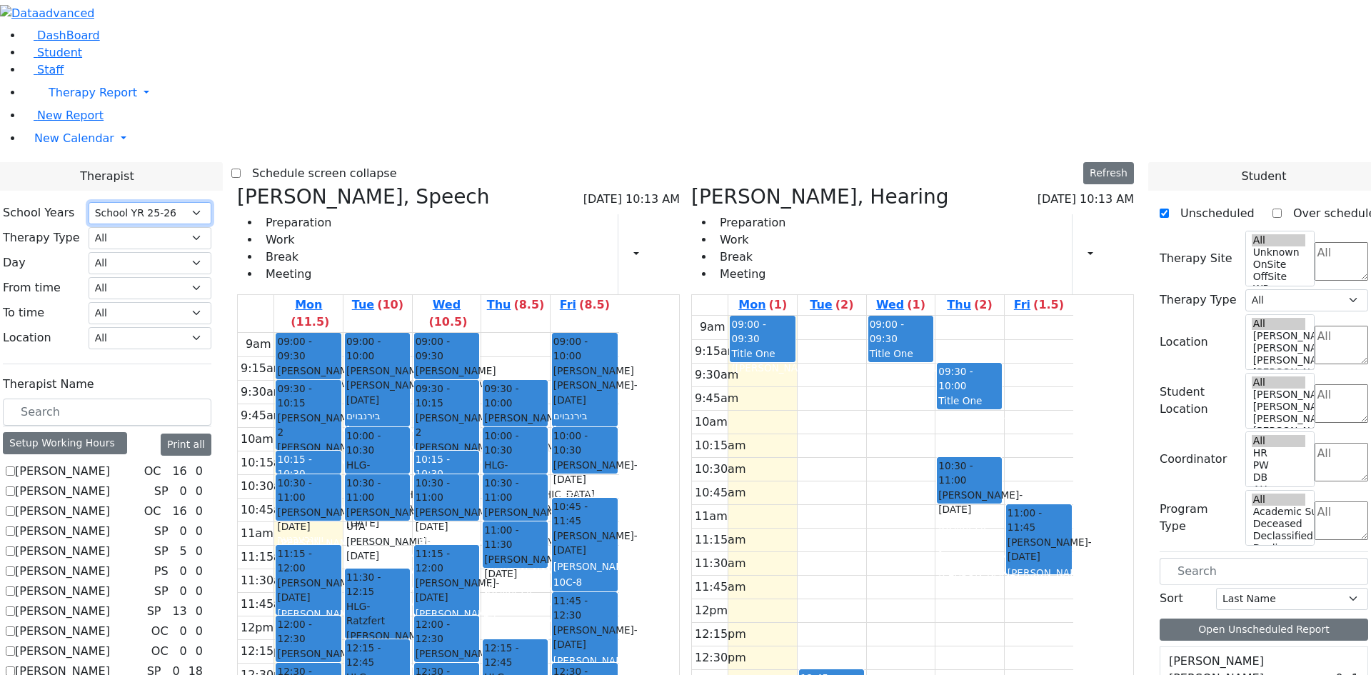
click at [211, 202] on select "Select School YR School YR 25-26 Summer YR 25 School YR 24-25 Summer YR 24 Scho…" at bounding box center [150, 213] width 123 height 22
select select "210"
click at [211, 202] on select "Select School YR School YR 25-26 Summer YR 25 School YR 24-25 Summer YR 24 Scho…" at bounding box center [150, 213] width 123 height 22
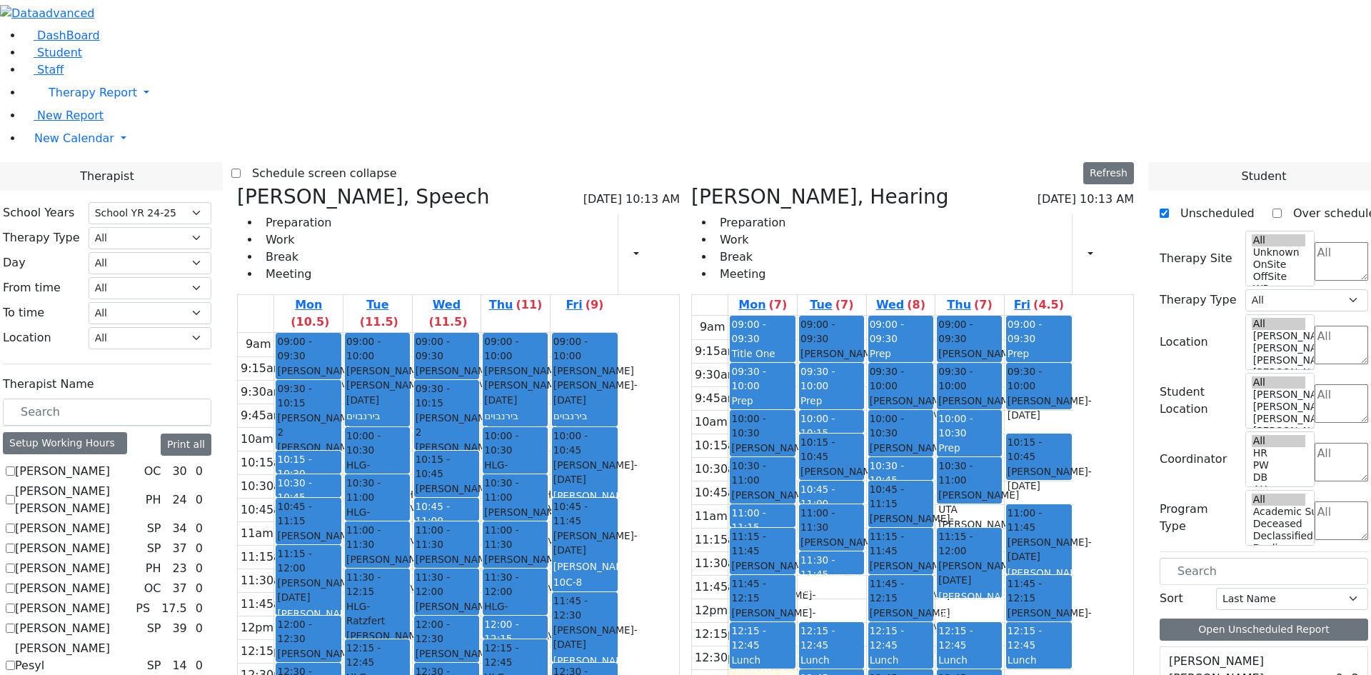
checkbox input "true"
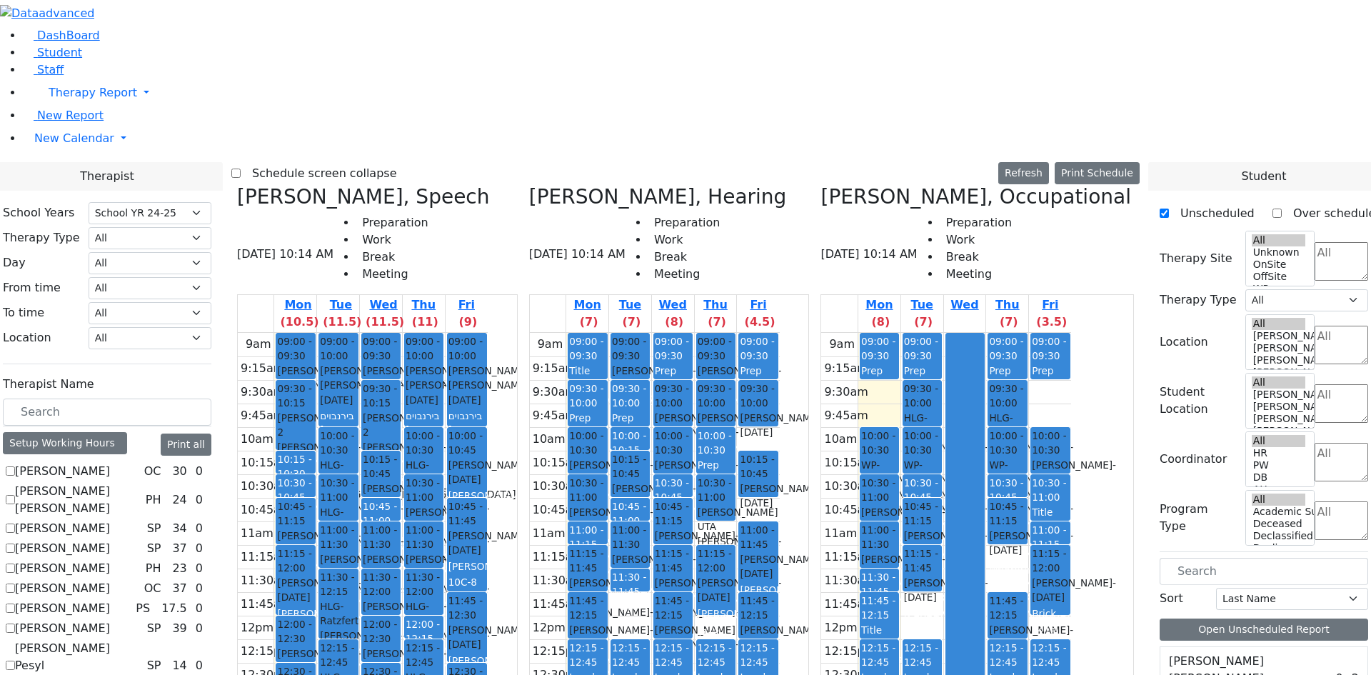
click at [381, 162] on label "Schedule screen collapse" at bounding box center [319, 173] width 156 height 23
click at [241, 169] on input "Schedule screen collapse" at bounding box center [235, 173] width 9 height 9
checkbox input "true"
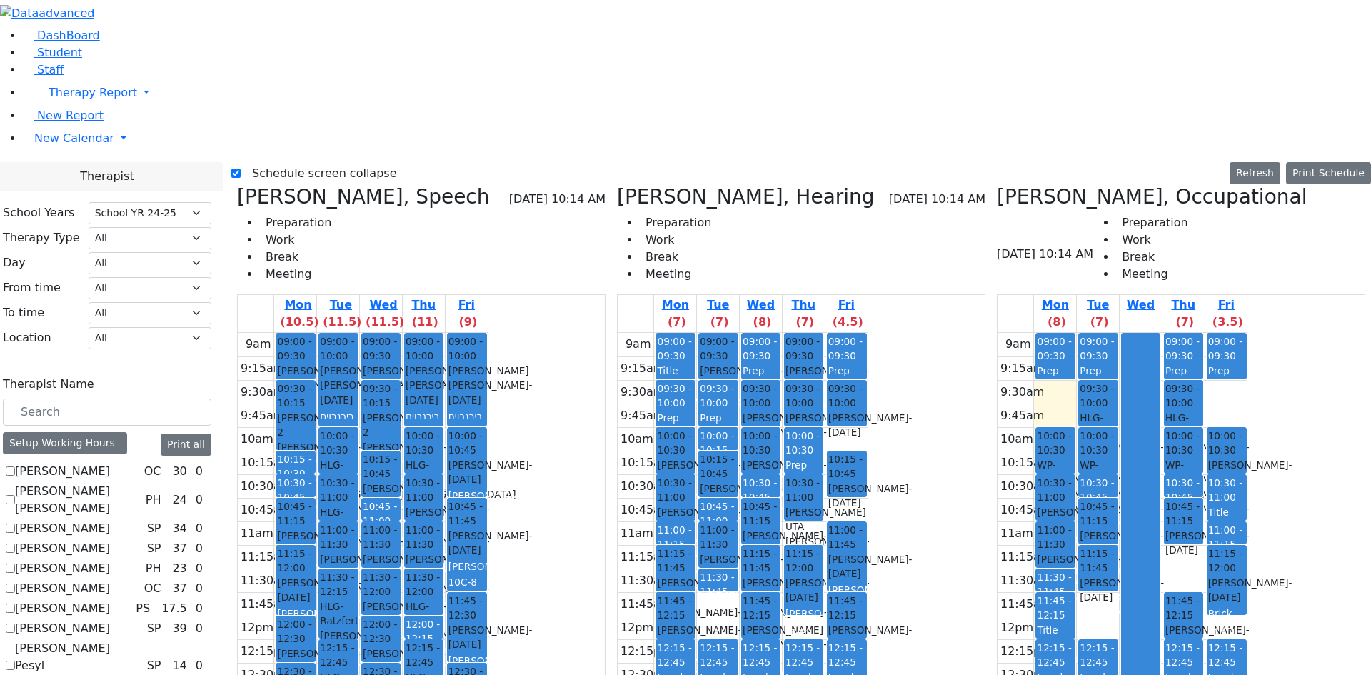
click at [1108, 458] on span "WP- [PERSON_NAME] [PERSON_NAME]" at bounding box center [1120, 480] width 81 height 44
click at [1044, 501] on div "Freund Mordchai - 05/24/2012" at bounding box center [1055, 515] width 36 height 29
click at [1202, 501] on div "Freund Mordchai - 05/24/2012" at bounding box center [1183, 515] width 36 height 29
click at [169, 202] on select "Select School YR School YR 25-26 Summer YR 25 School YR 24-25 Summer YR 24 Scho…" at bounding box center [150, 213] width 123 height 22
click at [134, 202] on select "Select School YR School YR 25-26 Summer YR 25 School YR 24-25 Summer YR 24 Scho…" at bounding box center [150, 213] width 123 height 22
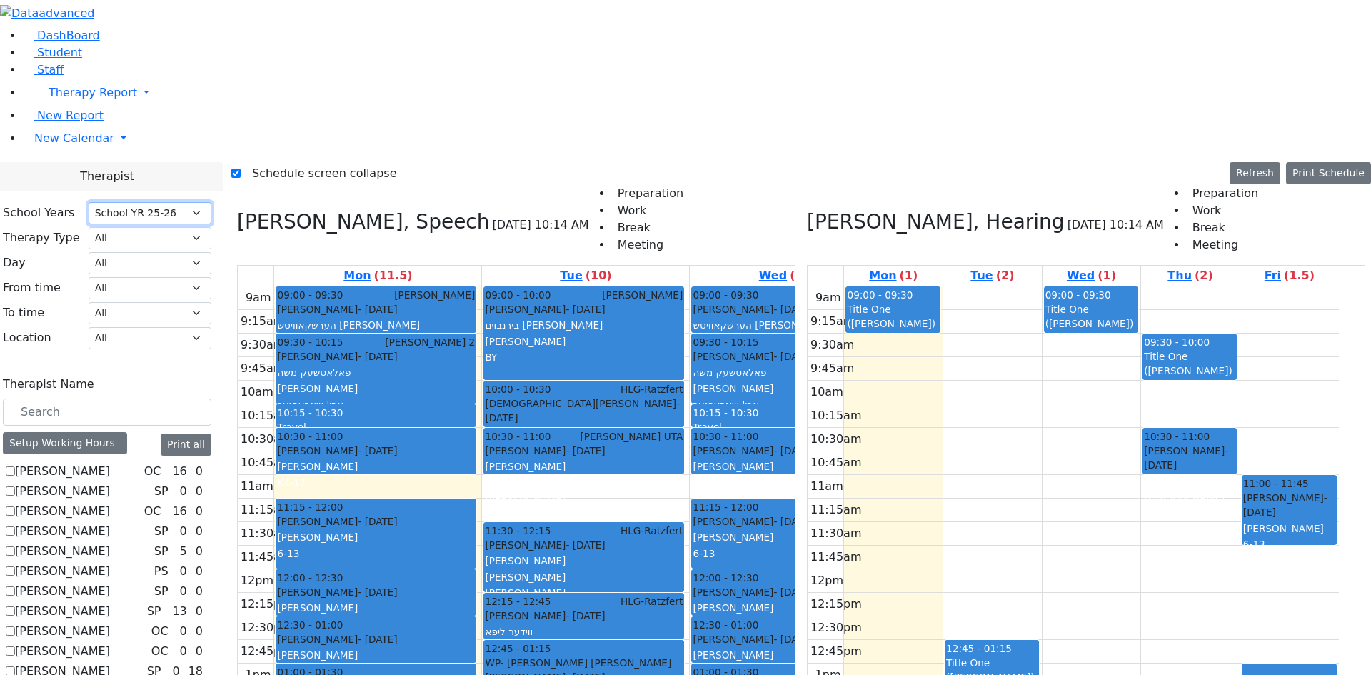
click at [173, 202] on select "Select School YR School YR 25-26 Summer YR 25 School YR 24-25 Summer YR 24 Scho…" at bounding box center [150, 213] width 123 height 22
select select "210"
click at [134, 202] on select "Select School YR School YR 25-26 Summer YR 25 School YR 24-25 Summer YR 24 Scho…" at bounding box center [150, 213] width 123 height 22
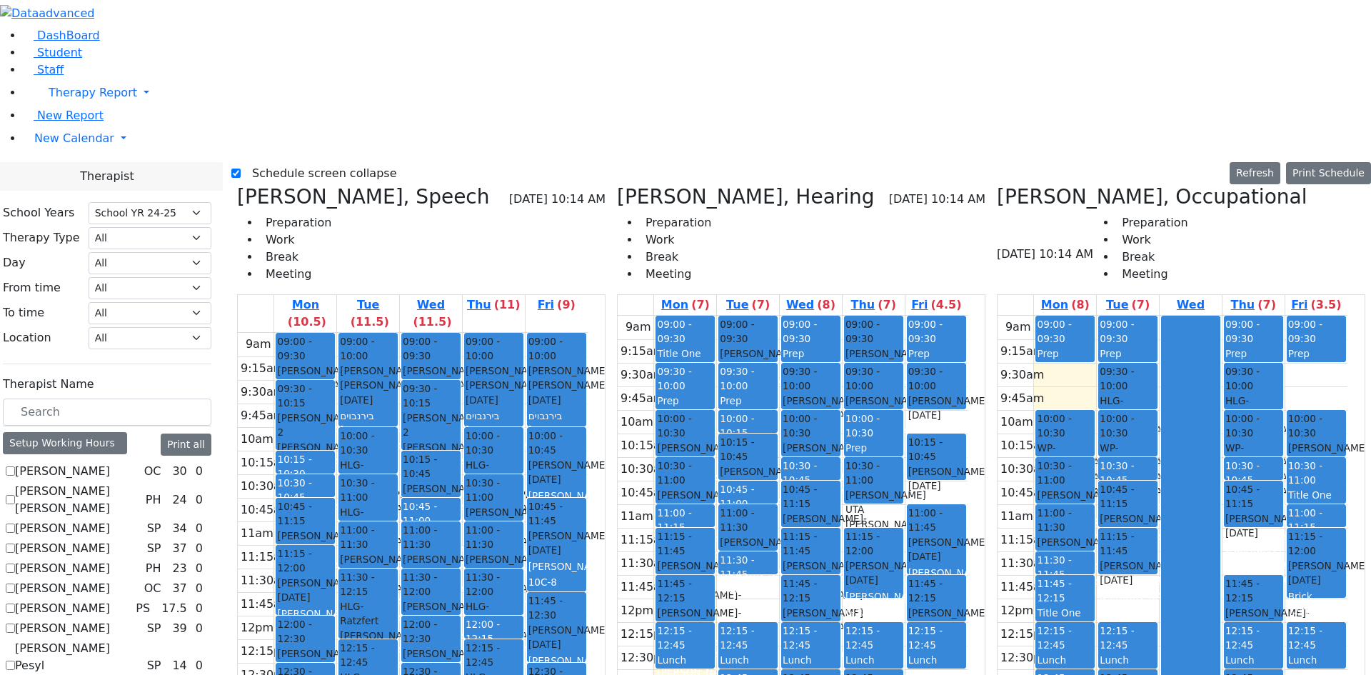
click at [997, 185] on icon at bounding box center [997, 197] width 0 height 24
checkbox input "false"
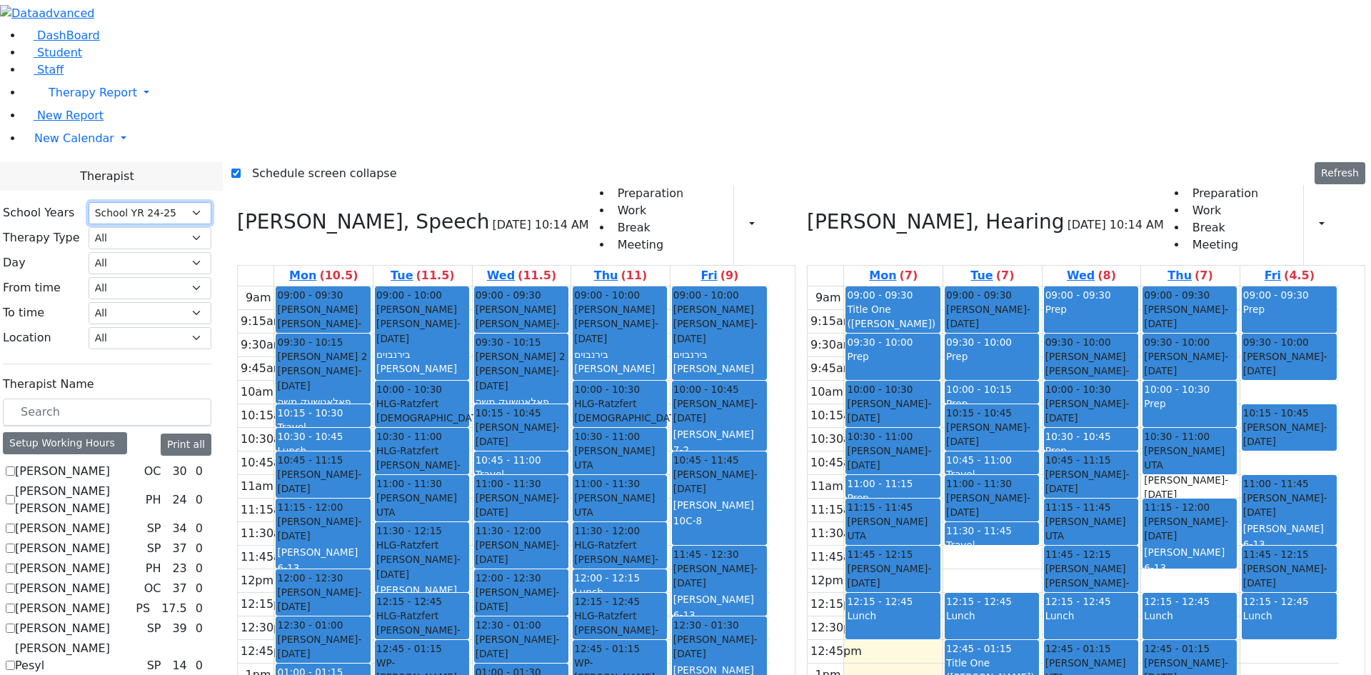
click at [211, 202] on select "Select School YR School YR 25-26 Summer YR 25 School YR 24-25 Summer YR 24 Scho…" at bounding box center [150, 213] width 123 height 22
click at [134, 202] on select "Select School YR School YR 25-26 Summer YR 25 School YR 24-25 Summer YR 24 Scho…" at bounding box center [150, 213] width 123 height 22
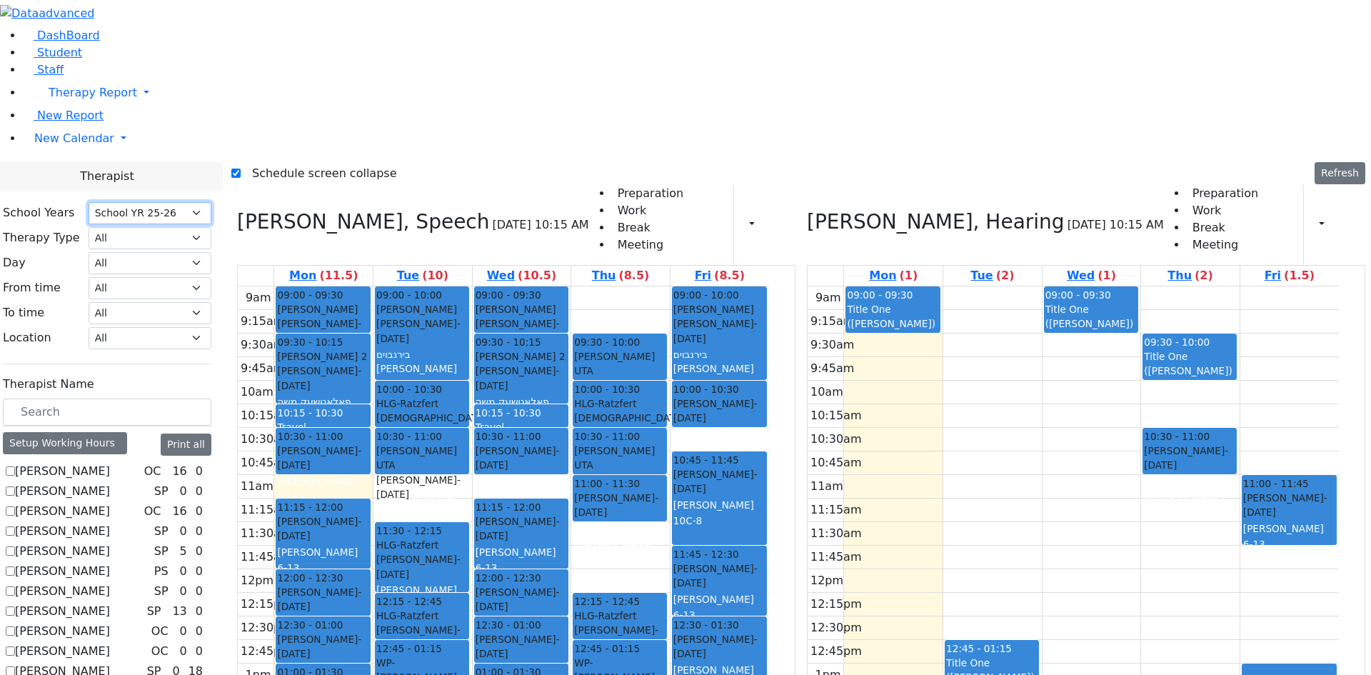
click at [157, 202] on select "Select School YR School YR 25-26 Summer YR 25 School YR 24-25 Summer YR 24 Scho…" at bounding box center [150, 213] width 123 height 22
click at [134, 202] on select "Select School YR School YR 25-26 Summer YR 25 School YR 24-25 Summer YR 24 Scho…" at bounding box center [150, 213] width 123 height 22
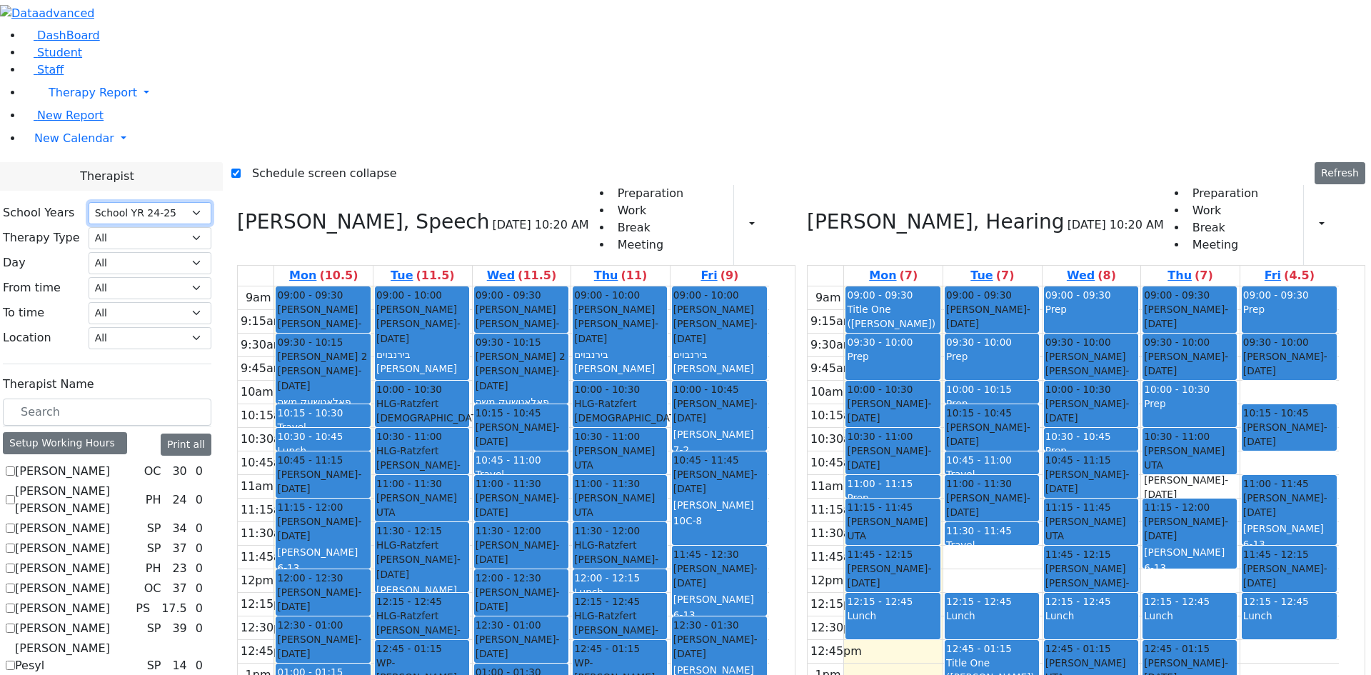
click at [172, 202] on select "Select School YR School YR 25-26 Summer YR 25 School YR 24-25 Summer YR 24 Scho…" at bounding box center [150, 213] width 123 height 22
click at [134, 202] on select "Select School YR School YR 25-26 Summer YR 25 School YR 24-25 Summer YR 24 Scho…" at bounding box center [150, 213] width 123 height 22
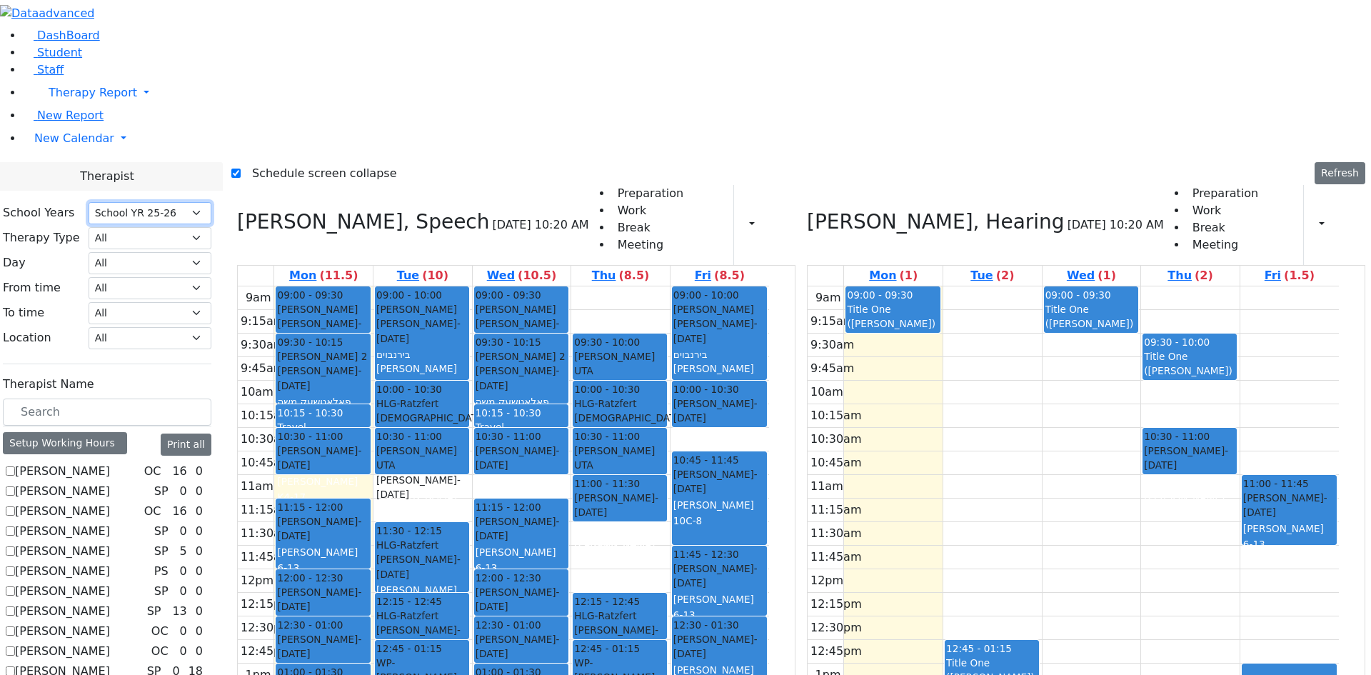
click at [655, 286] on div "9am 9:15am 9:30am 9:45am 10am 10:15am 10:30am 10:45am 11am 11:15am 11:30am 11:4…" at bounding box center [503, 569] width 531 height 566
click at [474, 298] on div "9am 9:15am 9:30am 9:45am 10am 10:15am 10:30am 10:45am 11am 11:15am 11:30am 11:4…" at bounding box center [503, 569] width 531 height 566
click at [674, 343] on div "9am 9:15am 9:30am 9:45am 10am 10:15am 10:30am 10:45am 11am 11:15am 11:30am 11:4…" at bounding box center [503, 569] width 531 height 566
drag, startPoint x: 659, startPoint y: 633, endPoint x: 531, endPoint y: 632, distance: 127.8
click at [658, 632] on div "9am 9:15am 9:30am 9:45am 10am 10:15am 10:30am 10:45am 11am 11:15am 11:30am 11:4…" at bounding box center [503, 569] width 531 height 566
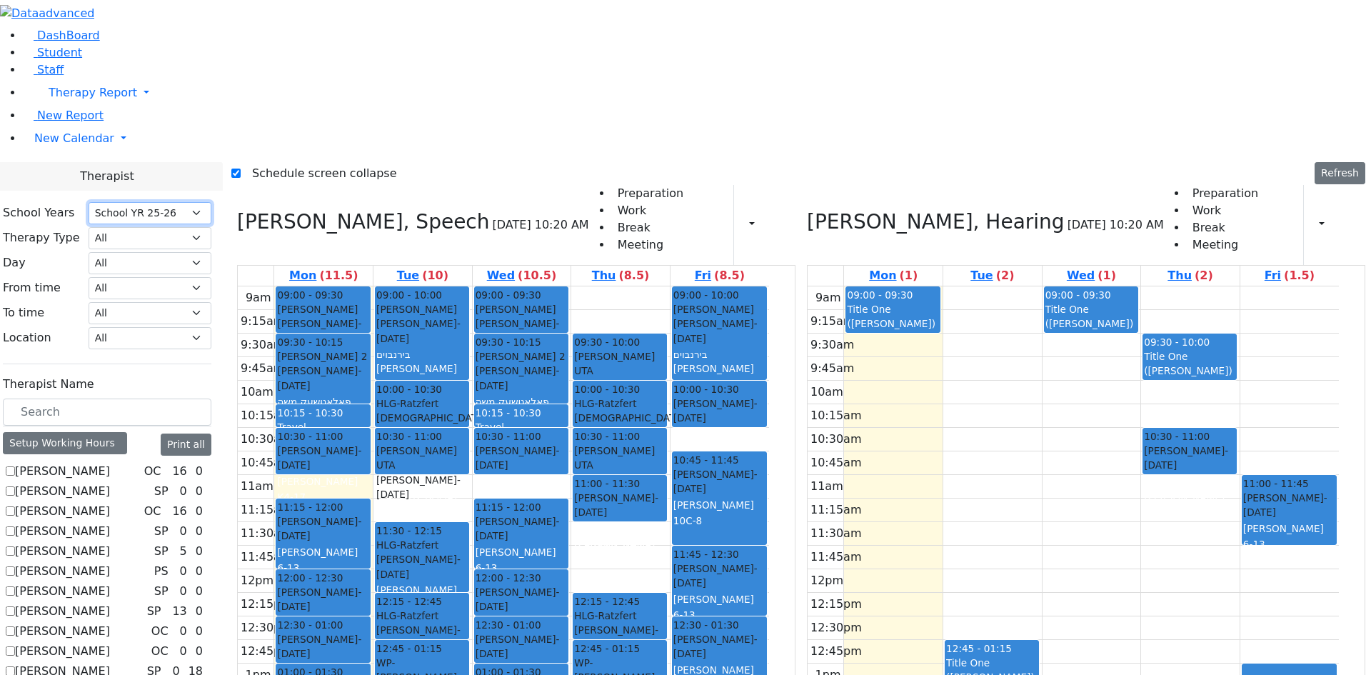
click at [456, 636] on div "9am 9:15am 9:30am 9:45am 10am 10:15am 10:30am 10:45am 11am 11:15am 11:30am 11:4…" at bounding box center [503, 569] width 531 height 566
click at [211, 202] on select "Select School YR School YR 25-26 Summer YR 25 School YR 24-25 Summer YR 24 Scho…" at bounding box center [150, 213] width 123 height 22
click at [134, 202] on select "Select School YR School YR 25-26 Summer YR 25 School YR 24-25 Summer YR 24 Scho…" at bounding box center [150, 213] width 123 height 22
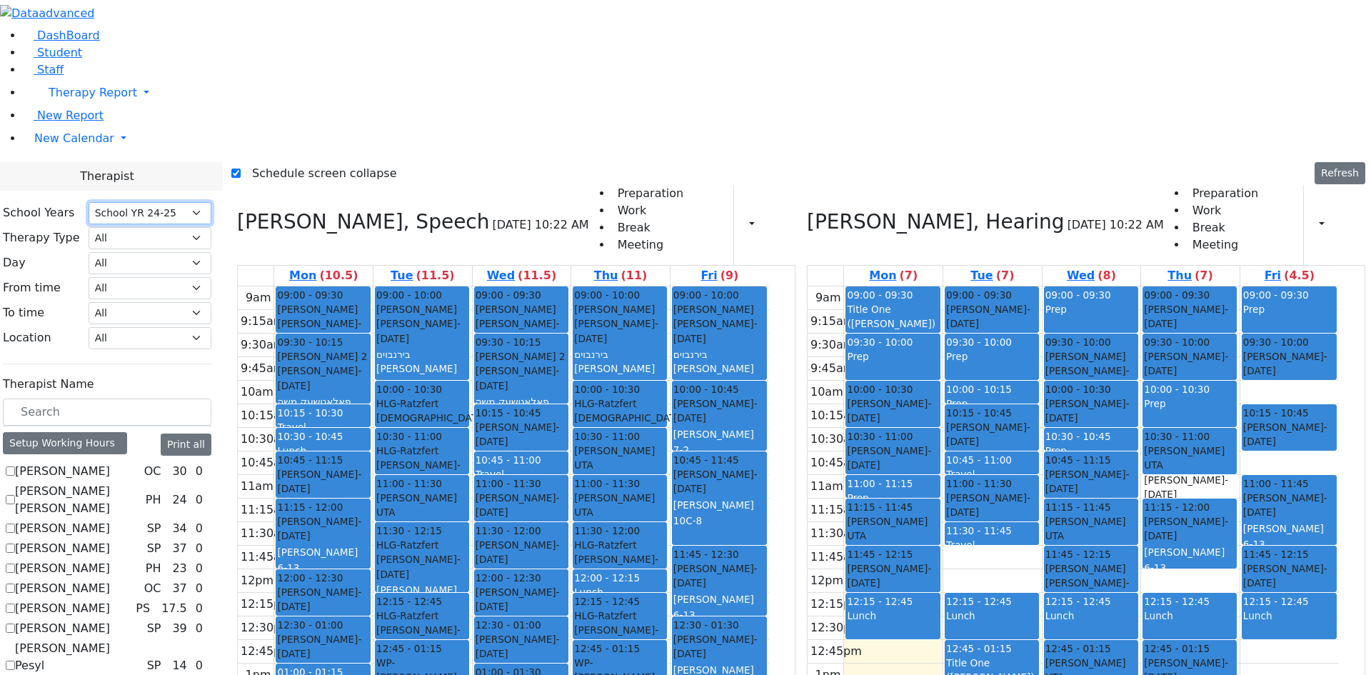
click at [211, 202] on select "Select School YR School YR 25-26 Summer YR 25 School YR 24-25 Summer YR 24 Scho…" at bounding box center [150, 213] width 123 height 22
select select "212"
click at [134, 202] on select "Select School YR School YR 25-26 Summer YR 25 School YR 24-25 Summer YR 24 Scho…" at bounding box center [150, 213] width 123 height 22
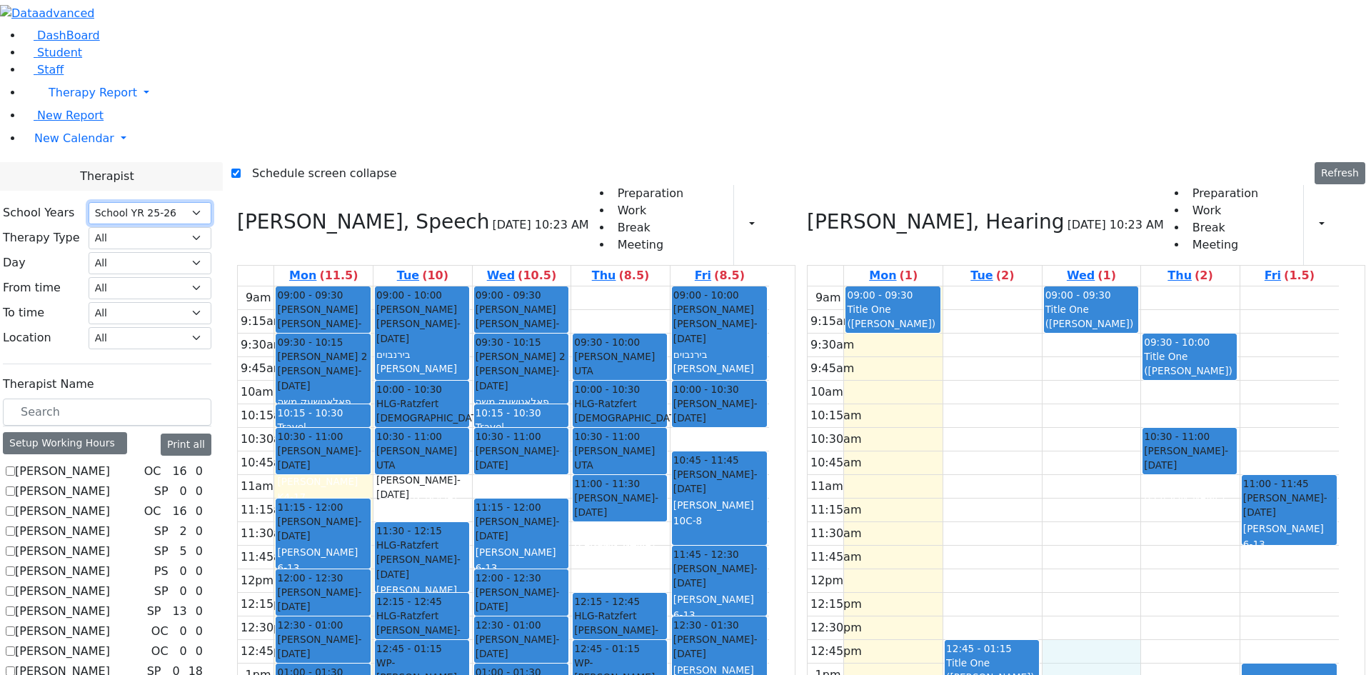
drag, startPoint x: 1087, startPoint y: 453, endPoint x: 1081, endPoint y: 468, distance: 17.0
click at [1089, 478] on div "9am 9:15am 9:30am 9:45am 10am 10:15am 10:30am 10:45am 11am 11:15am 11:30am 11:4…" at bounding box center [1073, 569] width 531 height 566
click at [282, 162] on label "Schedule screen collapse" at bounding box center [319, 173] width 156 height 23
click at [241, 169] on input "Schedule screen collapse" at bounding box center [235, 173] width 9 height 9
checkbox input "false"
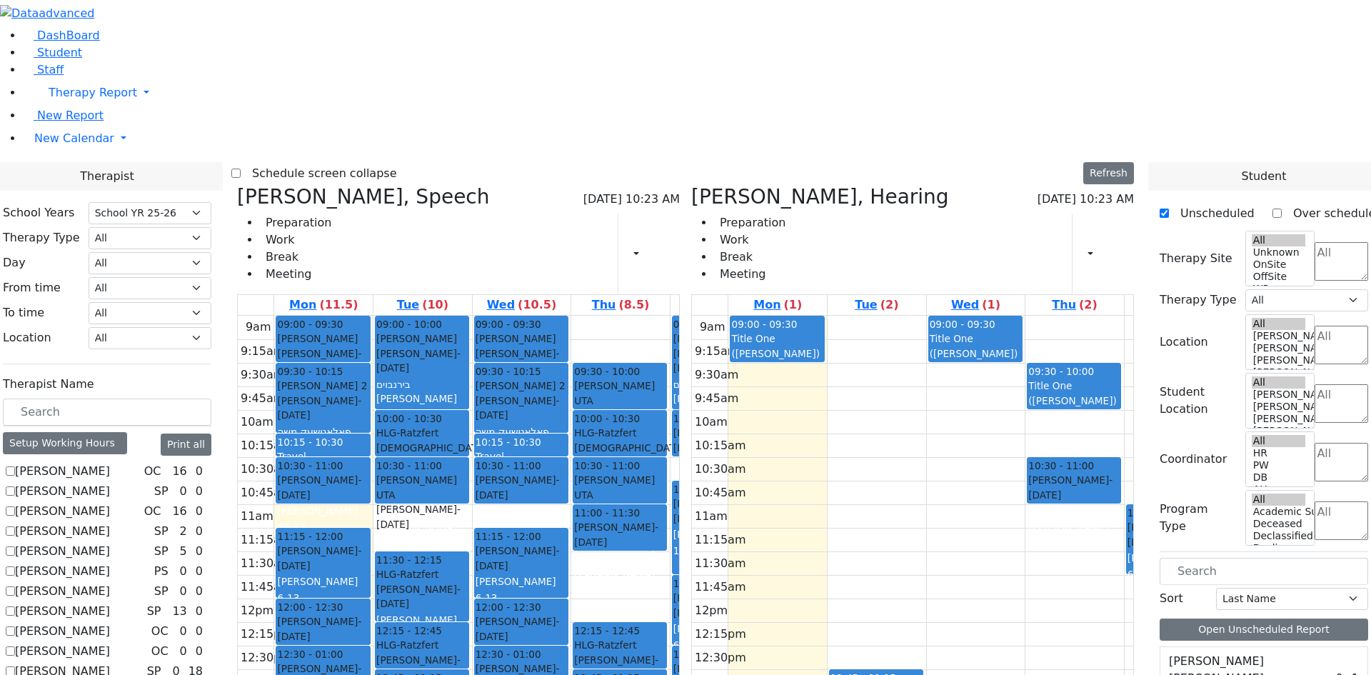
scroll to position [4713, 0]
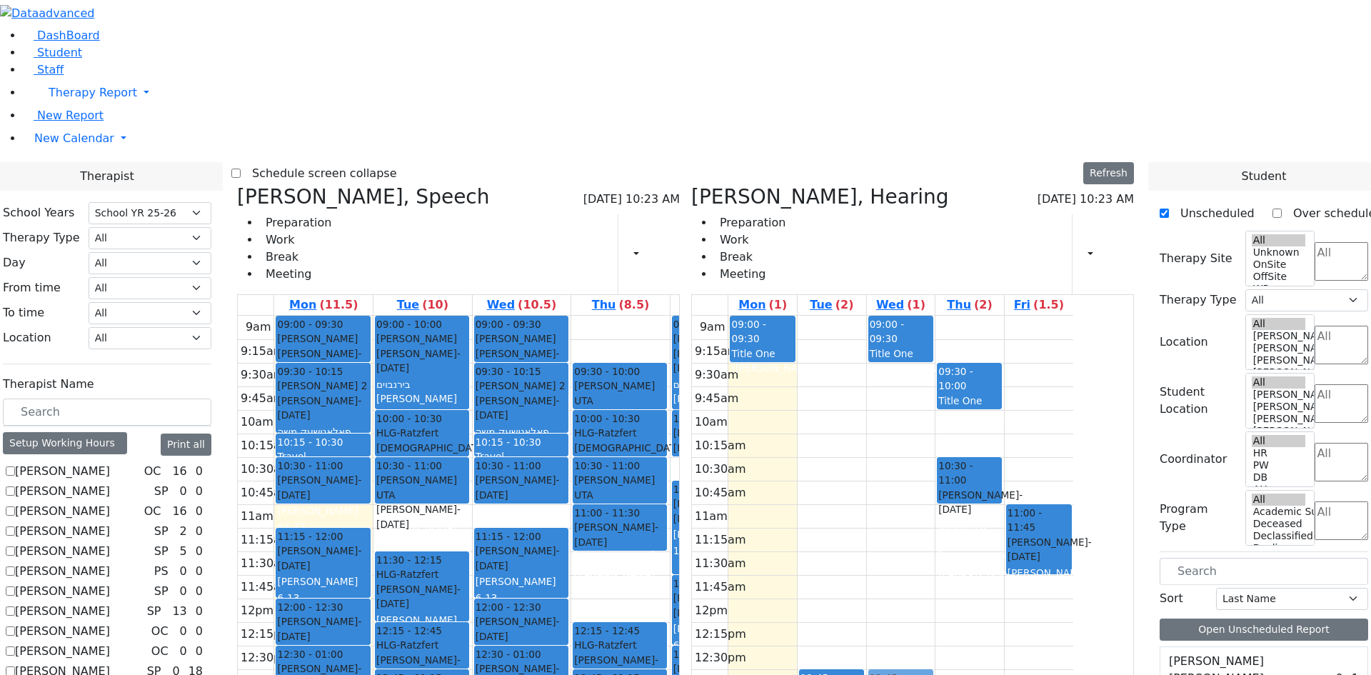
drag, startPoint x: 1206, startPoint y: 588, endPoint x: 983, endPoint y: 479, distance: 248.8
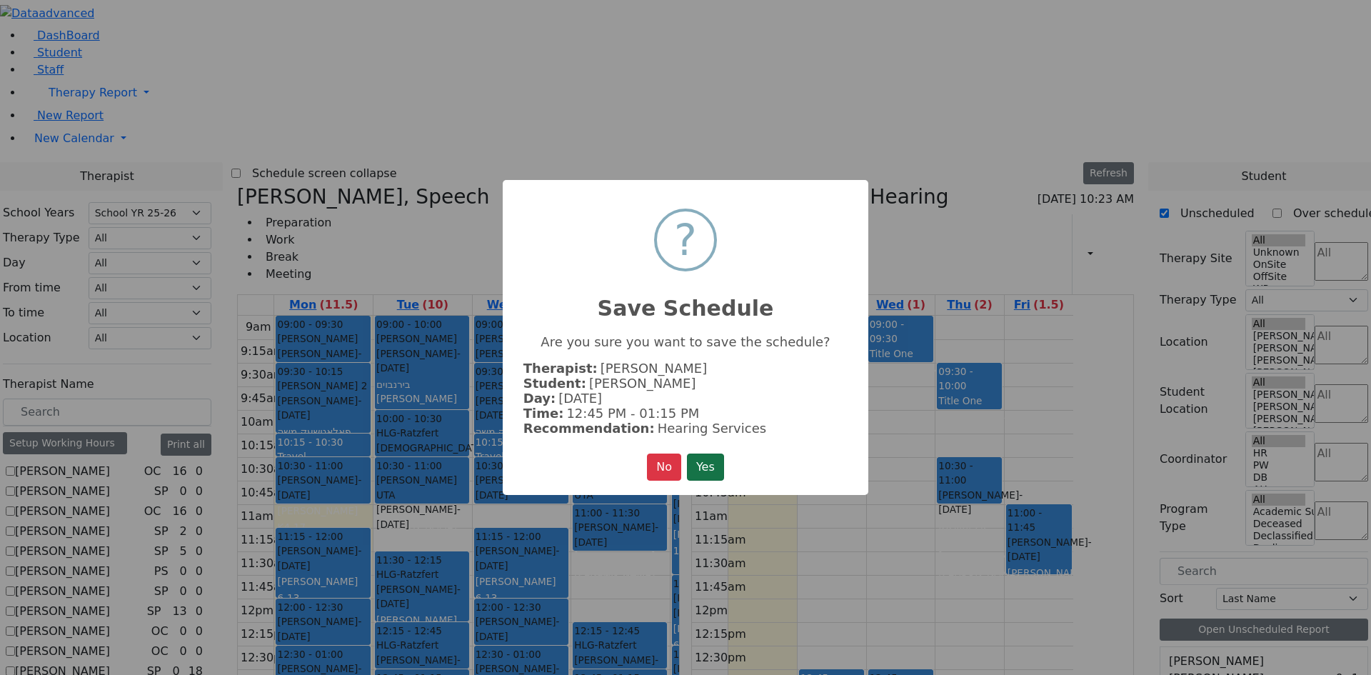
click at [723, 453] on button "Yes" at bounding box center [705, 466] width 37 height 27
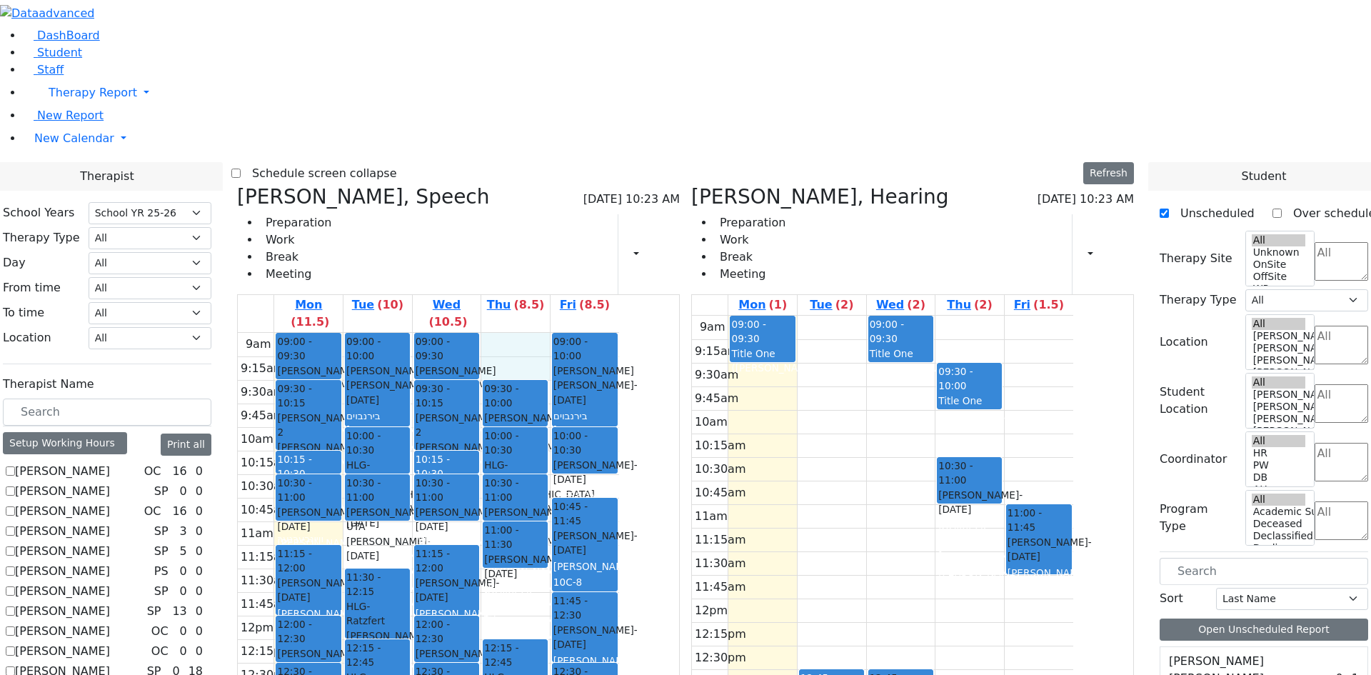
drag, startPoint x: 628, startPoint y: 118, endPoint x: 623, endPoint y: 146, distance: 29.1
click at [619, 333] on div "9am 9:15am 9:30am 9:45am 10am 10:15am 10:30am 10:45am 11am 11:15am 11:30am 11:4…" at bounding box center [428, 616] width 381 height 566
drag, startPoint x: 660, startPoint y: 115, endPoint x: 660, endPoint y: 127, distance: 12.1
click at [619, 375] on div "9am 9:15am 9:30am 9:45am 10am 10:15am 10:30am 10:45am 11am 11:15am 11:30am 11:4…" at bounding box center [428, 616] width 381 height 566
click at [619, 395] on div "9am 9:15am 9:30am 9:45am 10am 10:15am 10:30am 10:45am 11am 11:15am 11:30am 11:4…" at bounding box center [428, 616] width 381 height 566
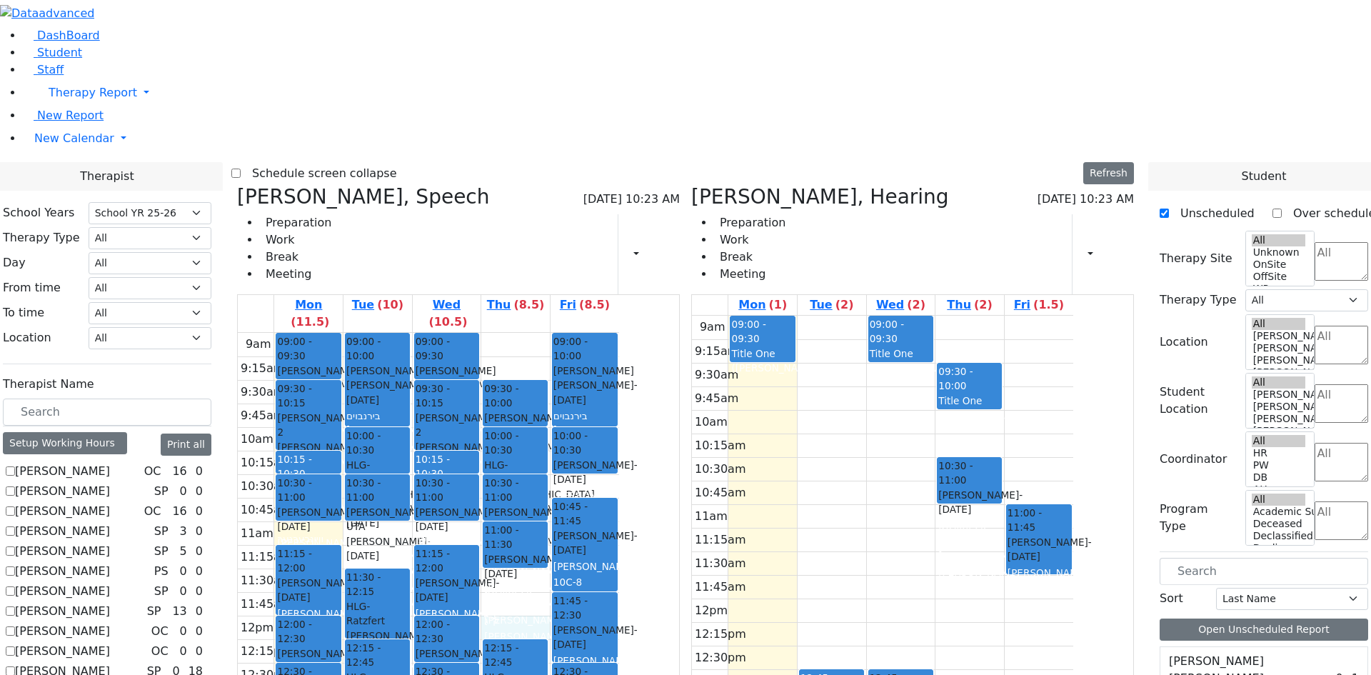
scroll to position [601, 0]
checkbox input "true"
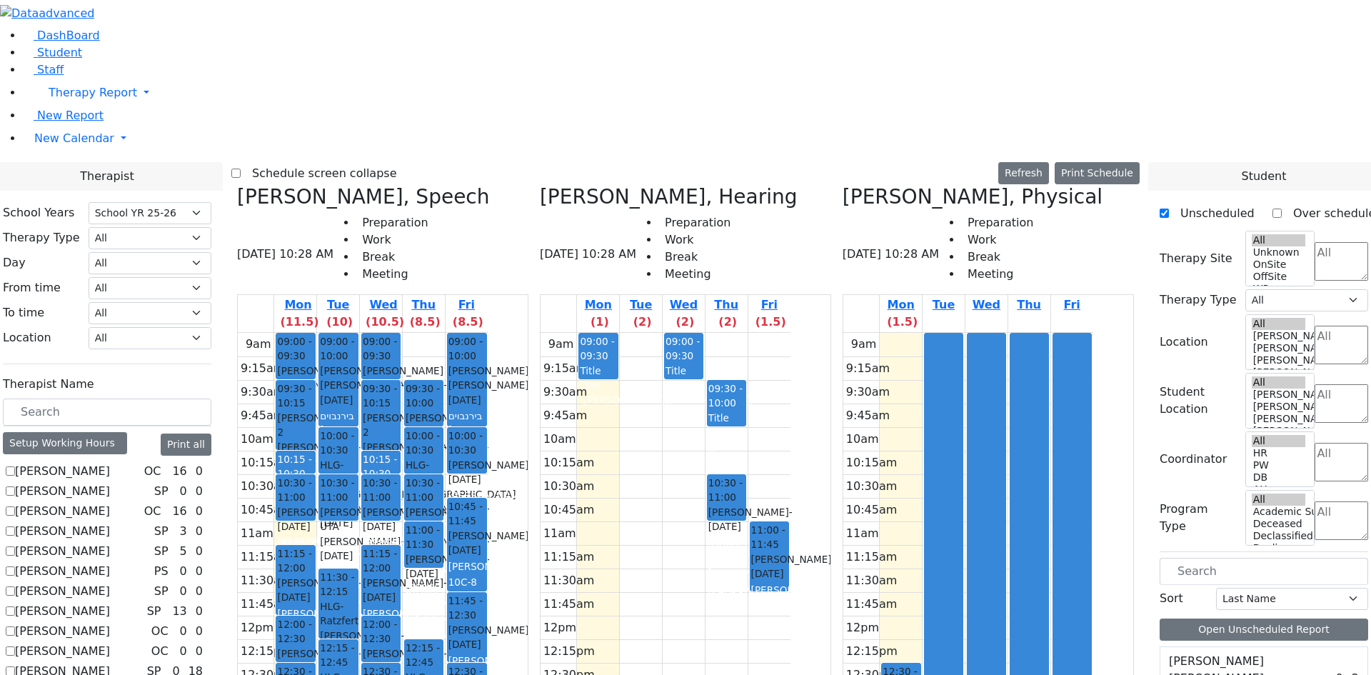
scroll to position [357, 0]
drag, startPoint x: 1226, startPoint y: 411, endPoint x: 970, endPoint y: 326, distance: 269.2
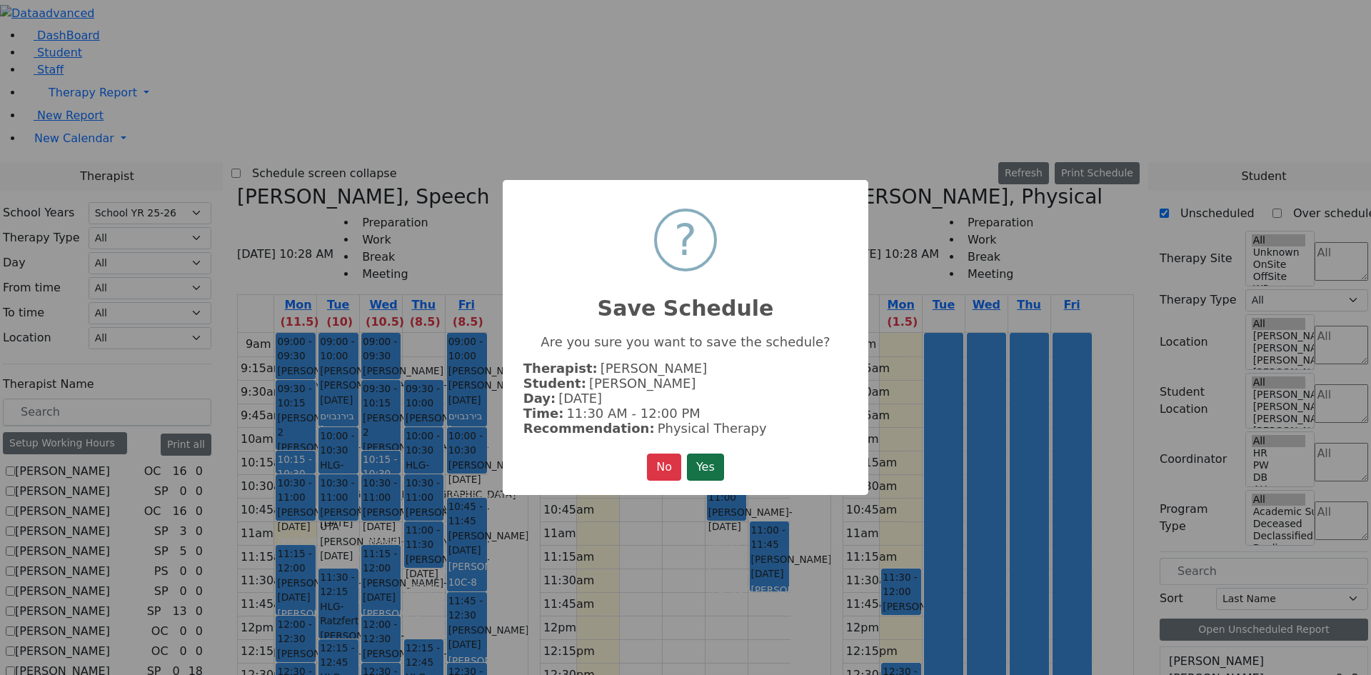
click at [708, 453] on button "Yes" at bounding box center [705, 466] width 37 height 27
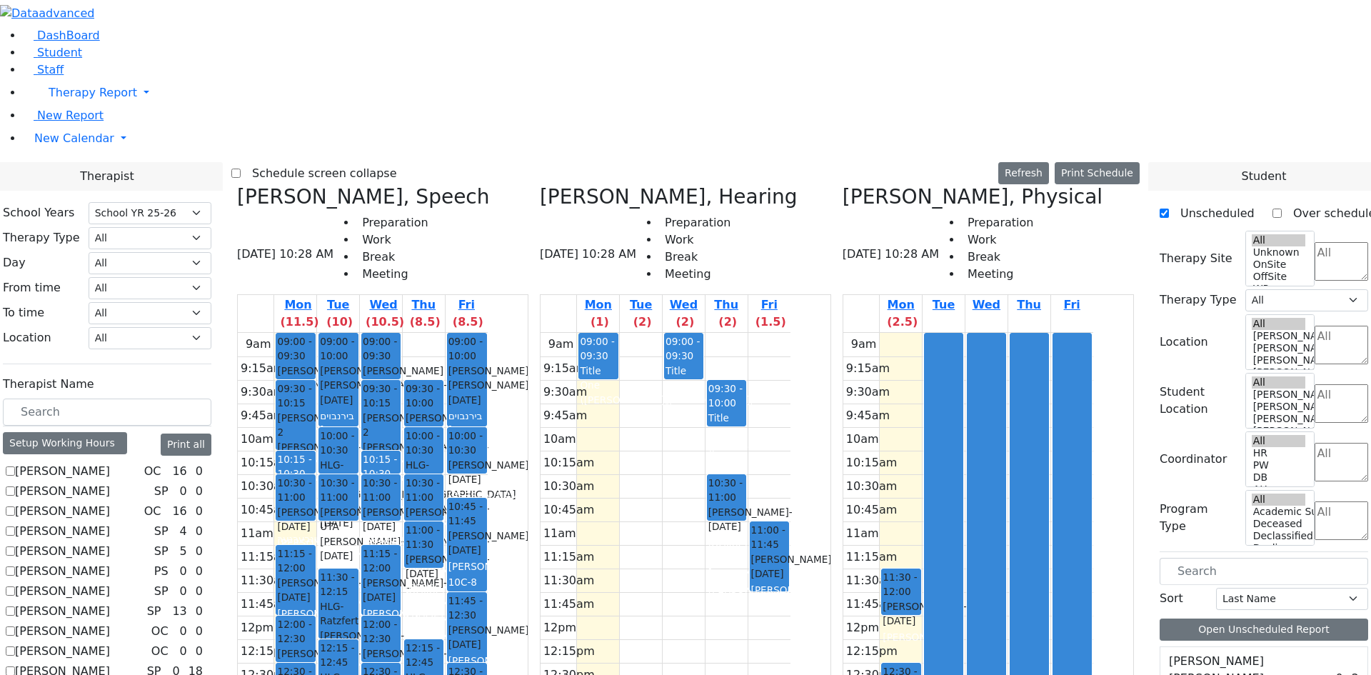
select select "212"
click at [843, 185] on icon at bounding box center [843, 197] width 0 height 24
checkbox input "false"
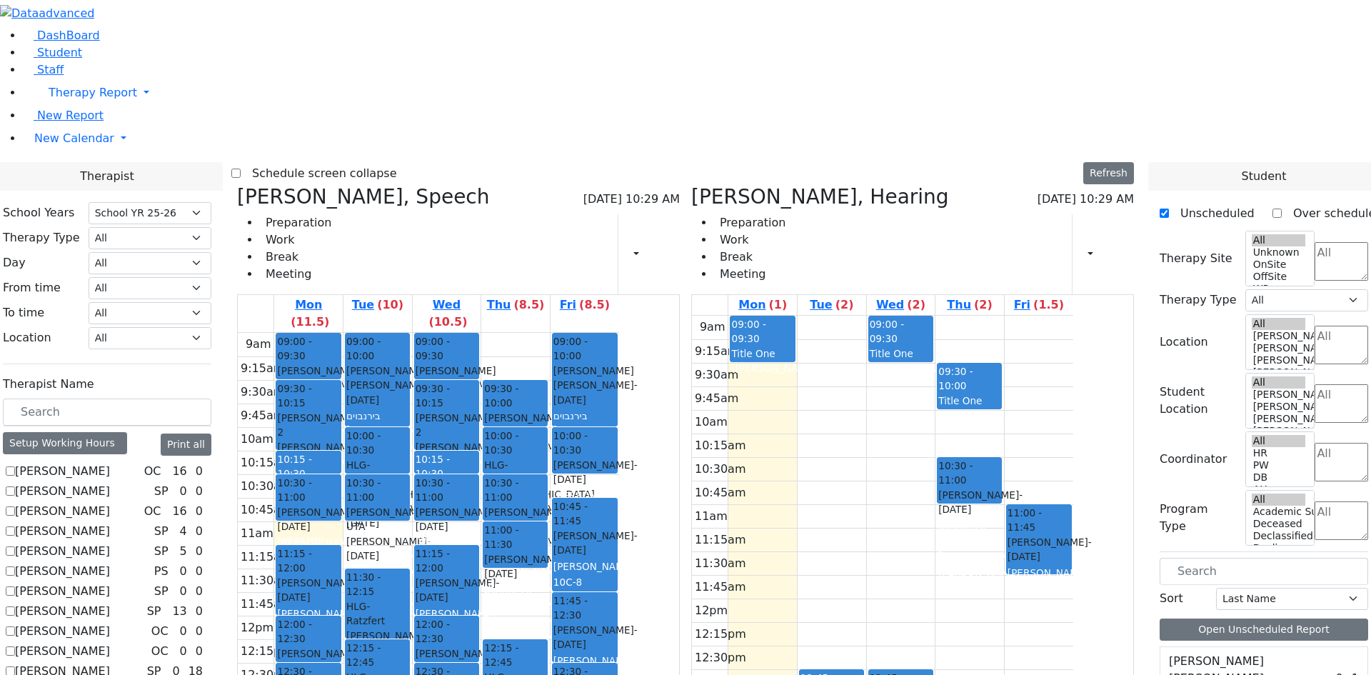
checkbox input "true"
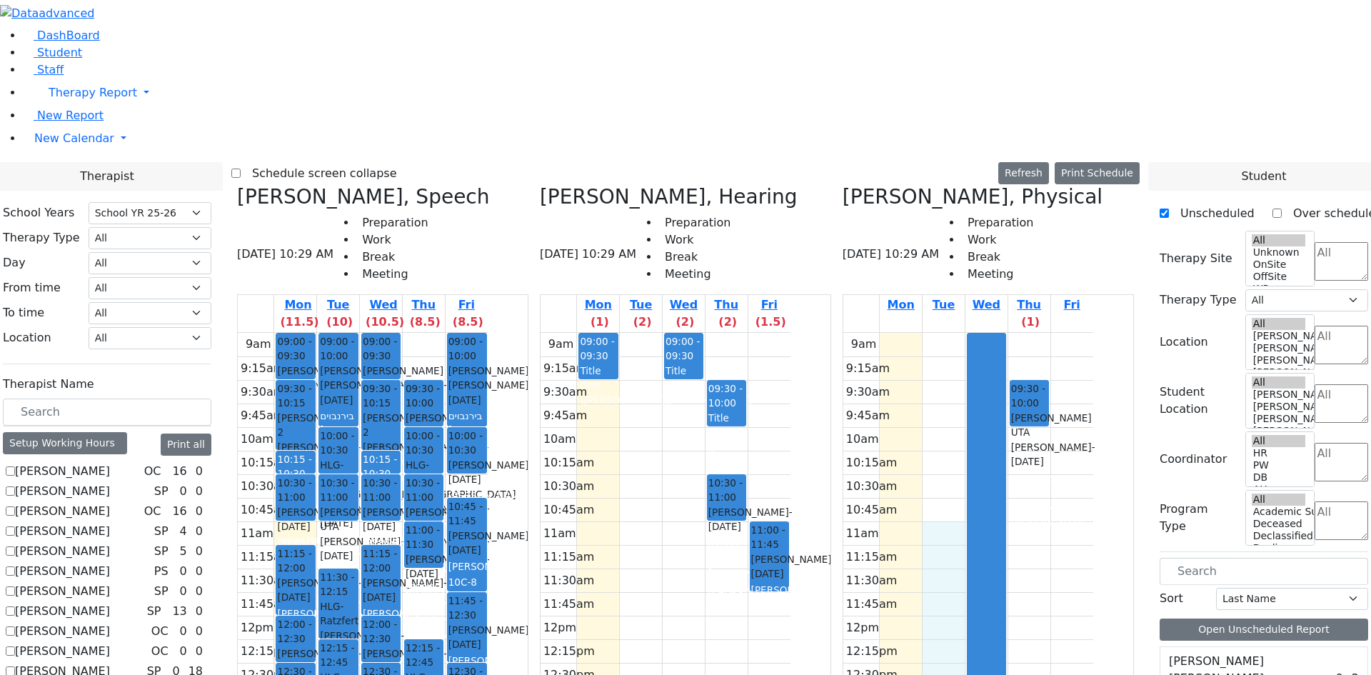
drag, startPoint x: 998, startPoint y: 298, endPoint x: 1012, endPoint y: 450, distance: 152.7
click at [1012, 448] on div "9am 9:15am 9:30am 9:45am 10am 10:15am 10:30am 10:45am 11am 11:15am 11:30am 11:4…" at bounding box center [968, 616] width 250 height 566
drag, startPoint x: 1003, startPoint y: 468, endPoint x: 1006, endPoint y: 488, distance: 19.6
click at [1007, 532] on div "9am 9:15am 9:30am 9:45am 10am 10:15am 10:30am 10:45am 11am 11:15am 11:30am 11:4…" at bounding box center [968, 616] width 250 height 566
click at [1016, 411] on div "9am 9:15am 9:30am 9:45am 10am 10:15am 10:30am 10:45am 11am 11:15am 11:30am 11:4…" at bounding box center [968, 616] width 250 height 566
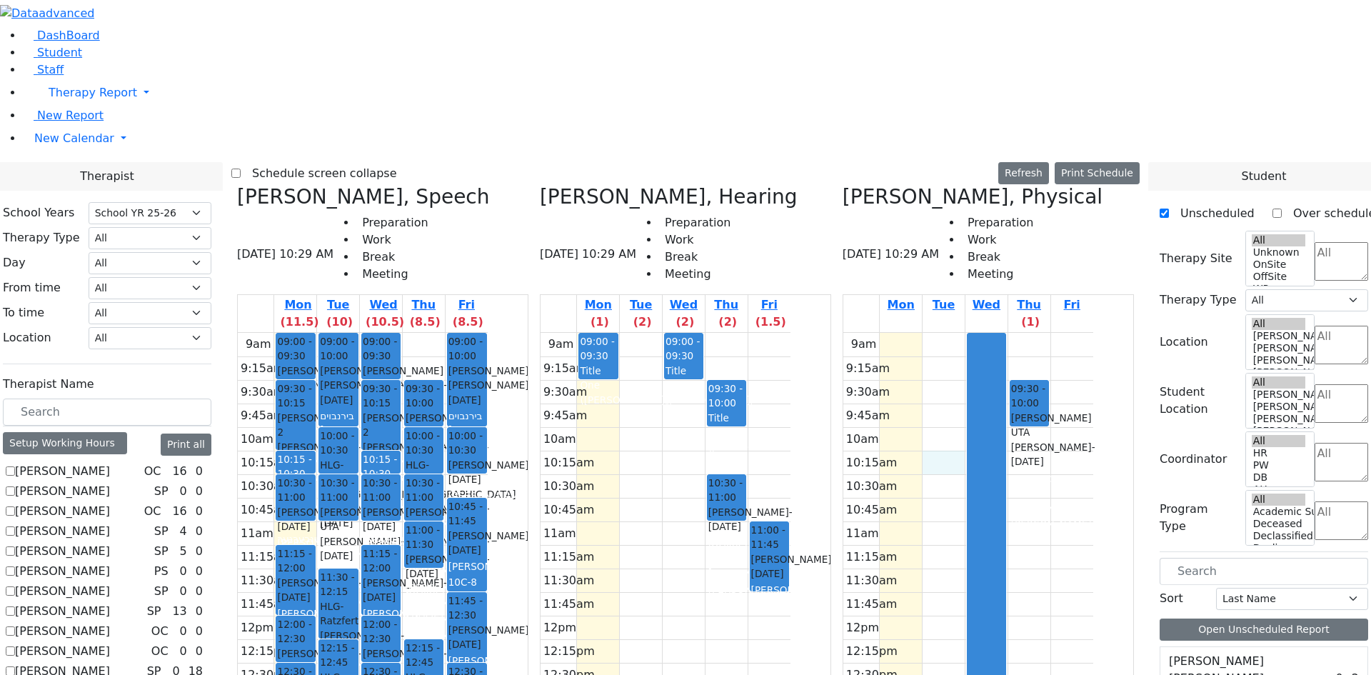
click at [1005, 333] on div "9am 9:15am 9:30am 9:45am 10am 10:15am 10:30am 10:45am 11am 11:15am 11:30am 11:4…" at bounding box center [968, 616] width 250 height 566
click at [1092, 411] on span "[PERSON_NAME] UTA" at bounding box center [1051, 425] width 81 height 29
drag, startPoint x: 688, startPoint y: 315, endPoint x: 685, endPoint y: 366, distance: 51.5
click at [685, 366] on div "9am 9:15am 9:30am 9:45am 10am 10:15am 10:30am 10:45am 11am 11:15am 11:30am 11:4…" at bounding box center [666, 616] width 250 height 566
drag, startPoint x: 547, startPoint y: 342, endPoint x: 540, endPoint y: 366, distance: 25.3
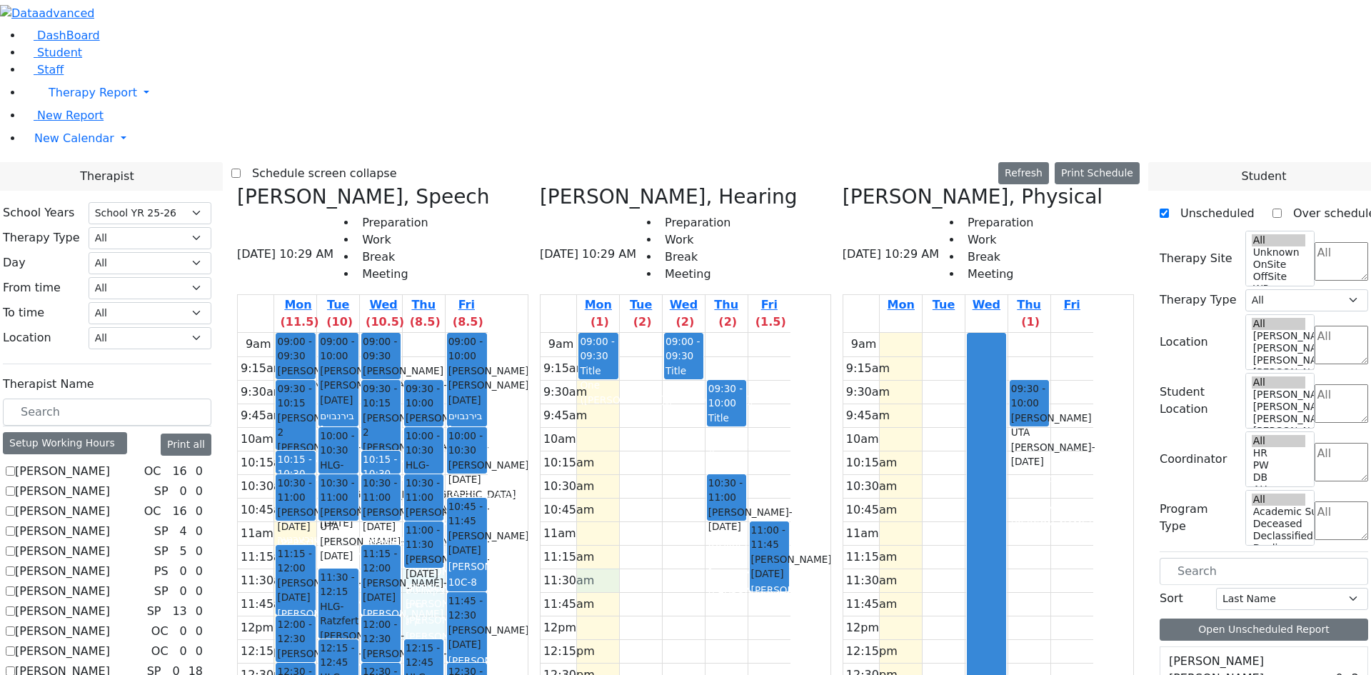
click at [488, 366] on div "9am 9:15am 9:30am 9:45am 10am 10:15am 10:30am 10:45am 11am 11:15am 11:30am 11:4…" at bounding box center [363, 616] width 250 height 566
drag, startPoint x: 549, startPoint y: 376, endPoint x: 549, endPoint y: 337, distance: 38.6
click at [488, 340] on div "9am 9:15am 9:30am 9:45am 10am 10:15am 10:30am 10:45am 11am 11:15am 11:30am 11:4…" at bounding box center [363, 616] width 250 height 566
drag, startPoint x: 483, startPoint y: 281, endPoint x: 481, endPoint y: 294, distance: 13.9
click at [480, 333] on div "9am 9:15am 9:30am 9:45am 10am 10:15am 10:30am 10:45am 11am 11:15am 11:30am 11:4…" at bounding box center [363, 616] width 250 height 566
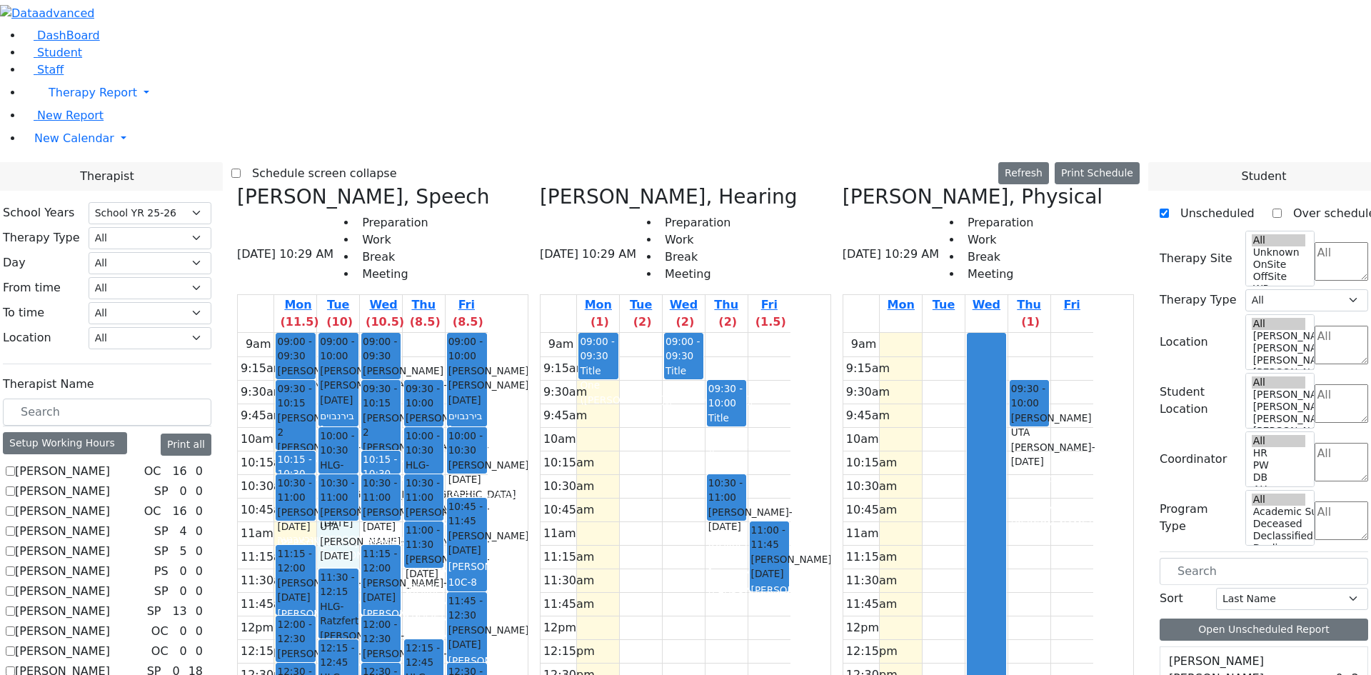
click at [488, 333] on div "9am 9:15am 9:30am 9:45am 10am 10:15am 10:30am 10:45am 11am 11:15am 11:30am 11:4…" at bounding box center [363, 616] width 250 height 566
click at [436, 333] on div "9am 9:15am 9:30am 9:45am 10am 10:15am 10:30am 10:45am 11am 11:15am 11:30am 11:4…" at bounding box center [363, 616] width 250 height 566
drag, startPoint x: 477, startPoint y: 293, endPoint x: 477, endPoint y: 306, distance: 13.6
click at [477, 333] on div "9am 9:15am 9:30am 9:45am 10am 10:15am 10:30am 10:45am 11am 11:15am 11:30am 11:4…" at bounding box center [363, 616] width 250 height 566
click at [488, 333] on div "9am 9:15am 9:30am 9:45am 10am 10:15am 10:30am 10:45am 11am 11:15am 11:30am 11:4…" at bounding box center [363, 616] width 250 height 566
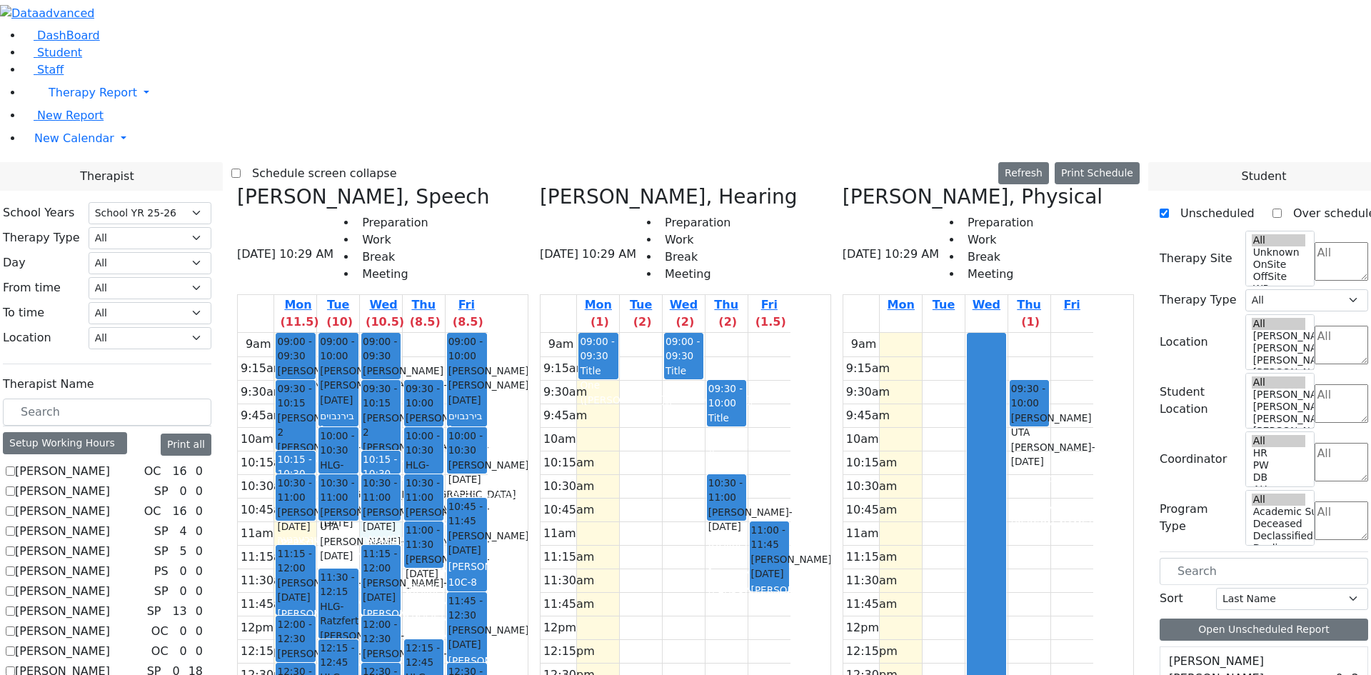
click at [487, 333] on div "9am 9:15am 9:30am 9:45am 10am 10:15am 10:30am 10:45am 11am 11:15am 11:30am 11:4…" at bounding box center [363, 616] width 250 height 566
click at [442, 333] on div "9am 9:15am 9:30am 9:45am 10am 10:15am 10:30am 10:45am 11am 11:15am 11:30am 11:4…" at bounding box center [363, 616] width 250 height 566
drag, startPoint x: 469, startPoint y: 280, endPoint x: 498, endPoint y: 295, distance: 32.3
click at [474, 333] on div "9am 9:15am 9:30am 9:45am 10am 10:15am 10:30am 10:45am 11am 11:15am 11:30am 11:4…" at bounding box center [363, 616] width 250 height 566
click at [488, 333] on div "9am 9:15am 9:30am 9:45am 10am 10:15am 10:30am 10:45am 11am 11:15am 11:30am 11:4…" at bounding box center [363, 616] width 250 height 566
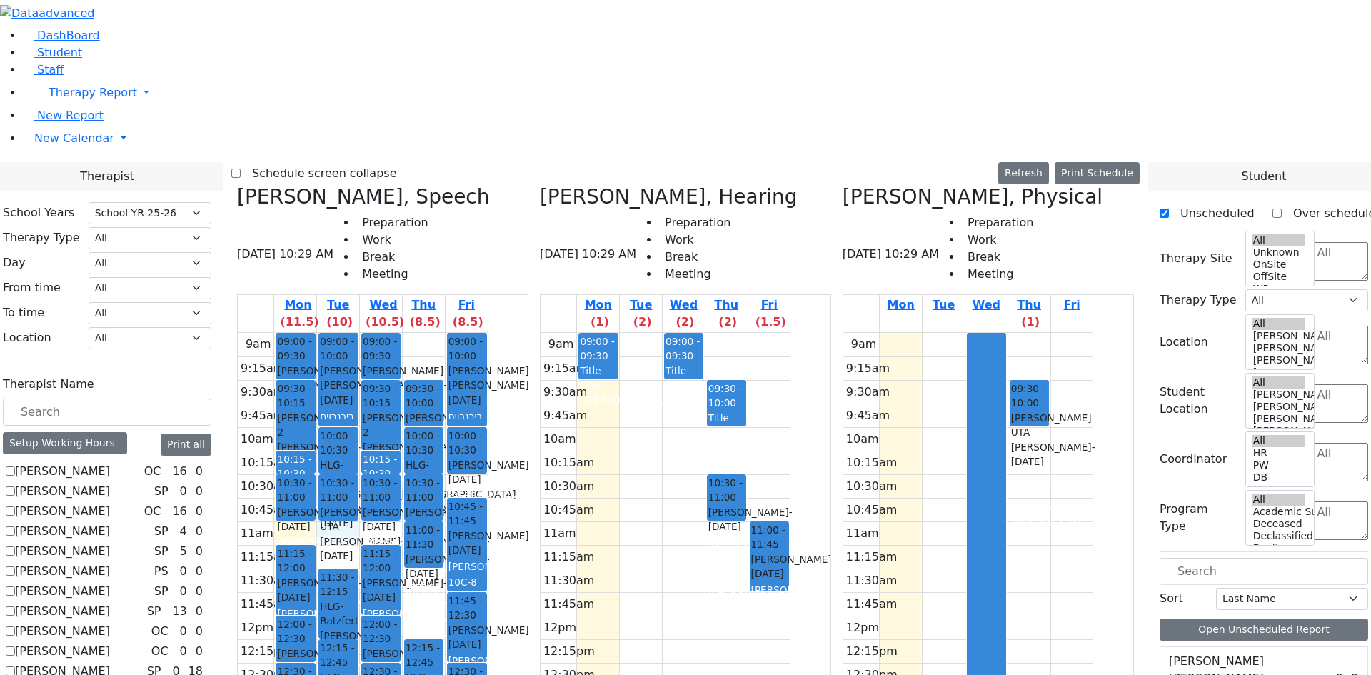
click at [488, 333] on div "9am 9:15am 9:30am 9:45am 10am 10:15am 10:30am 10:45am 11am 11:15am 11:30am 11:4…" at bounding box center [363, 616] width 250 height 566
click at [449, 333] on div "9am 9:15am 9:30am 9:45am 10am 10:15am 10:30am 10:45am 11am 11:15am 11:30am 11:4…" at bounding box center [363, 616] width 250 height 566
click at [470, 333] on div "9am 9:15am 9:30am 9:45am 10am 10:15am 10:30am 10:45am 11am 11:15am 11:30am 11:4…" at bounding box center [363, 616] width 250 height 566
click at [488, 333] on div "9am 9:15am 9:30am 9:45am 10am 10:15am 10:30am 10:45am 11am 11:15am 11:30am 11:4…" at bounding box center [363, 616] width 250 height 566
drag, startPoint x: 486, startPoint y: 284, endPoint x: 470, endPoint y: 276, distance: 18.5
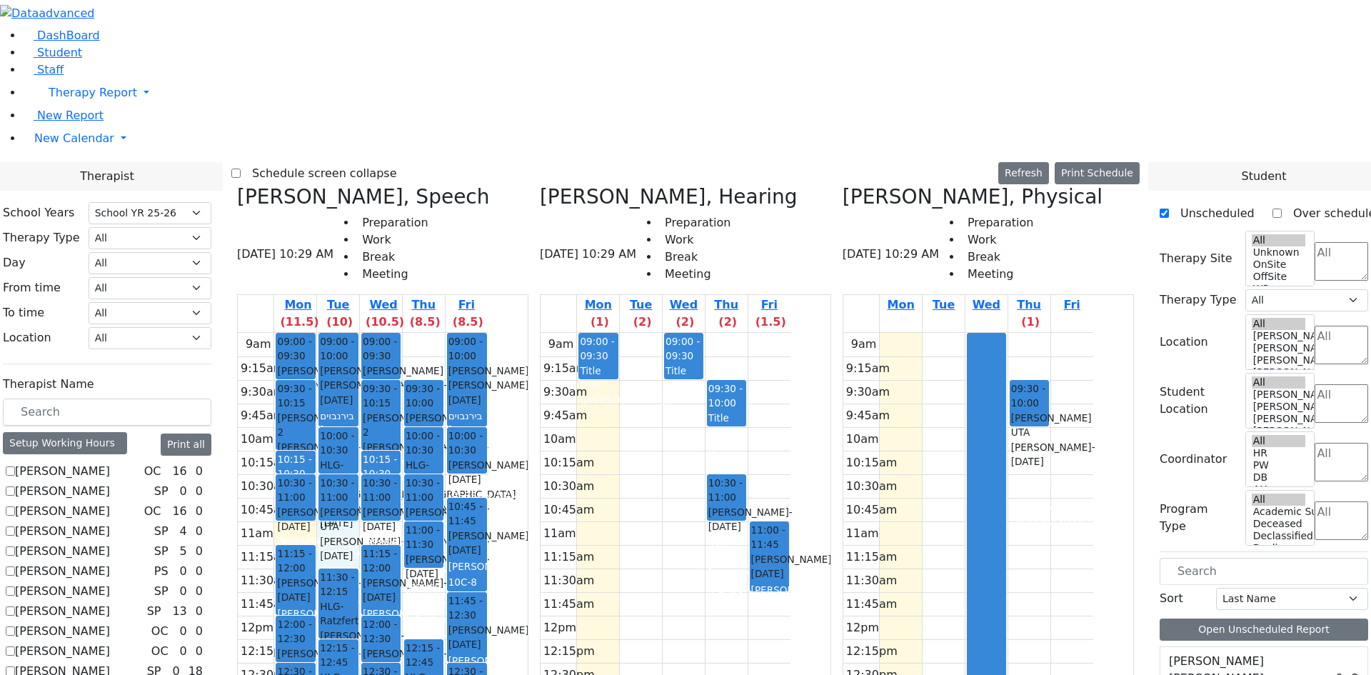
click at [488, 333] on div "9am 9:15am 9:30am 9:45am 10am 10:15am 10:30am 10:45am 11am 11:15am 11:30am 11:4…" at bounding box center [363, 616] width 250 height 566
click at [450, 333] on div "9am 9:15am 9:30am 9:45am 10am 10:15am 10:30am 10:45am 11am 11:15am 11:30am 11:4…" at bounding box center [363, 616] width 250 height 566
drag, startPoint x: 466, startPoint y: 283, endPoint x: 496, endPoint y: 283, distance: 29.3
click at [469, 333] on div "9am 9:15am 9:30am 9:45am 10am 10:15am 10:30am 10:45am 11am 11:15am 11:30am 11:4…" at bounding box center [363, 616] width 250 height 566
click at [488, 333] on div "9am 9:15am 9:30am 9:45am 10am 10:15am 10:30am 10:45am 11am 11:15am 11:30am 11:4…" at bounding box center [363, 616] width 250 height 566
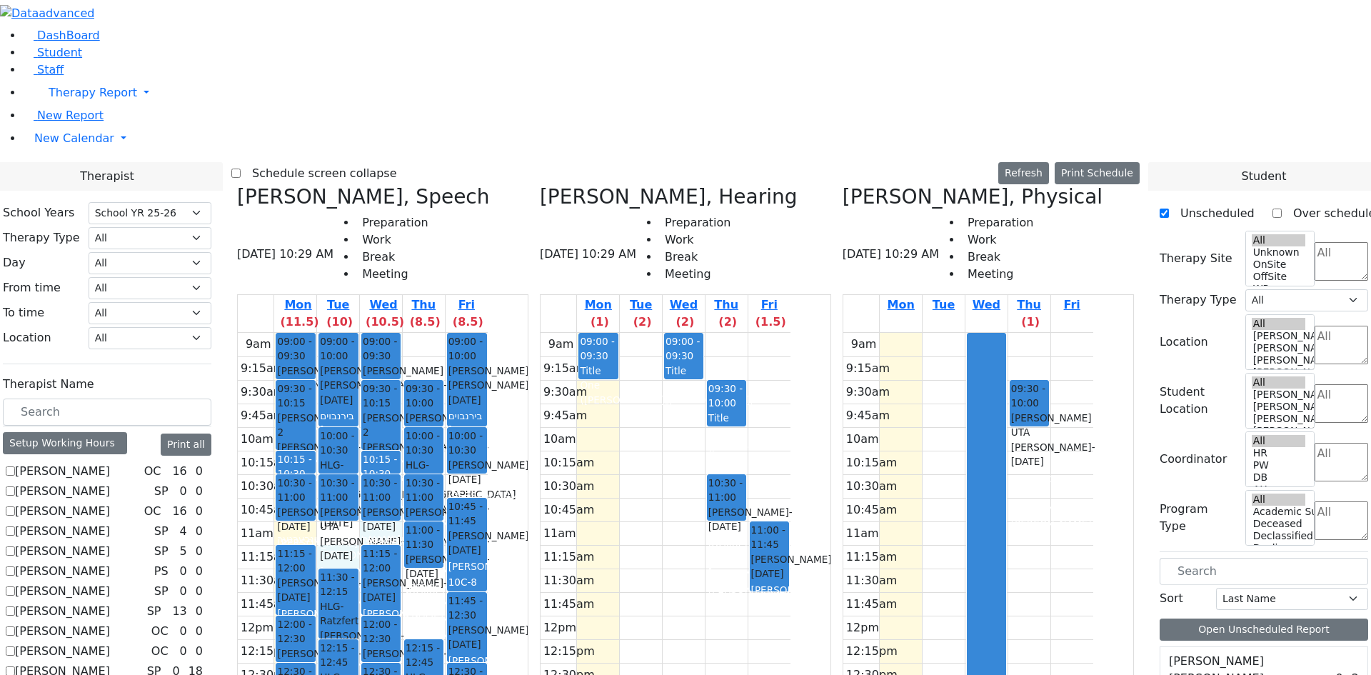
drag, startPoint x: 506, startPoint y: 282, endPoint x: 484, endPoint y: 287, distance: 22.0
click at [482, 333] on div "9am 9:15am 9:30am 9:45am 10am 10:15am 10:30am 10:45am 11am 11:15am 11:30am 11:4…" at bounding box center [363, 616] width 250 height 566
click at [453, 333] on div "9am 9:15am 9:30am 9:45am 10am 10:15am 10:30am 10:45am 11am 11:15am 11:30am 11:4…" at bounding box center [363, 616] width 250 height 566
click at [488, 333] on div "9am 9:15am 9:30am 9:45am 10am 10:15am 10:30am 10:45am 11am 11:15am 11:30am 11:4…" at bounding box center [363, 616] width 250 height 566
click at [486, 333] on div "9am 9:15am 9:30am 9:45am 10am 10:15am 10:30am 10:45am 11am 11:15am 11:30am 11:4…" at bounding box center [363, 616] width 250 height 566
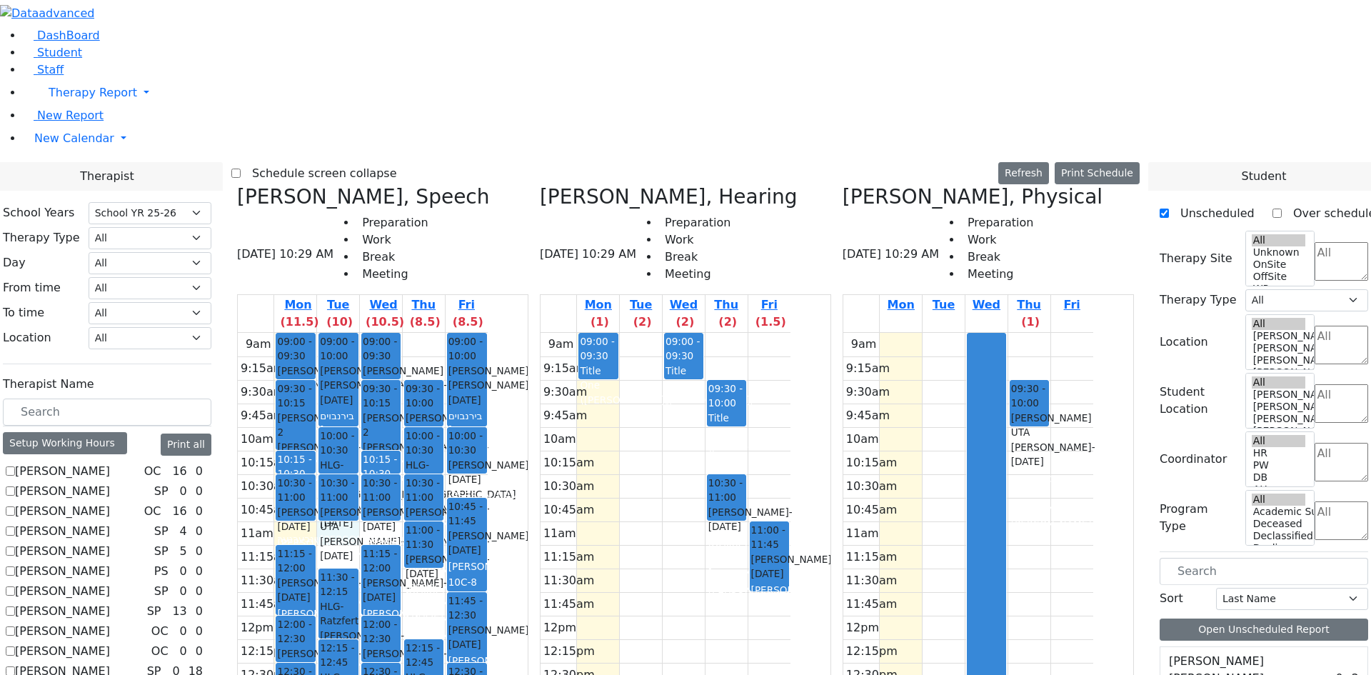
click at [488, 333] on div "9am 9:15am 9:30am 9:45am 10am 10:15am 10:30am 10:45am 11am 11:15am 11:30am 11:4…" at bounding box center [363, 616] width 250 height 566
drag, startPoint x: 501, startPoint y: 288, endPoint x: 490, endPoint y: 291, distance: 11.3
click at [488, 333] on div "9am 9:15am 9:30am 9:45am 10am 10:15am 10:30am 10:45am 11am 11:15am 11:30am 11:4…" at bounding box center [363, 616] width 250 height 566
click at [482, 333] on div "9am 9:15am 9:30am 9:45am 10am 10:15am 10:30am 10:45am 11am 11:15am 11:30am 11:4…" at bounding box center [363, 616] width 250 height 566
click at [479, 333] on div "9am 9:15am 9:30am 9:45am 10am 10:15am 10:30am 10:45am 11am 11:15am 11:30am 11:4…" at bounding box center [363, 616] width 250 height 566
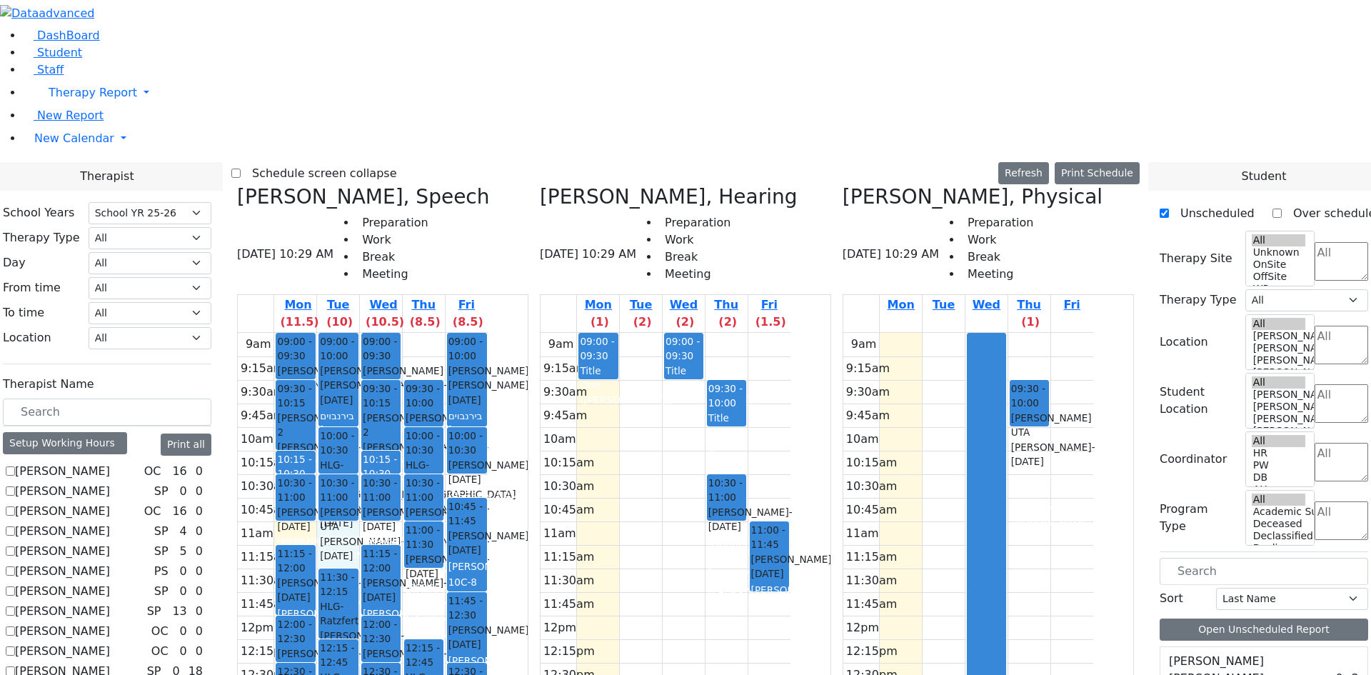
click at [0, 0] on div at bounding box center [0, 0] width 0 height 0
click at [447, 333] on div "9am 9:15am 9:30am 9:45am 10am 10:15am 10:30am 10:45am 11am 11:15am 11:30am 11:4…" at bounding box center [363, 616] width 250 height 566
click at [472, 333] on div "9am 9:15am 9:30am 9:45am 10am 10:15am 10:30am 10:45am 11am 11:15am 11:30am 11:4…" at bounding box center [363, 616] width 250 height 566
click at [488, 333] on div "9am 9:15am 9:30am 9:45am 10am 10:15am 10:30am 10:45am 11am 11:15am 11:30am 11:4…" at bounding box center [363, 616] width 250 height 566
drag, startPoint x: 486, startPoint y: 304, endPoint x: 497, endPoint y: 289, distance: 18.4
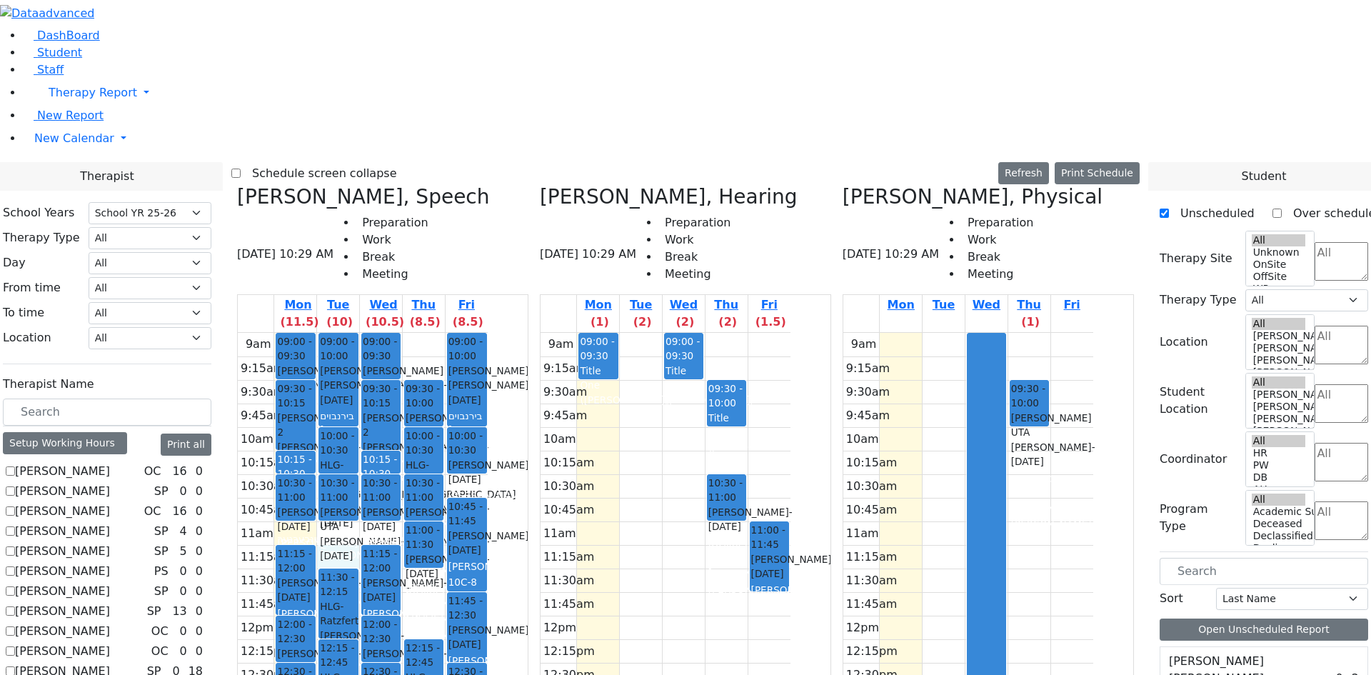
click at [488, 333] on div "9am 9:15am 9:30am 9:45am 10am 10:15am 10:30am 10:45am 11am 11:15am 11:30am 11:4…" at bounding box center [363, 616] width 250 height 566
click at [446, 333] on div "9am 9:15am 9:30am 9:45am 10am 10:15am 10:30am 10:45am 11am 11:15am 11:30am 11:4…" at bounding box center [363, 616] width 250 height 566
click at [484, 333] on div "9am 9:15am 9:30am 9:45am 10am 10:15am 10:30am 10:45am 11am 11:15am 11:30am 11:4…" at bounding box center [363, 616] width 250 height 566
click at [477, 333] on div "9am 9:15am 9:30am 9:45am 10am 10:15am 10:30am 10:45am 11am 11:15am 11:30am 11:4…" at bounding box center [363, 616] width 250 height 566
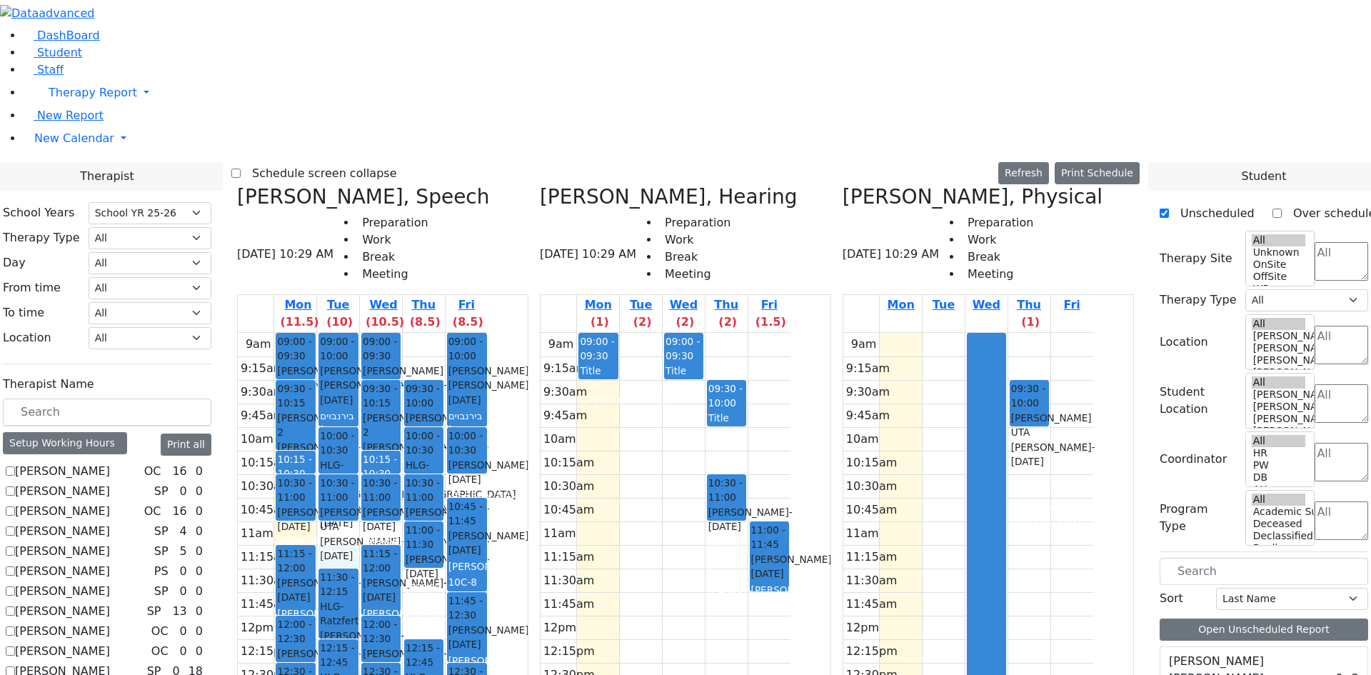
click at [488, 333] on div "9am 9:15am 9:30am 9:45am 10am 10:15am 10:30am 10:45am 11am 11:15am 11:30am 11:4…" at bounding box center [363, 616] width 250 height 566
click at [476, 333] on div "9am 9:15am 9:30am 9:45am 10am 10:15am 10:30am 10:45am 11am 11:15am 11:30am 11:4…" at bounding box center [363, 616] width 250 height 566
click at [451, 333] on div "9am 9:15am 9:30am 9:45am 10am 10:15am 10:30am 10:45am 11am 11:15am 11:30am 11:4…" at bounding box center [363, 616] width 250 height 566
drag, startPoint x: 476, startPoint y: 306, endPoint x: 476, endPoint y: 294, distance: 11.4
click at [476, 333] on div "9am 9:15am 9:30am 9:45am 10am 10:15am 10:30am 10:45am 11am 11:15am 11:30am 11:4…" at bounding box center [363, 616] width 250 height 566
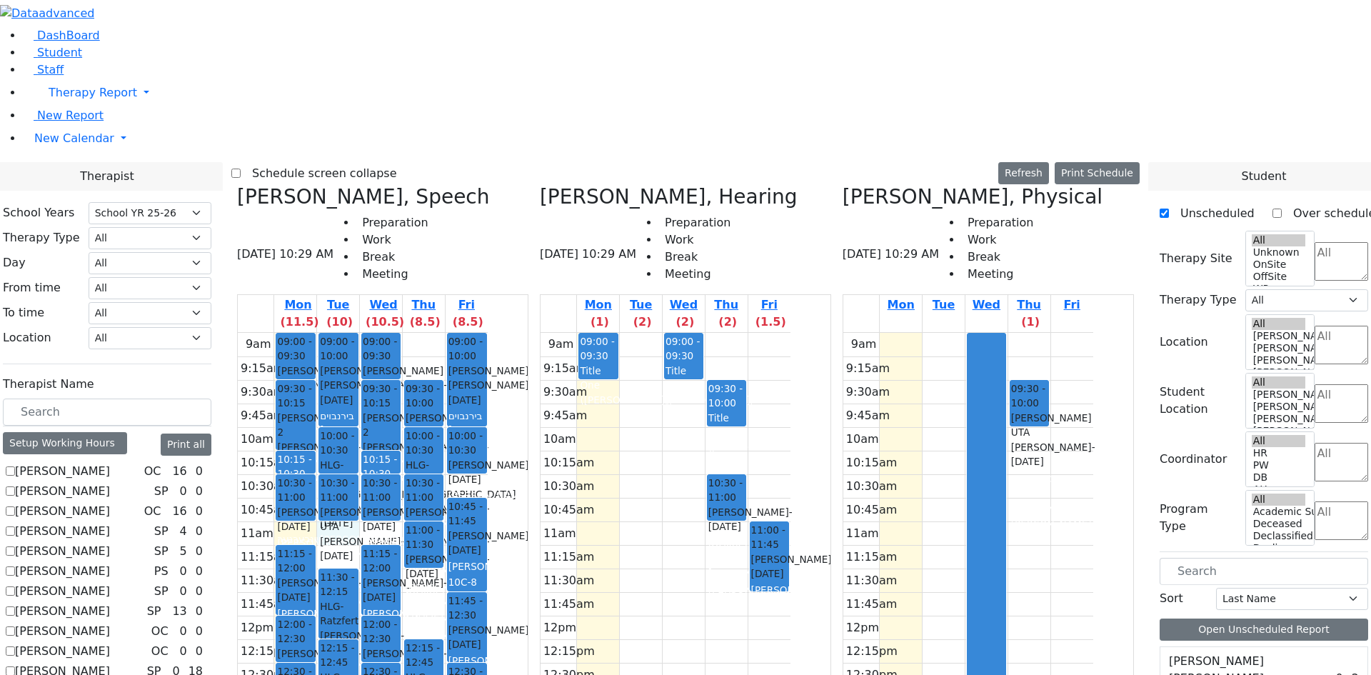
click at [476, 333] on div "9am 9:15am 9:30am 9:45am 10am 10:15am 10:30am 10:45am 11am 11:15am 11:30am 11:4…" at bounding box center [363, 616] width 250 height 566
drag, startPoint x: 506, startPoint y: 283, endPoint x: 483, endPoint y: 282, distance: 22.9
click at [488, 333] on div "9am 9:15am 9:30am 9:45am 10am 10:15am 10:30am 10:45am 11am 11:15am 11:30am 11:4…" at bounding box center [363, 616] width 250 height 566
click at [483, 333] on div "9am 9:15am 9:30am 9:45am 10am 10:15am 10:30am 10:45am 11am 11:15am 11:30am 11:4…" at bounding box center [363, 616] width 250 height 566
click at [456, 333] on div "9am 9:15am 9:30am 9:45am 10am 10:15am 10:30am 10:45am 11am 11:15am 11:30am 11:4…" at bounding box center [363, 616] width 250 height 566
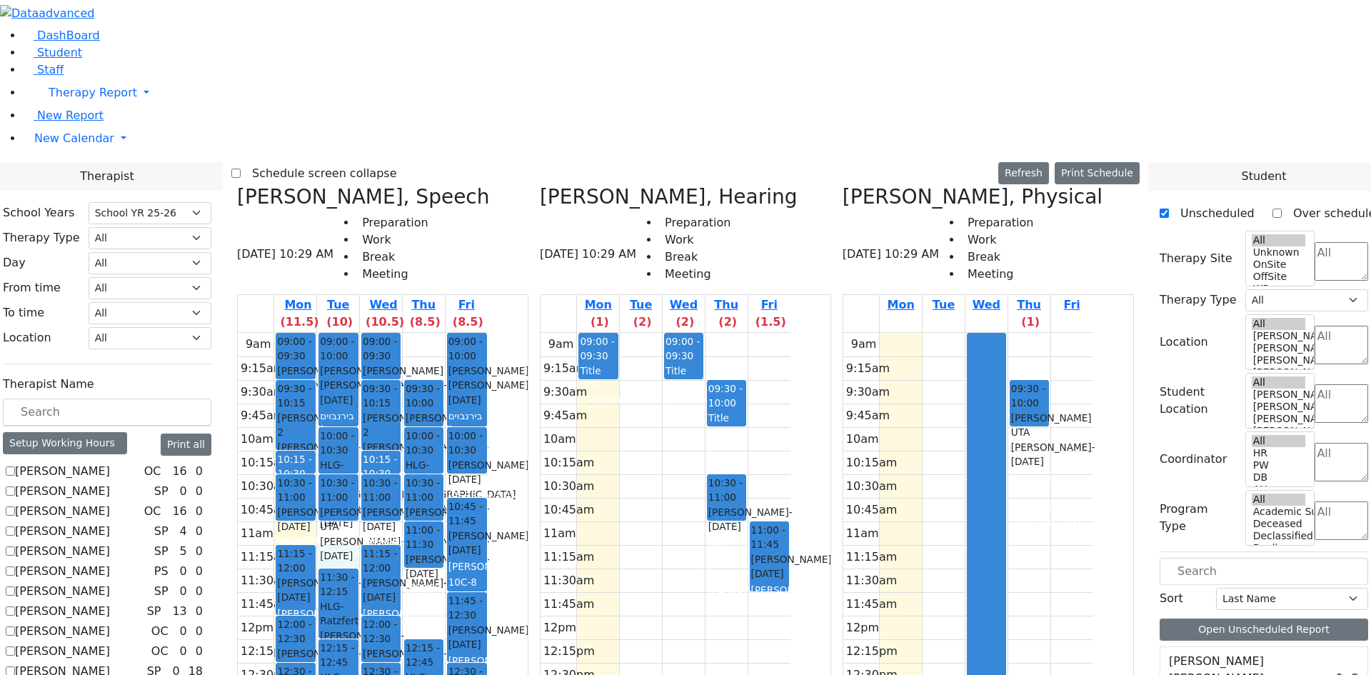
click at [448, 333] on div "9am 9:15am 9:30am 9:45am 10am 10:15am 10:30am 10:45am 11am 11:15am 11:30am 11:4…" at bounding box center [363, 616] width 250 height 566
drag, startPoint x: 456, startPoint y: 299, endPoint x: 463, endPoint y: 303, distance: 8.0
click at [460, 333] on div "9am 9:15am 9:30am 9:45am 10am 10:15am 10:30am 10:45am 11am 11:15am 11:30am 11:4…" at bounding box center [363, 616] width 250 height 566
click at [463, 333] on div "9am 9:15am 9:30am 9:45am 10am 10:15am 10:30am 10:45am 11am 11:15am 11:30am 11:4…" at bounding box center [363, 616] width 250 height 566
click at [471, 333] on div "9am 9:15am 9:30am 9:45am 10am 10:15am 10:30am 10:45am 11am 11:15am 11:30am 11:4…" at bounding box center [363, 616] width 250 height 566
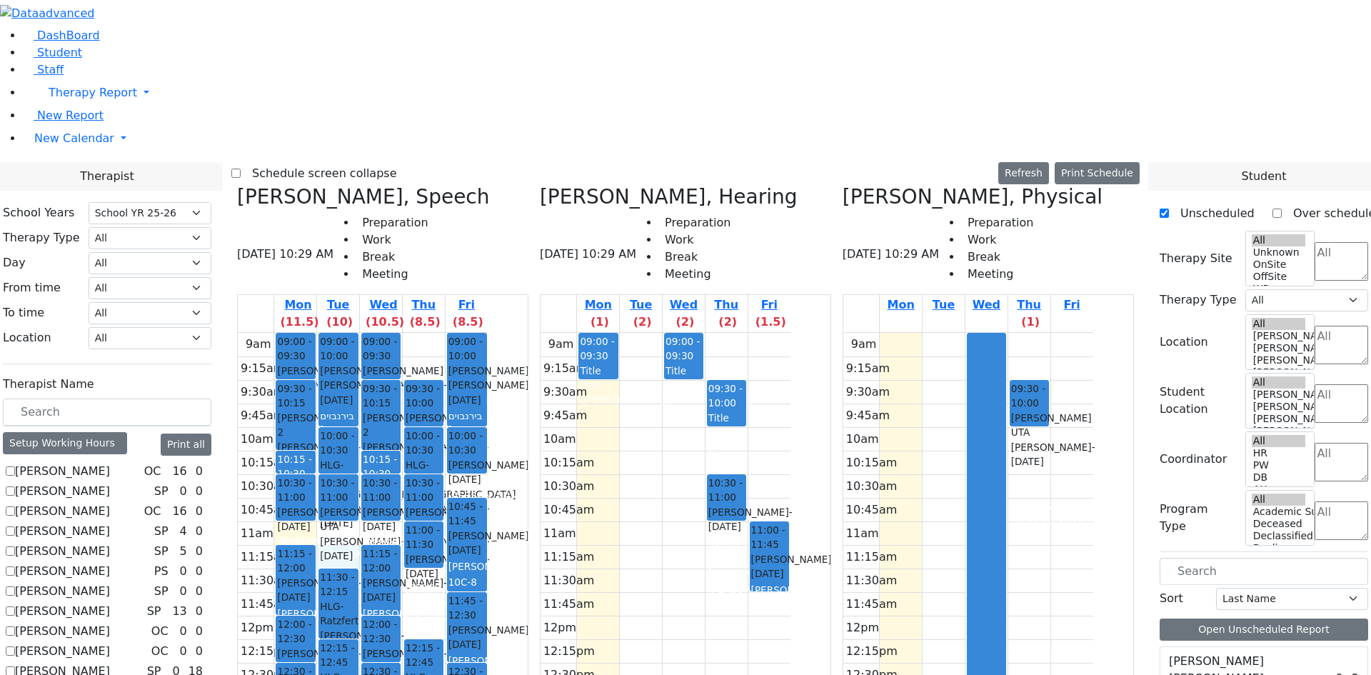
click at [471, 333] on div "9am 9:15am 9:30am 9:45am 10am 10:15am 10:30am 10:45am 11am 11:15am 11:30am 11:4…" at bounding box center [363, 616] width 250 height 566
click at [488, 333] on div "9am 9:15am 9:30am 9:45am 10am 10:15am 10:30am 10:45am 11am 11:15am 11:30am 11:4…" at bounding box center [363, 616] width 250 height 566
drag, startPoint x: 478, startPoint y: 290, endPoint x: 479, endPoint y: 303, distance: 13.6
click at [481, 333] on div "9am 9:15am 9:30am 9:45am 10am 10:15am 10:30am 10:45am 11am 11:15am 11:30am 11:4…" at bounding box center [363, 616] width 250 height 566
drag, startPoint x: 439, startPoint y: 279, endPoint x: 458, endPoint y: 281, distance: 19.3
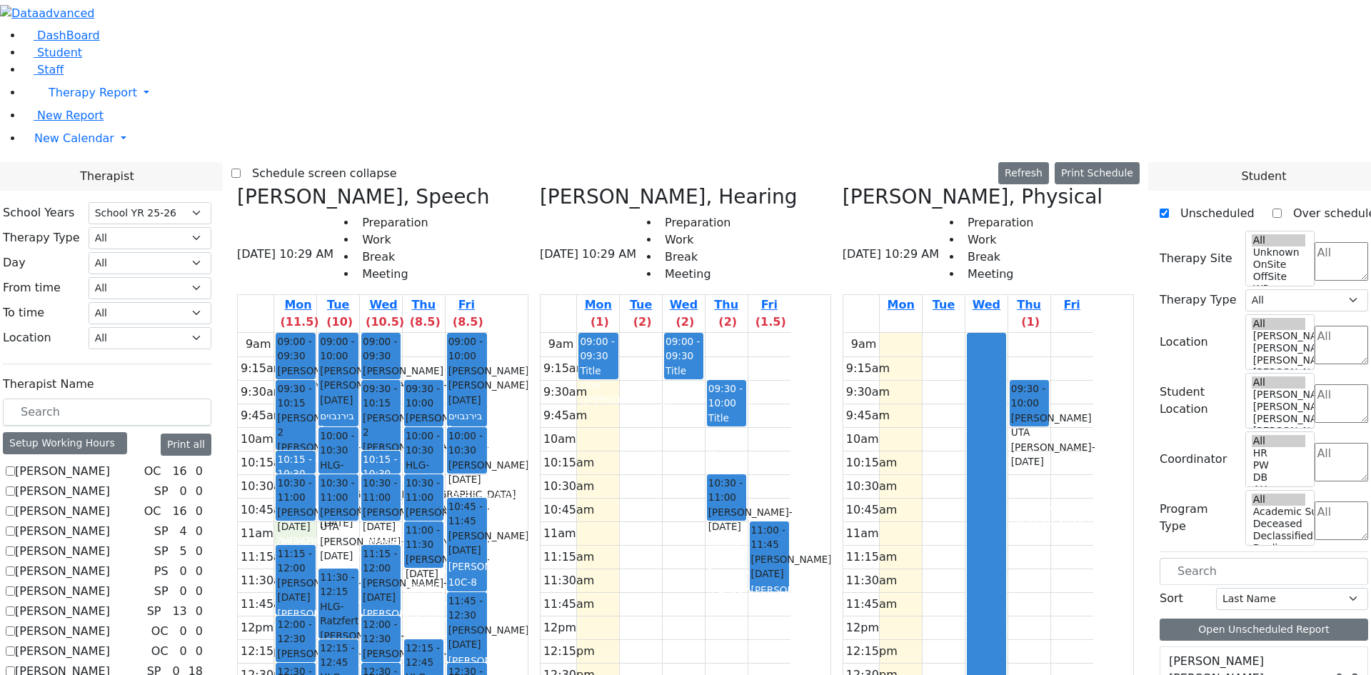
click at [442, 333] on div "9am 9:15am 9:30am 9:45am 10am 10:15am 10:30am 10:45am 11am 11:15am 11:30am 11:4…" at bounding box center [363, 616] width 250 height 566
drag, startPoint x: 463, startPoint y: 279, endPoint x: 517, endPoint y: 286, distance: 54.6
click at [488, 333] on div "9am 9:15am 9:30am 9:45am 10am 10:15am 10:30am 10:45am 11am 11:15am 11:30am 11:4…" at bounding box center [363, 616] width 250 height 566
drag, startPoint x: 506, startPoint y: 281, endPoint x: 442, endPoint y: 276, distance: 63.7
click at [488, 333] on div "9am 9:15am 9:30am 9:45am 10am 10:15am 10:30am 10:45am 11am 11:15am 11:30am 11:4…" at bounding box center [363, 616] width 250 height 566
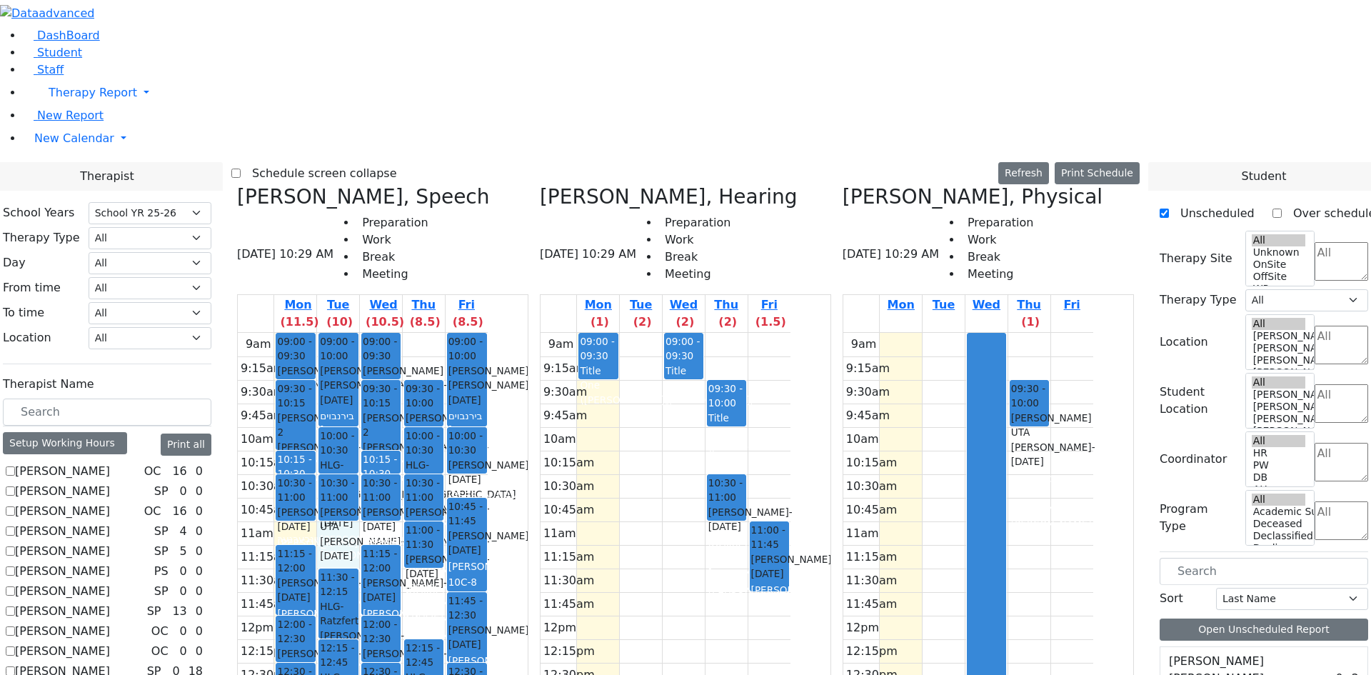
drag, startPoint x: 479, startPoint y: 290, endPoint x: 478, endPoint y: 307, distance: 17.2
click at [479, 333] on div "9am 9:15am 9:30am 9:45am 10am 10:15am 10:30am 10:45am 11am 11:15am 11:30am 11:4…" at bounding box center [363, 616] width 250 height 566
click at [451, 333] on div "9am 9:15am 9:30am 9:45am 10am 10:15am 10:30am 10:45am 11am 11:15am 11:30am 11:4…" at bounding box center [363, 616] width 250 height 566
drag, startPoint x: 460, startPoint y: 286, endPoint x: 473, endPoint y: 298, distance: 17.2
click at [467, 333] on div "9am 9:15am 9:30am 9:45am 10am 10:15am 10:30am 10:45am 11am 11:15am 11:30am 11:4…" at bounding box center [363, 616] width 250 height 566
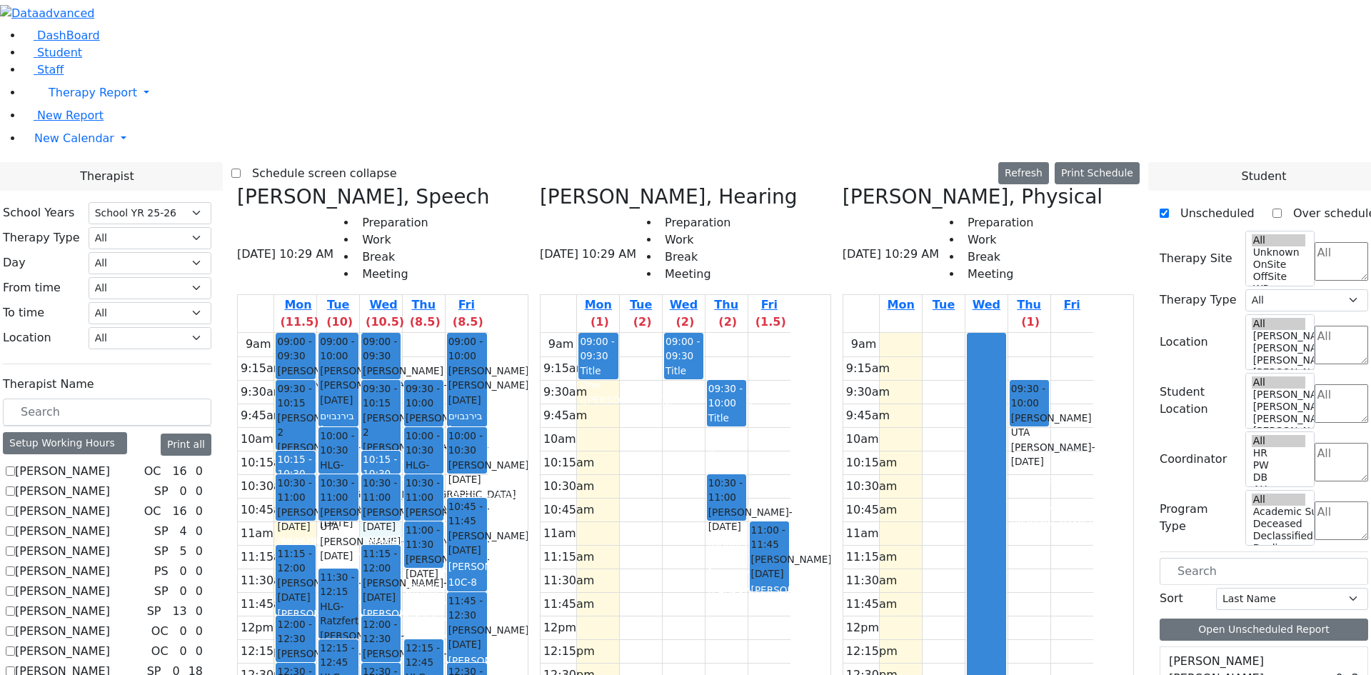
click at [488, 333] on div "9am 9:15am 9:30am 9:45am 10am 10:15am 10:30am 10:45am 11am 11:15am 11:30am 11:4…" at bounding box center [363, 616] width 250 height 566
drag, startPoint x: 492, startPoint y: 286, endPoint x: 483, endPoint y: 302, distance: 18.2
click at [488, 333] on div "9am 9:15am 9:30am 9:45am 10am 10:15am 10:30am 10:45am 11am 11:15am 11:30am 11:4…" at bounding box center [363, 616] width 250 height 566
click at [447, 333] on div "9am 9:15am 9:30am 9:45am 10am 10:15am 10:30am 10:45am 11am 11:15am 11:30am 11:4…" at bounding box center [363, 616] width 250 height 566
click at [475, 333] on div "9am 9:15am 9:30am 9:45am 10am 10:15am 10:30am 10:45am 11am 11:15am 11:30am 11:4…" at bounding box center [363, 616] width 250 height 566
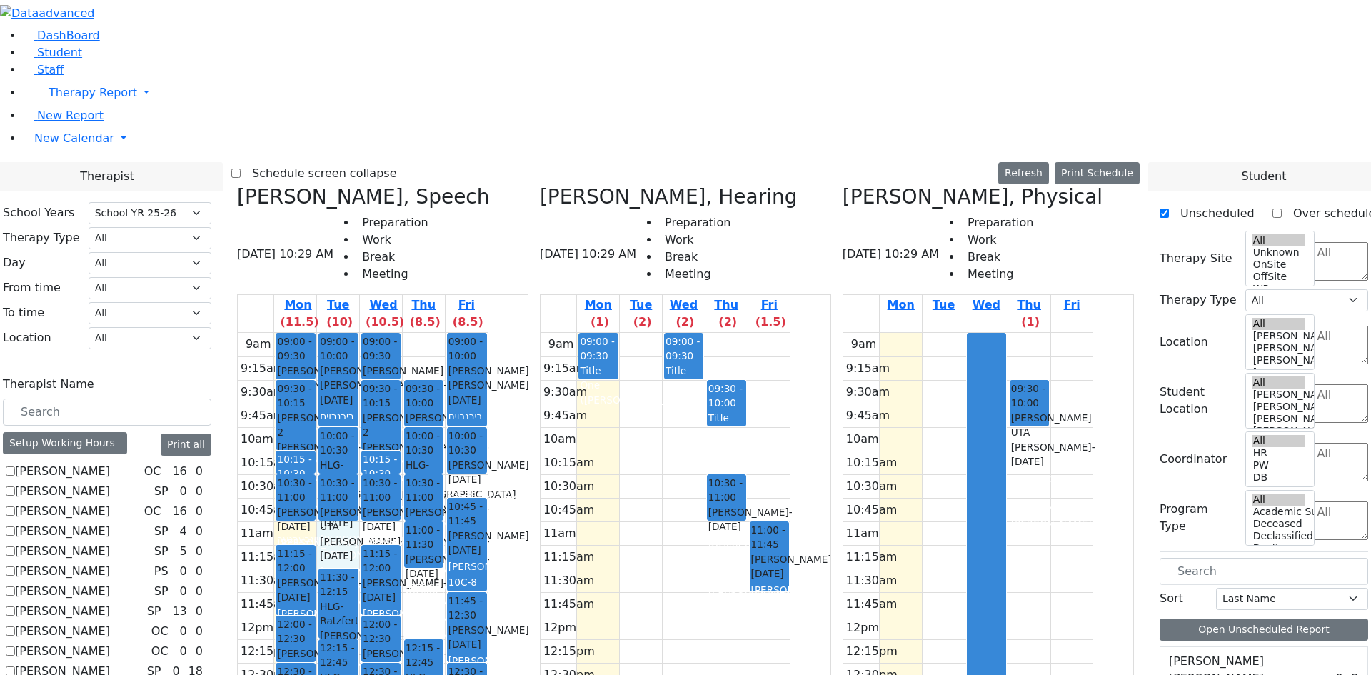
click at [488, 333] on div "9am 9:15am 9:30am 9:45am 10am 10:15am 10:30am 10:45am 11am 11:15am 11:30am 11:4…" at bounding box center [363, 616] width 250 height 566
click at [483, 333] on div "9am 9:15am 9:30am 9:45am 10am 10:15am 10:30am 10:45am 11am 11:15am 11:30am 11:4…" at bounding box center [363, 616] width 250 height 566
click at [439, 333] on div "9am 9:15am 9:30am 9:45am 10am 10:15am 10:30am 10:45am 11am 11:15am 11:30am 11:4…" at bounding box center [363, 616] width 250 height 566
drag, startPoint x: 459, startPoint y: 286, endPoint x: 476, endPoint y: 286, distance: 16.4
click at [464, 333] on div "9am 9:15am 9:30am 9:45am 10am 10:15am 10:30am 10:45am 11am 11:15am 11:30am 11:4…" at bounding box center [363, 616] width 250 height 566
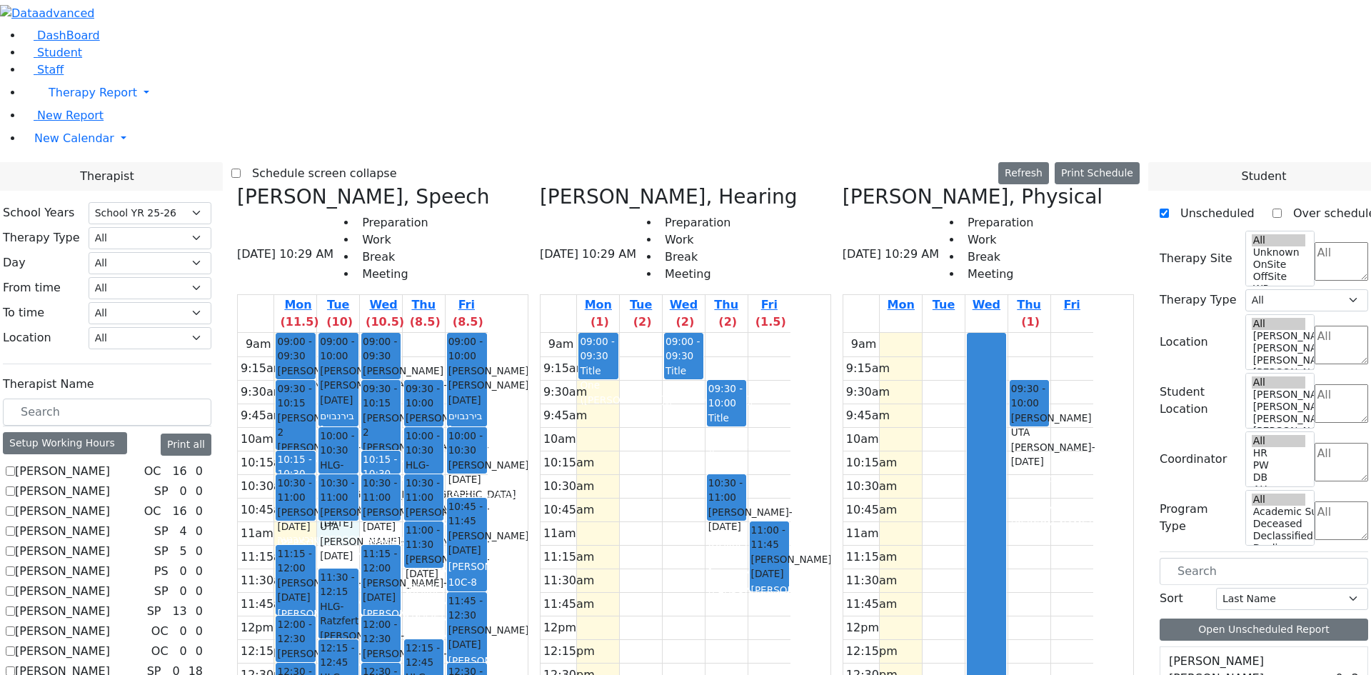
click at [488, 333] on div "9am 9:15am 9:30am 9:45am 10am 10:15am 10:30am 10:45am 11am 11:15am 11:30am 11:4…" at bounding box center [363, 616] width 250 height 566
drag, startPoint x: 501, startPoint y: 278, endPoint x: 484, endPoint y: 292, distance: 21.9
drag, startPoint x: 436, startPoint y: 281, endPoint x: 447, endPoint y: 283, distance: 10.9
click at [436, 333] on div "9am 9:15am 9:30am 9:45am 10am 10:15am 10:30am 10:45am 11am 11:15am 11:30am 11:4…" at bounding box center [363, 616] width 250 height 566
drag, startPoint x: 456, startPoint y: 281, endPoint x: 479, endPoint y: 287, distance: 23.7
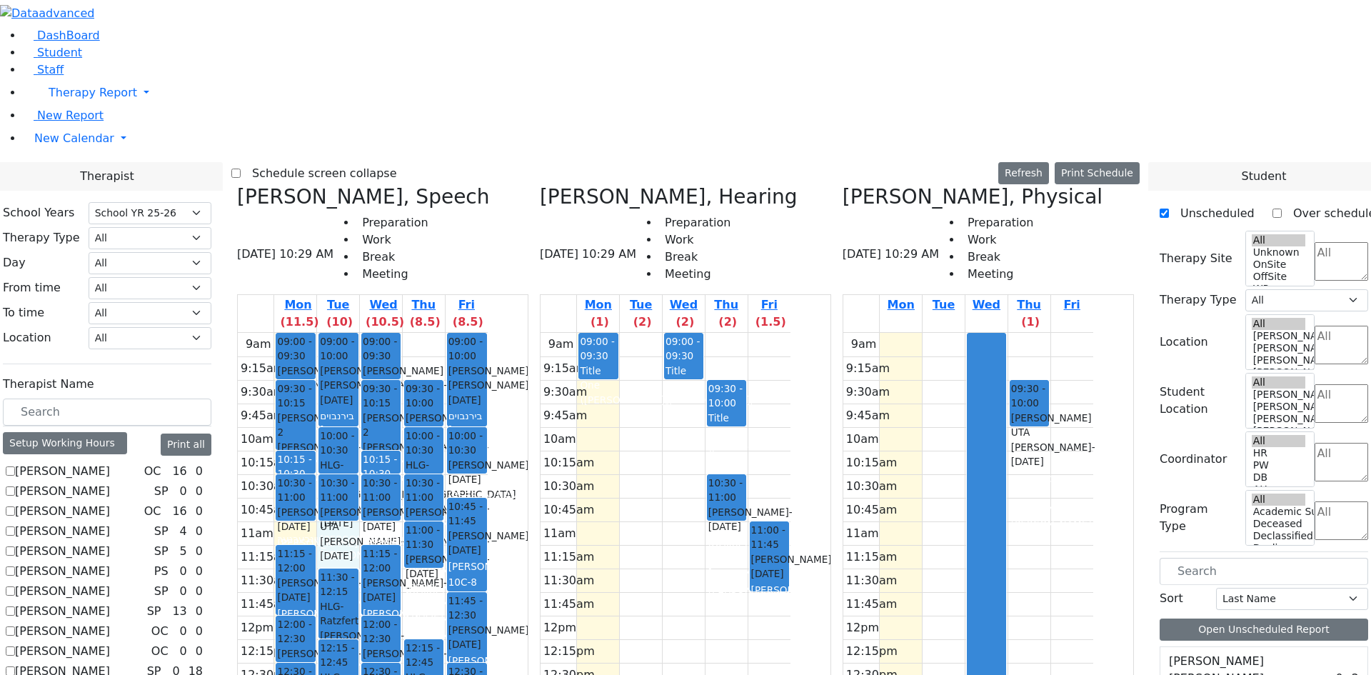
click at [463, 333] on div "9am 9:15am 9:30am 9:45am 10am 10:15am 10:30am 10:45am 11am 11:15am 11:30am 11:4…" at bounding box center [363, 616] width 250 height 566
click at [488, 333] on div "9am 9:15am 9:30am 9:45am 10am 10:15am 10:30am 10:45am 11am 11:15am 11:30am 11:4…" at bounding box center [363, 616] width 250 height 566
click at [82, 59] on link "Student" at bounding box center [52, 53] width 59 height 14
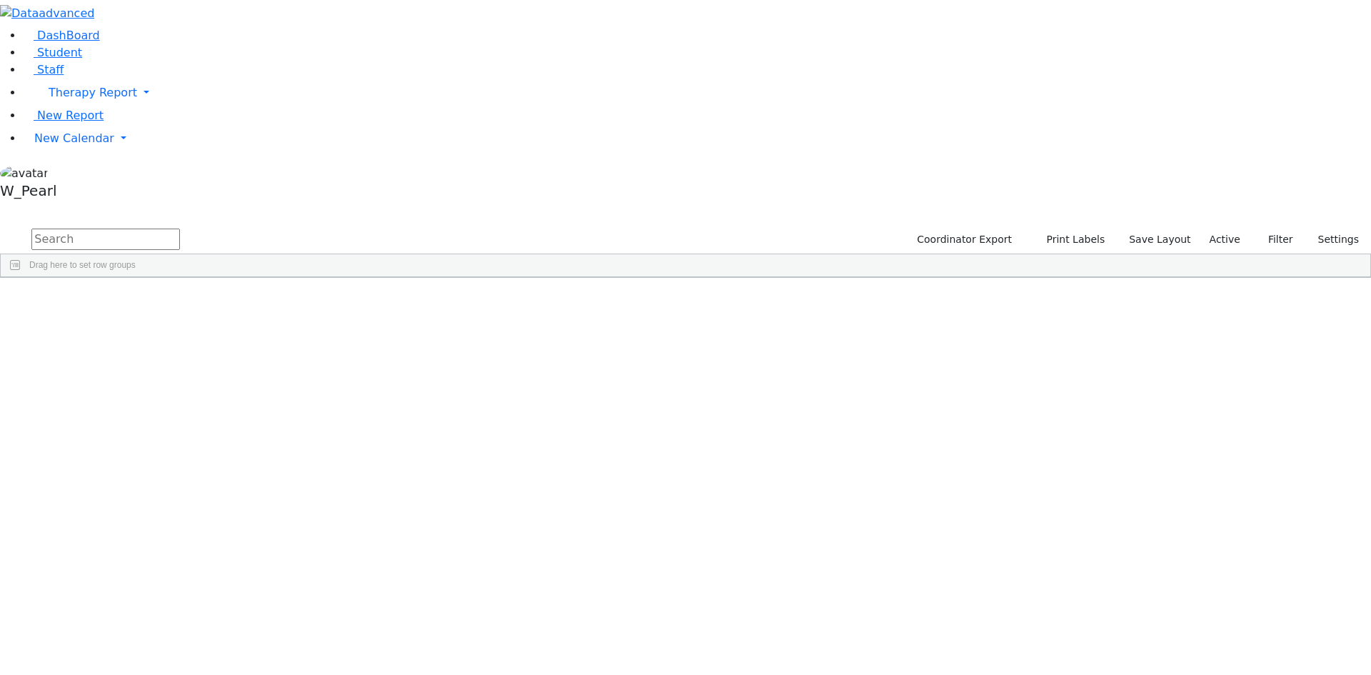
click at [1232, 228] on label "Active" at bounding box center [1225, 239] width 44 height 22
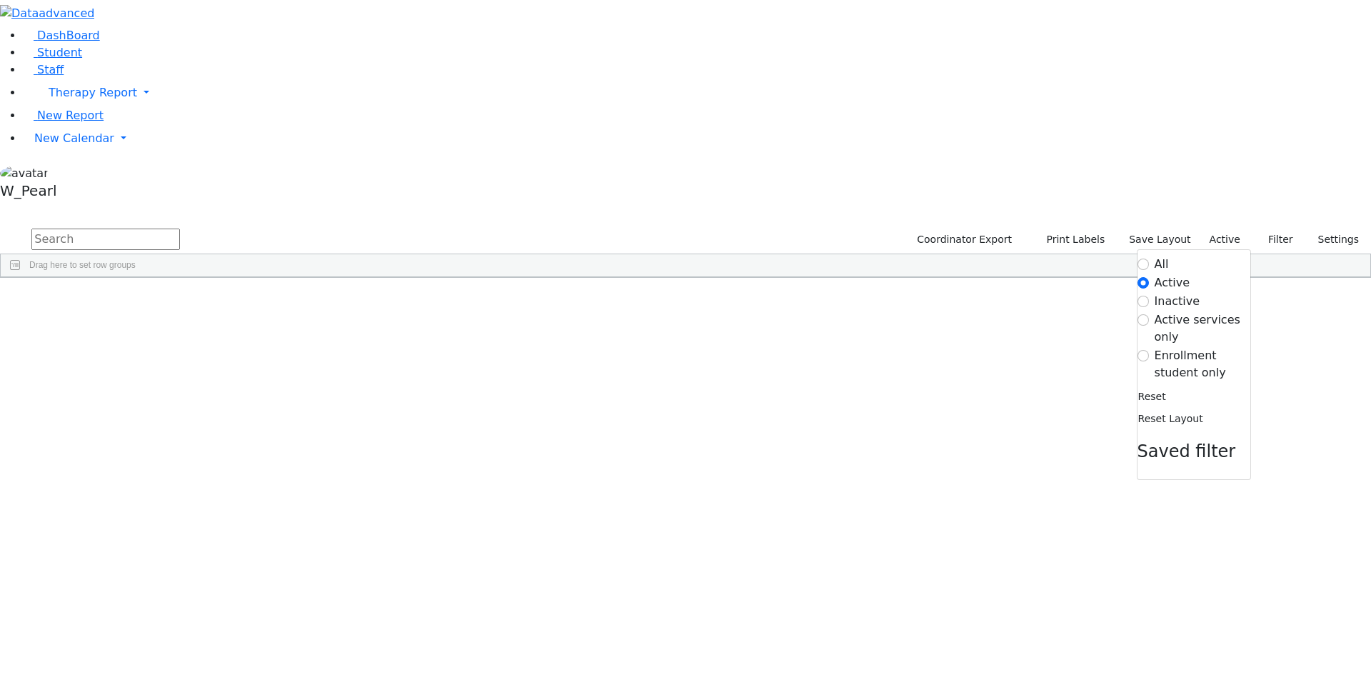
click at [1159, 347] on label "Enrollment student only" at bounding box center [1203, 364] width 96 height 34
click at [1149, 350] on input "Enrollment student only" at bounding box center [1142, 355] width 11 height 11
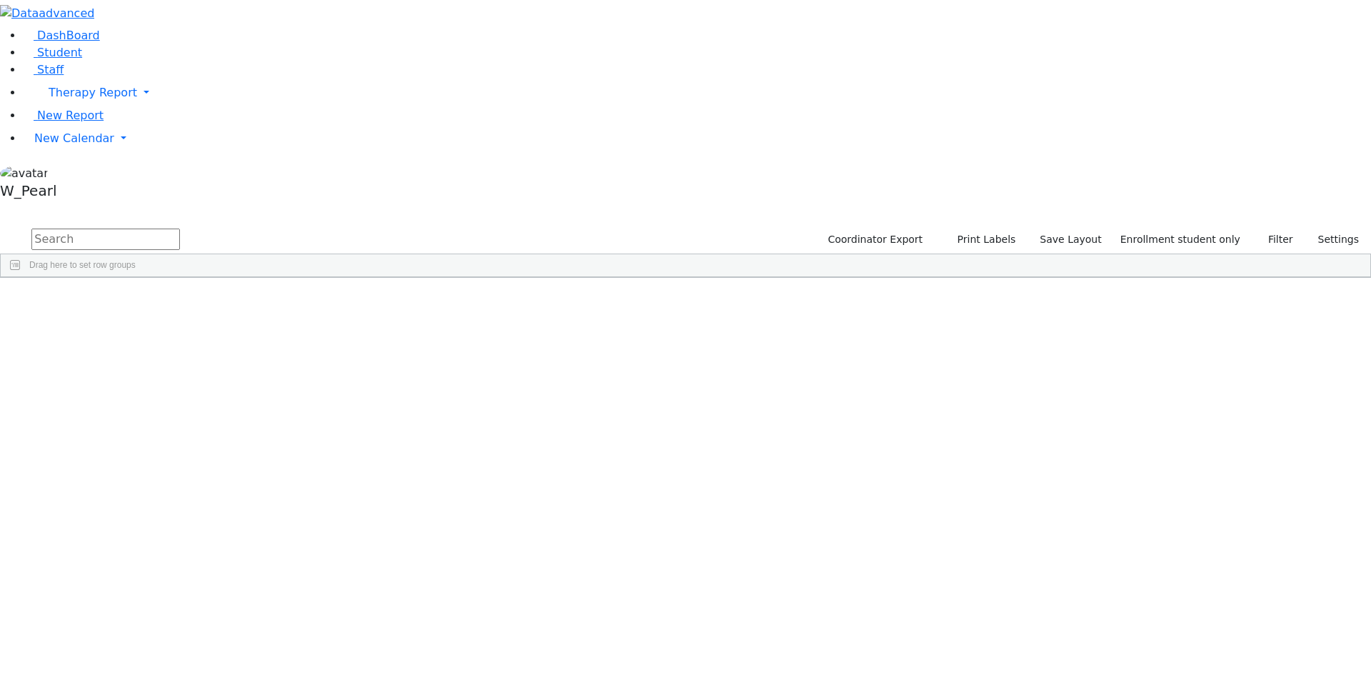
scroll to position [106, 0]
